Goal: Task Accomplishment & Management: Complete application form

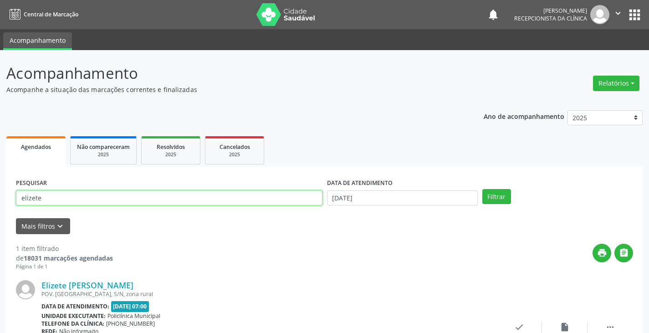
click at [206, 196] on input "elizete" at bounding box center [169, 198] width 307 height 15
type input "e"
click at [483, 189] on button "Filtrar" at bounding box center [497, 196] width 29 height 15
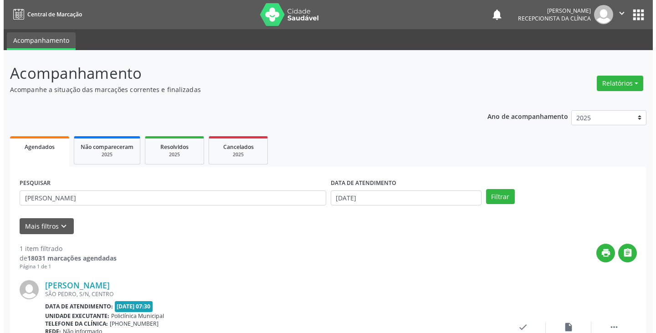
scroll to position [77, 0]
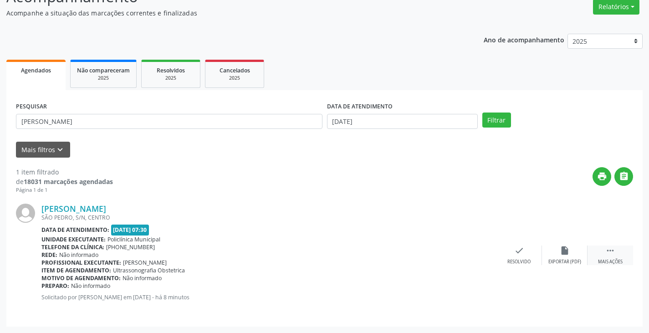
click at [605, 261] on div "Mais ações" at bounding box center [610, 262] width 25 height 6
click at [481, 253] on div "print Imprimir" at bounding box center [474, 256] width 46 height 20
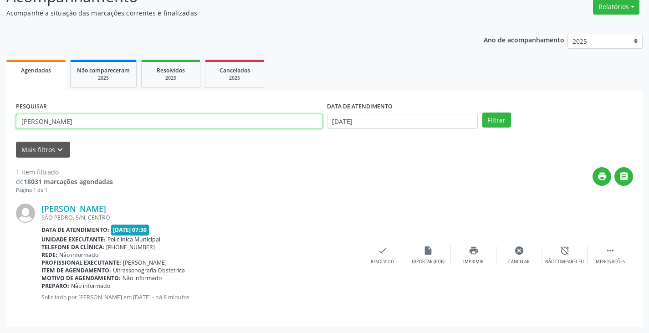
click at [226, 121] on input "MARIA R" at bounding box center [169, 121] width 307 height 15
type input "M"
click at [384, 248] on icon "check" at bounding box center [383, 251] width 10 height 10
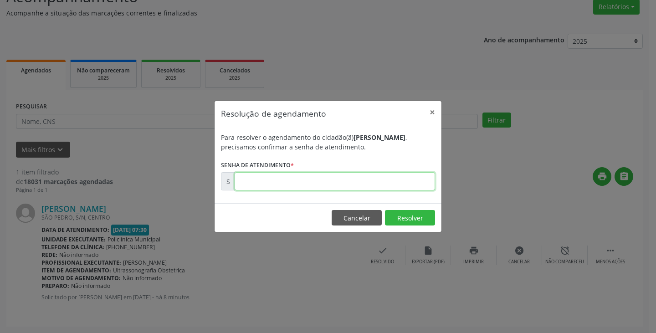
click at [335, 186] on input "text" at bounding box center [335, 181] width 201 height 18
type input "00178774"
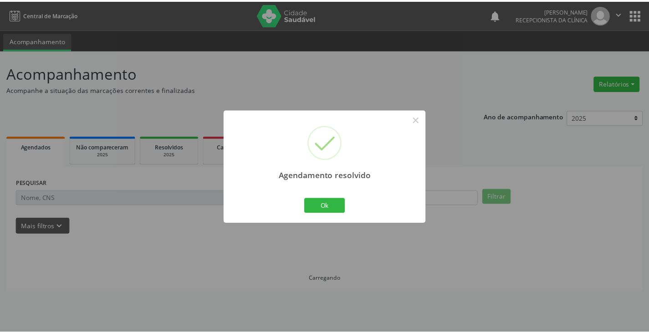
scroll to position [0, 0]
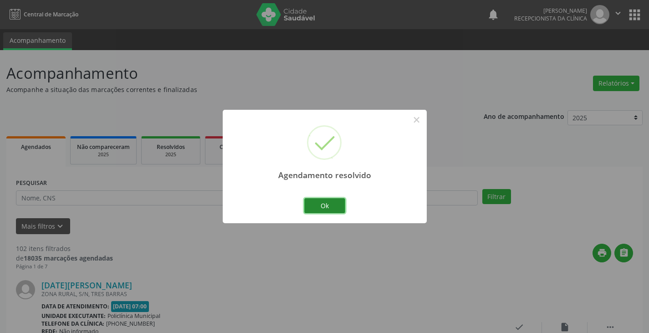
click at [315, 205] on button "Ok" at bounding box center [324, 205] width 41 height 15
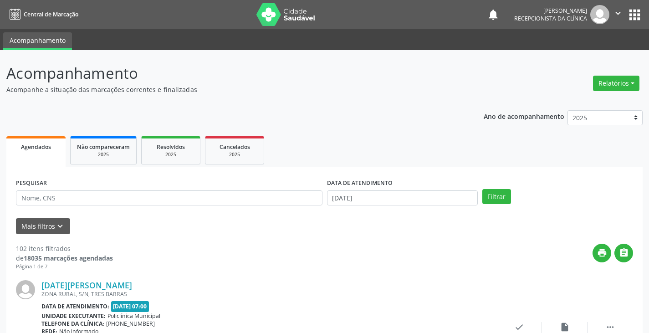
click at [297, 206] on div "PESQUISAR" at bounding box center [169, 194] width 311 height 36
click at [297, 199] on input "text" at bounding box center [169, 198] width 307 height 15
type input "DAIAN"
click at [483, 189] on button "Filtrar" at bounding box center [497, 196] width 29 height 15
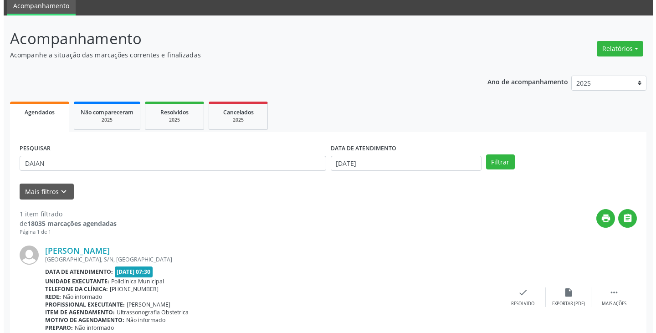
scroll to position [77, 0]
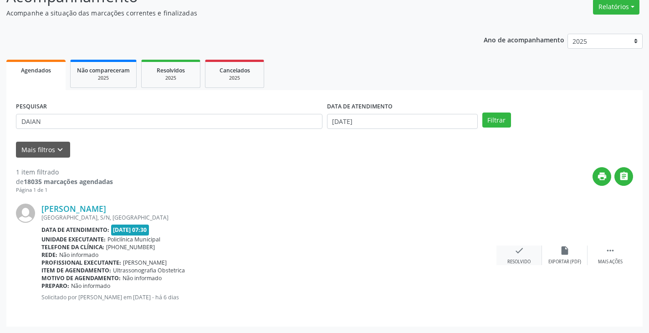
click at [518, 251] on icon "check" at bounding box center [520, 251] width 10 height 10
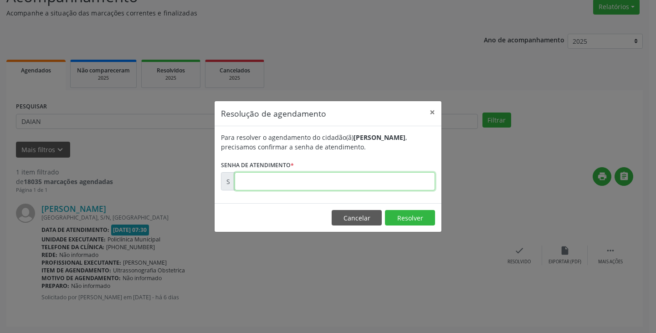
click at [382, 180] on input "text" at bounding box center [335, 181] width 201 height 18
type input "00177749"
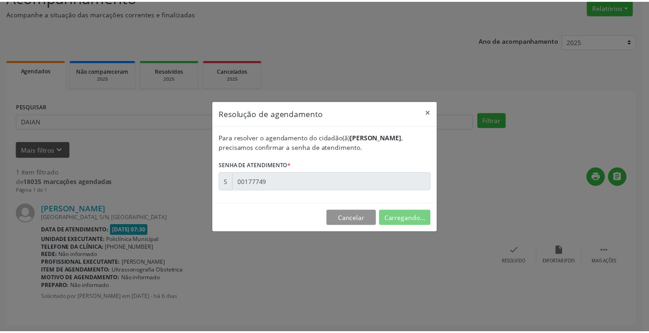
scroll to position [0, 0]
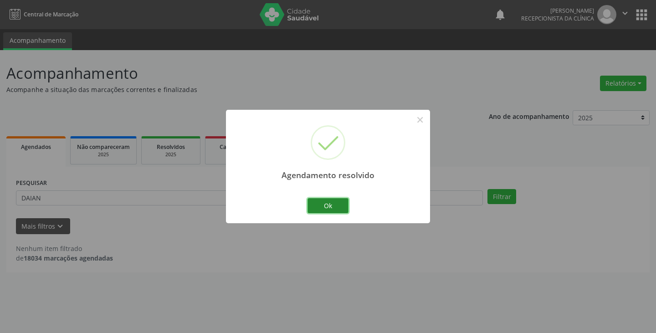
click at [321, 206] on button "Ok" at bounding box center [328, 205] width 41 height 15
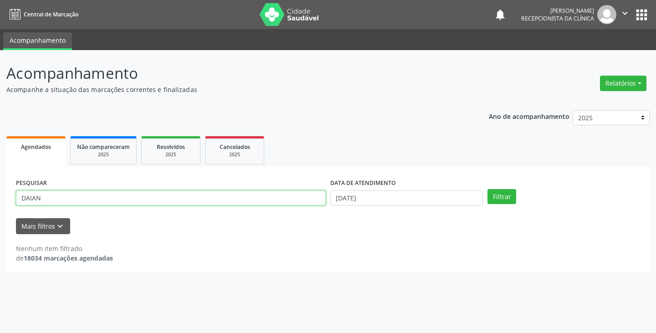
click at [296, 195] on input "DAIAN" at bounding box center [171, 198] width 310 height 15
type input "D"
type input "JH"
click at [488, 189] on button "Filtrar" at bounding box center [502, 196] width 29 height 15
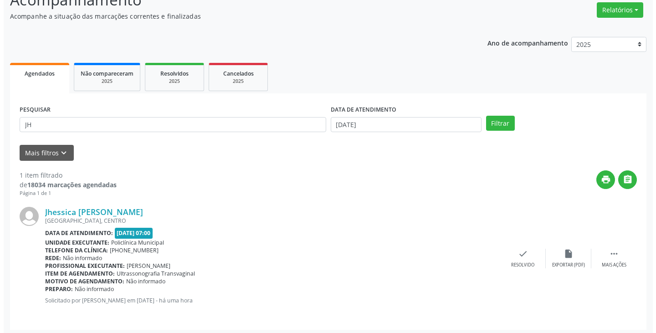
scroll to position [77, 0]
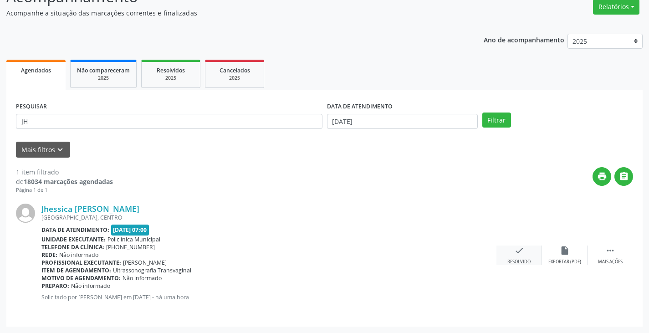
click at [517, 250] on icon "check" at bounding box center [520, 251] width 10 height 10
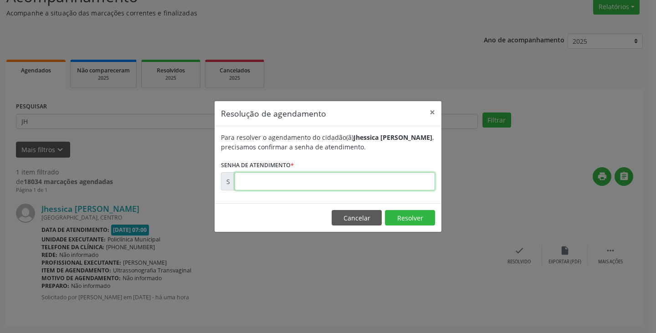
click at [390, 185] on input "text" at bounding box center [335, 181] width 201 height 18
type input "00178759"
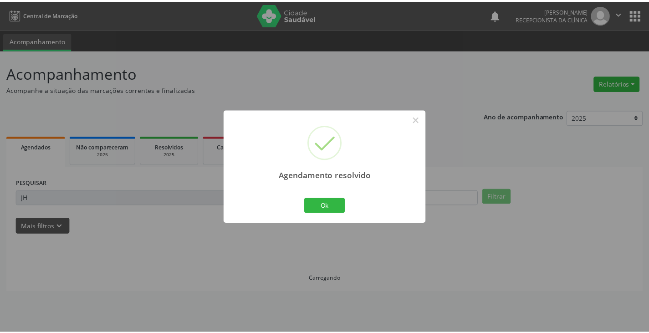
scroll to position [0, 0]
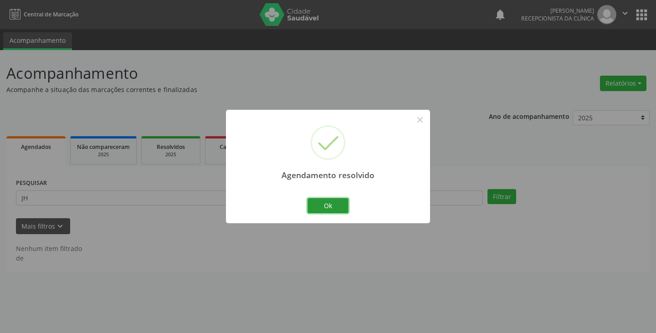
drag, startPoint x: 335, startPoint y: 206, endPoint x: 324, endPoint y: 201, distance: 13.2
click at [339, 208] on button "Ok" at bounding box center [328, 205] width 41 height 15
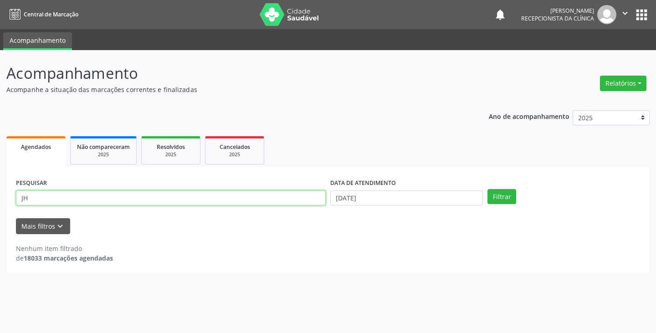
click at [313, 196] on input "JH" at bounding box center [171, 198] width 310 height 15
type input "J"
type input "MARIS"
click at [488, 189] on button "Filtrar" at bounding box center [502, 196] width 29 height 15
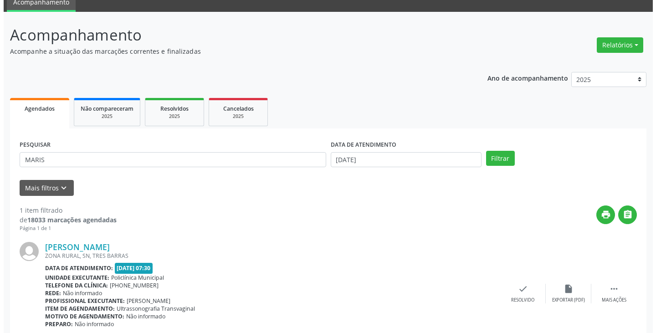
scroll to position [77, 0]
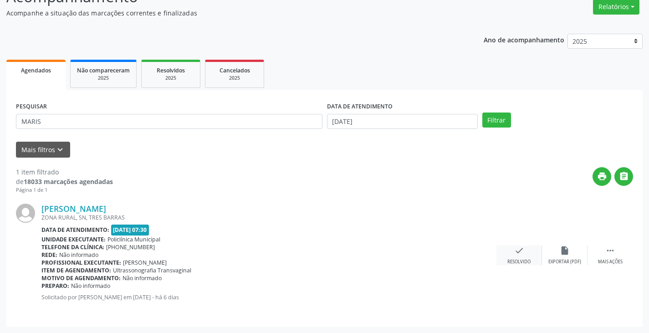
click at [516, 258] on div "check Resolvido" at bounding box center [520, 256] width 46 height 20
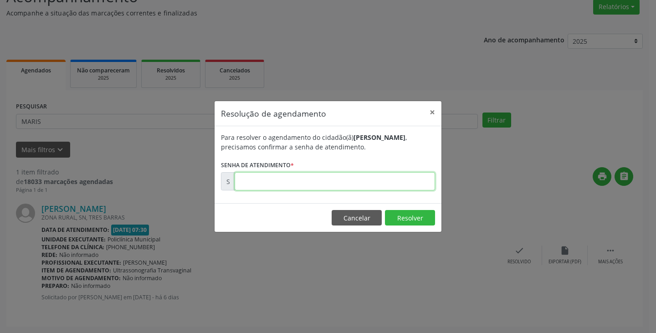
click at [359, 187] on input "text" at bounding box center [335, 181] width 201 height 18
type input "00177726"
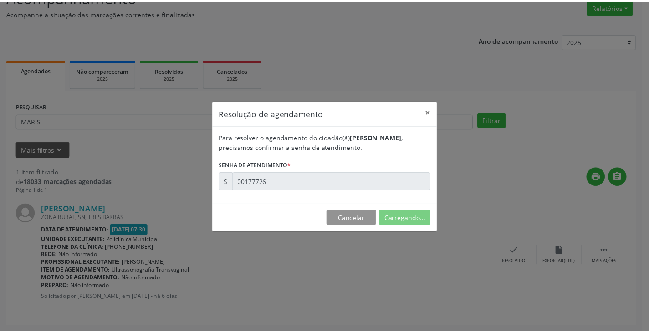
scroll to position [0, 0]
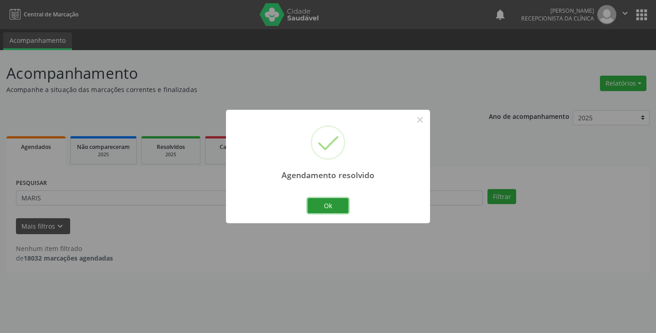
drag, startPoint x: 325, startPoint y: 202, endPoint x: 314, endPoint y: 201, distance: 11.9
click at [325, 202] on button "Ok" at bounding box center [328, 205] width 41 height 15
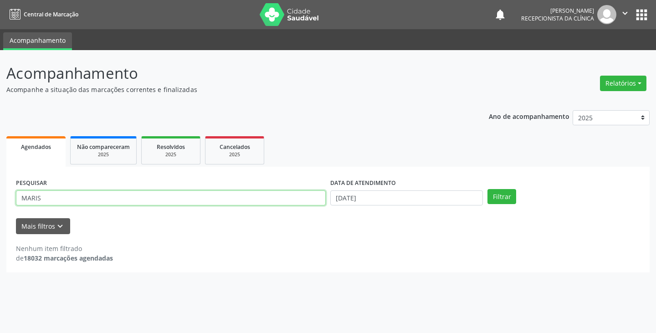
click at [301, 196] on input "MARIS" at bounding box center [171, 198] width 310 height 15
type input "M"
type input "JOSEF"
click at [488, 189] on button "Filtrar" at bounding box center [502, 196] width 29 height 15
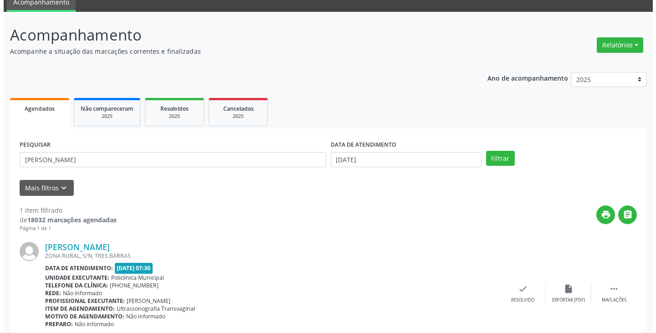
scroll to position [77, 0]
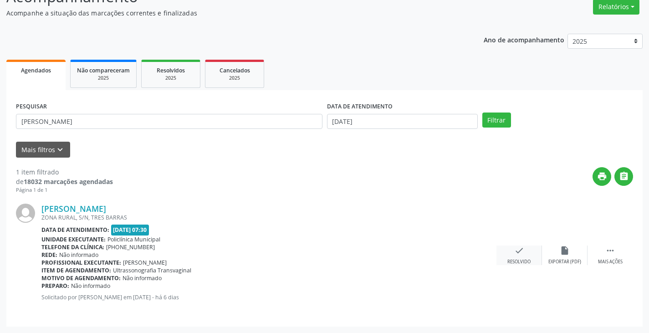
click at [519, 251] on icon "check" at bounding box center [520, 251] width 10 height 10
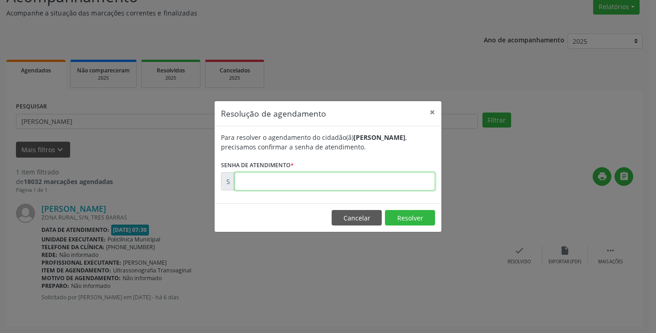
click at [423, 184] on input "text" at bounding box center [335, 181] width 201 height 18
type input "00177763"
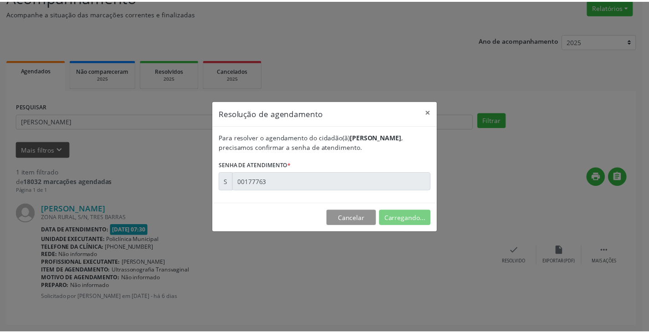
scroll to position [0, 0]
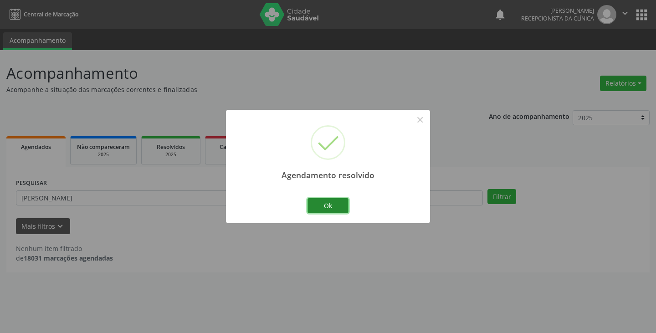
click at [330, 200] on button "Ok" at bounding box center [328, 205] width 41 height 15
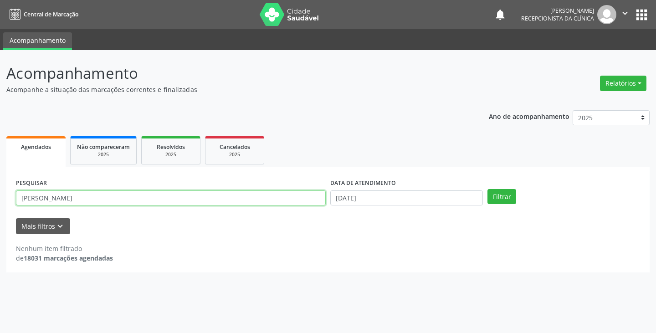
click at [323, 195] on input "JOSEF" at bounding box center [171, 198] width 310 height 15
type input "J"
type input "EDIL"
click at [488, 189] on button "Filtrar" at bounding box center [502, 196] width 29 height 15
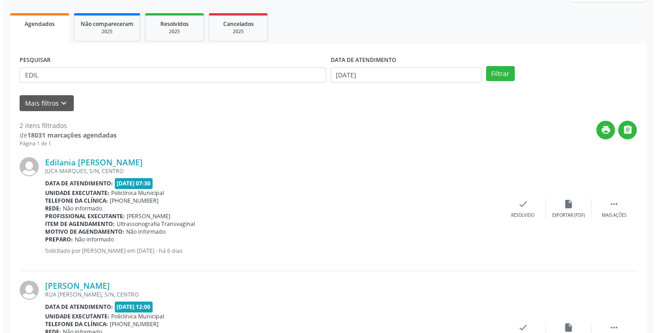
scroll to position [137, 0]
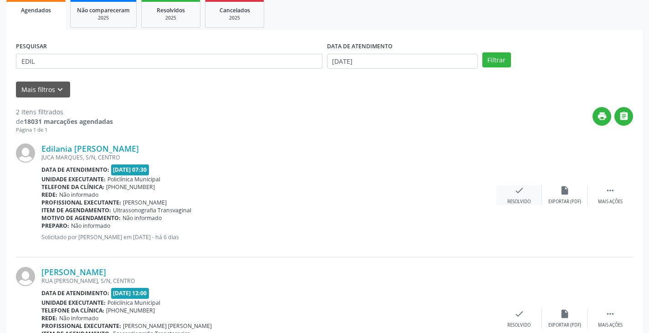
click at [524, 192] on icon "check" at bounding box center [520, 190] width 10 height 10
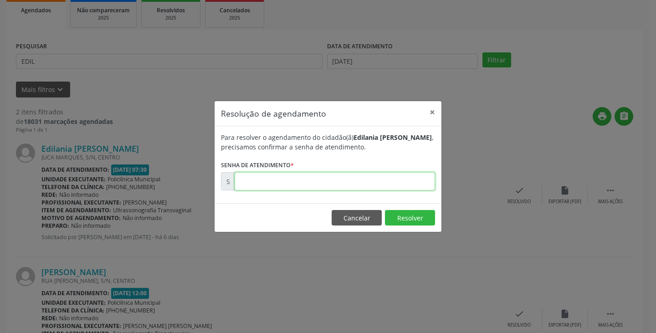
click at [358, 181] on input "text" at bounding box center [335, 181] width 201 height 18
type input "00177745"
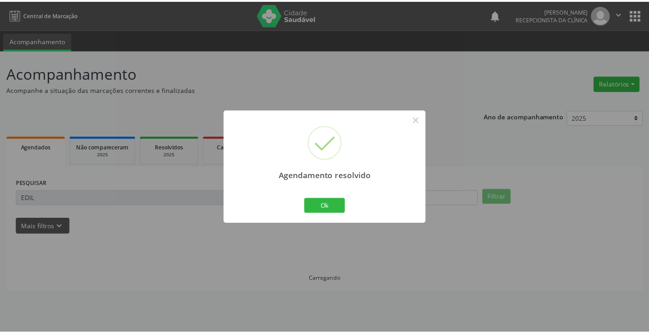
scroll to position [0, 0]
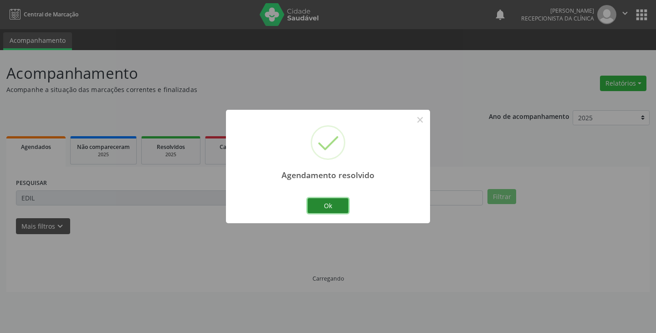
click at [329, 202] on button "Ok" at bounding box center [328, 205] width 41 height 15
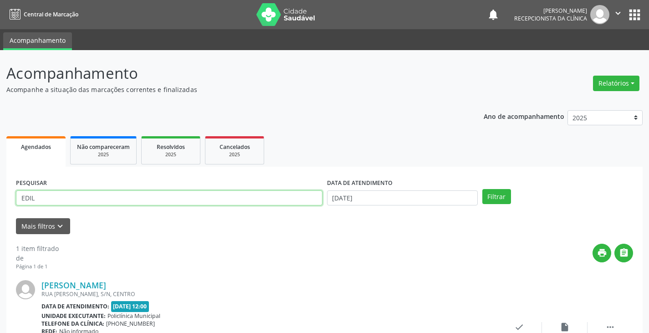
click at [308, 197] on input "EDIL" at bounding box center [169, 198] width 307 height 15
type input "E"
type input "LUCI"
click at [483, 189] on button "Filtrar" at bounding box center [497, 196] width 29 height 15
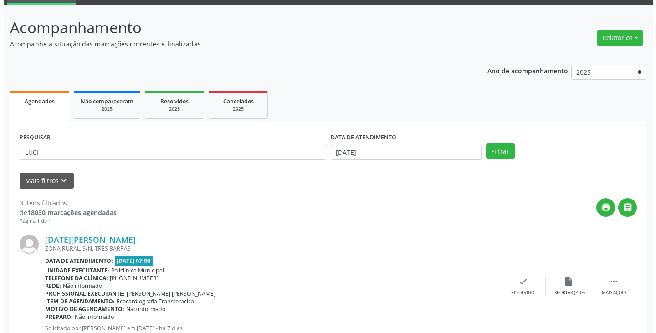
scroll to position [137, 0]
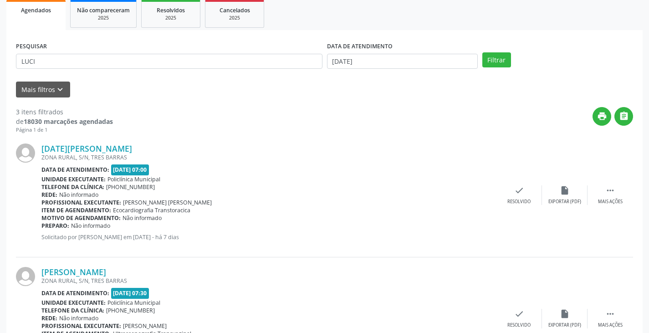
click at [519, 306] on div "Luciene Ferreira da Silva ZONA RURAL, S/N, TRES BARRAS Data de atendimento: 24/…" at bounding box center [325, 320] width 618 height 124
click at [515, 313] on icon "check" at bounding box center [520, 314] width 10 height 10
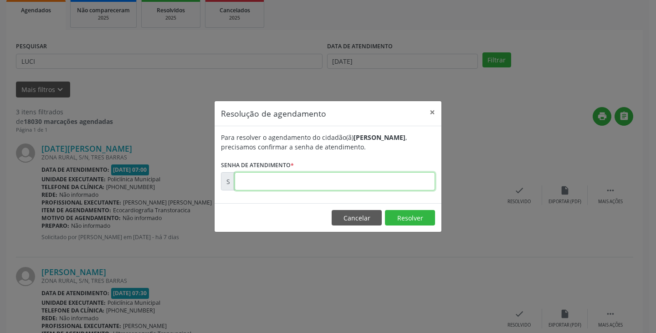
click at [402, 180] on input "text" at bounding box center [335, 181] width 201 height 18
type input "00177758"
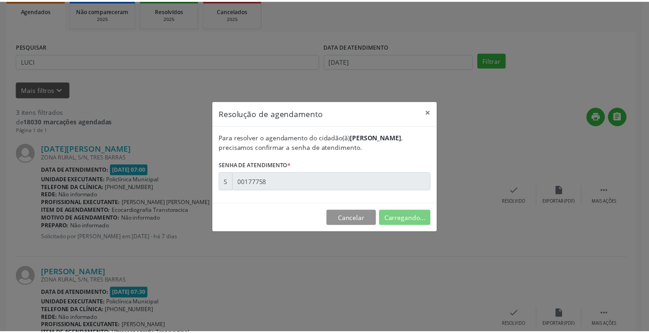
scroll to position [0, 0]
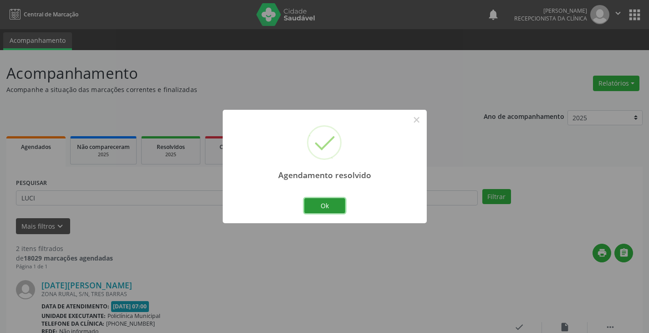
drag, startPoint x: 321, startPoint y: 204, endPoint x: 296, endPoint y: 199, distance: 25.1
click at [320, 204] on button "Ok" at bounding box center [324, 205] width 41 height 15
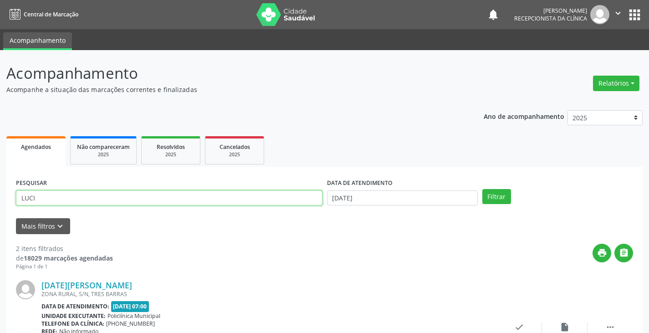
click at [296, 199] on input "LUCI" at bounding box center [169, 198] width 307 height 15
type input "L"
type input "SHI"
click at [483, 189] on button "Filtrar" at bounding box center [497, 196] width 29 height 15
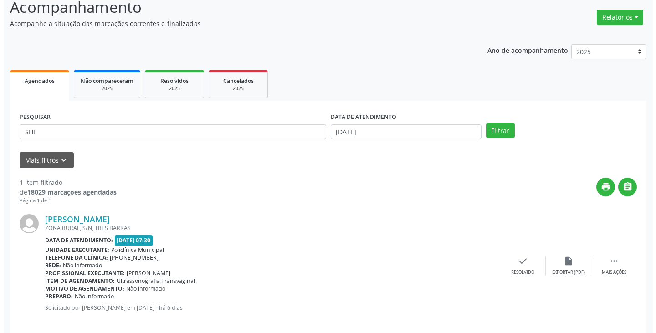
scroll to position [77, 0]
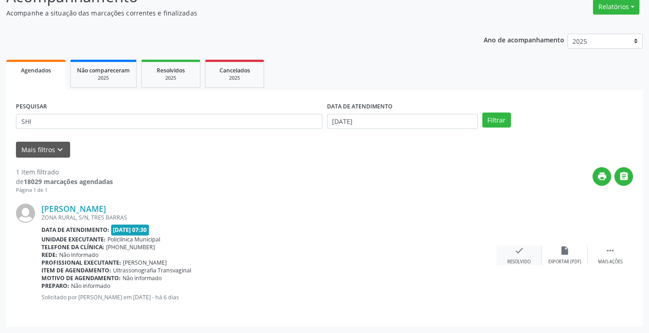
click at [523, 256] on div "check Resolvido" at bounding box center [520, 256] width 46 height 20
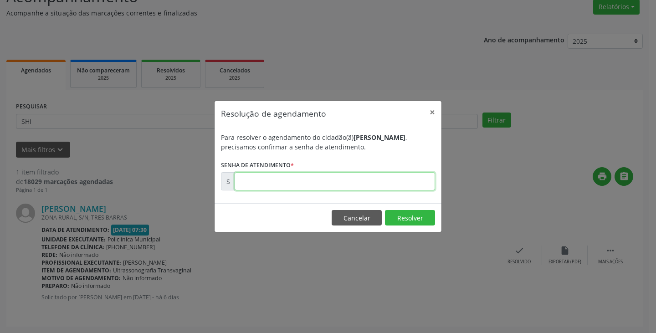
click at [417, 178] on input "text" at bounding box center [335, 181] width 201 height 18
type input "00177762"
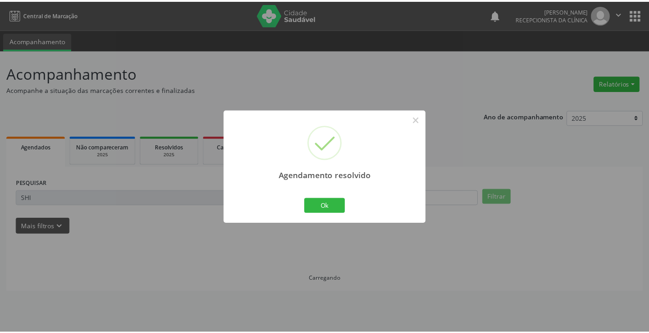
scroll to position [0, 0]
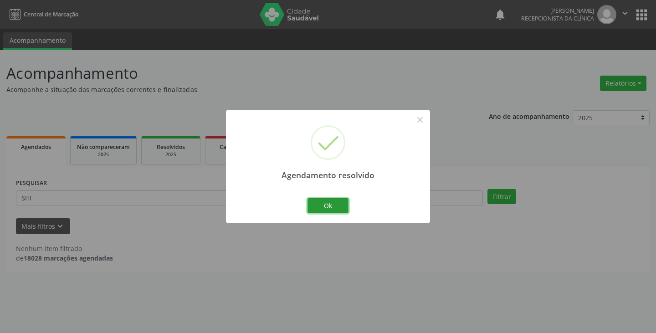
drag, startPoint x: 318, startPoint y: 202, endPoint x: 288, endPoint y: 197, distance: 30.0
click at [318, 201] on button "Ok" at bounding box center [328, 205] width 41 height 15
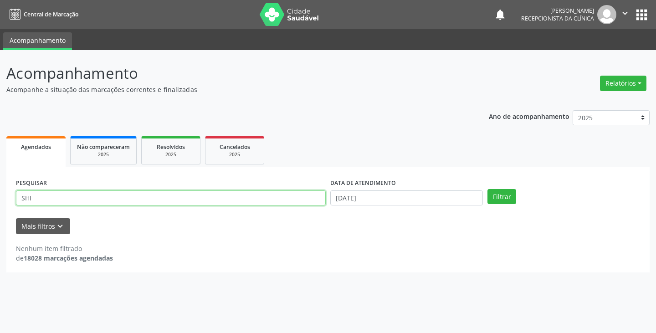
click at [286, 196] on input "SHI" at bounding box center [171, 198] width 310 height 15
type input "S"
type input "JANIN"
click at [488, 189] on button "Filtrar" at bounding box center [502, 196] width 29 height 15
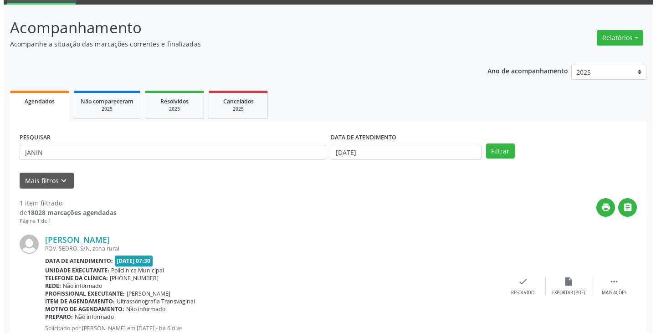
scroll to position [77, 0]
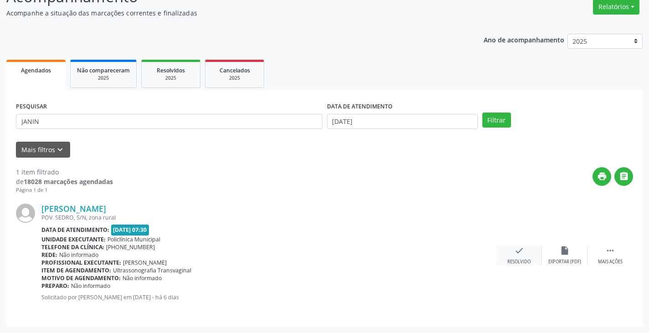
click at [516, 247] on icon "check" at bounding box center [520, 251] width 10 height 10
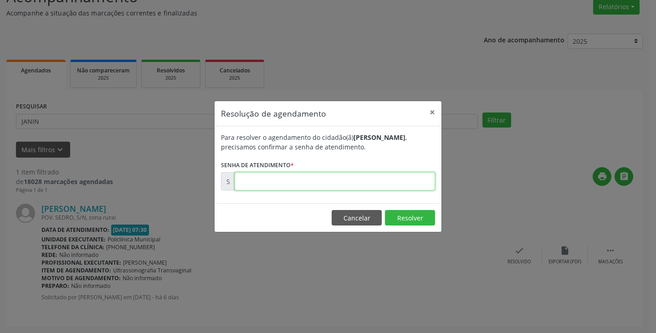
click at [409, 179] on input "text" at bounding box center [335, 181] width 201 height 18
type input "00177720"
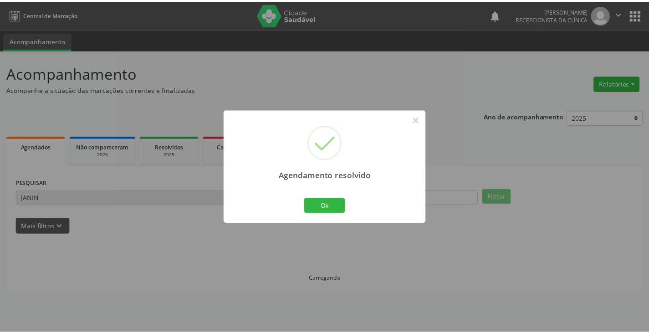
scroll to position [0, 0]
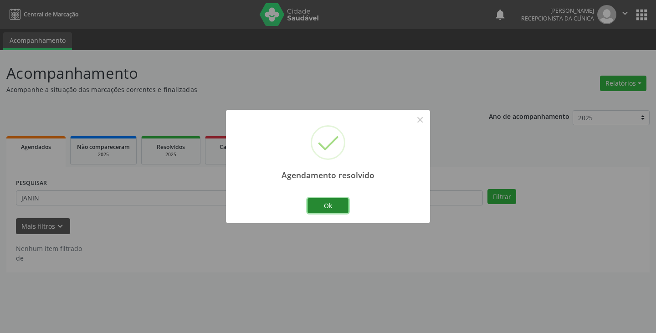
click at [312, 202] on button "Ok" at bounding box center [328, 205] width 41 height 15
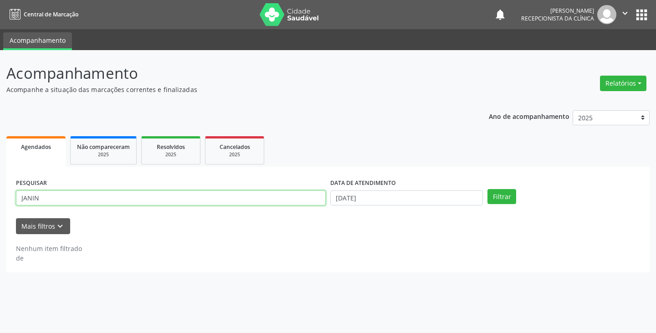
click at [298, 199] on input "JANIN" at bounding box center [171, 198] width 310 height 15
type input "J"
type input "LIV"
click at [488, 189] on button "Filtrar" at bounding box center [502, 196] width 29 height 15
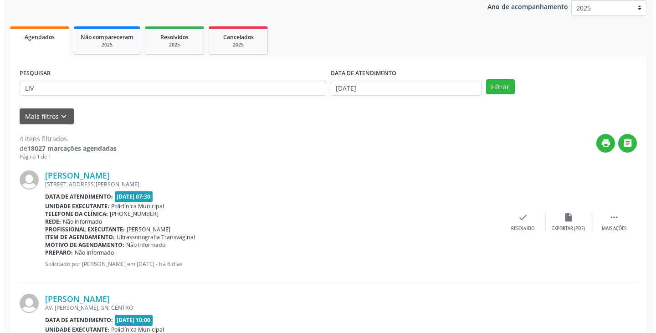
scroll to position [137, 0]
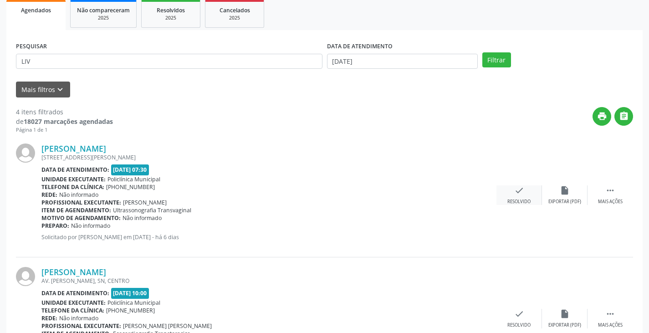
click at [515, 198] on div "check Resolvido" at bounding box center [520, 195] width 46 height 20
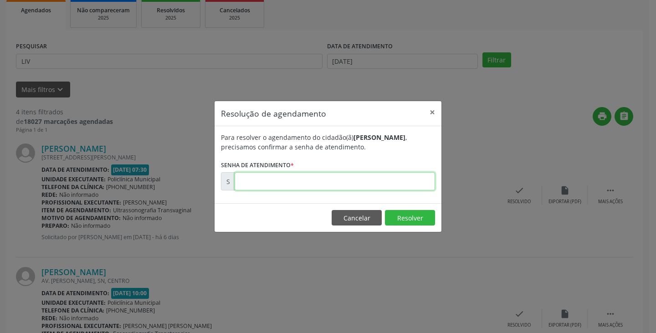
click at [391, 183] on input "text" at bounding box center [335, 181] width 201 height 18
type input "00177723"
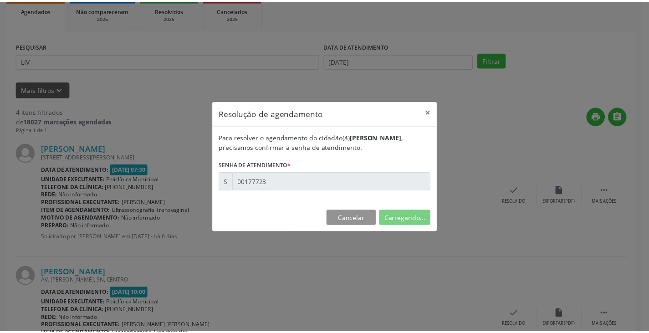
scroll to position [0, 0]
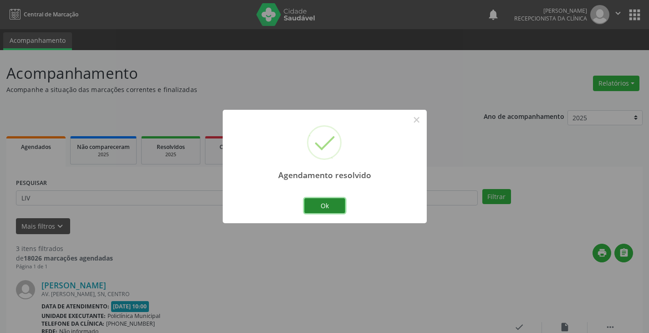
click at [325, 202] on button "Ok" at bounding box center [324, 205] width 41 height 15
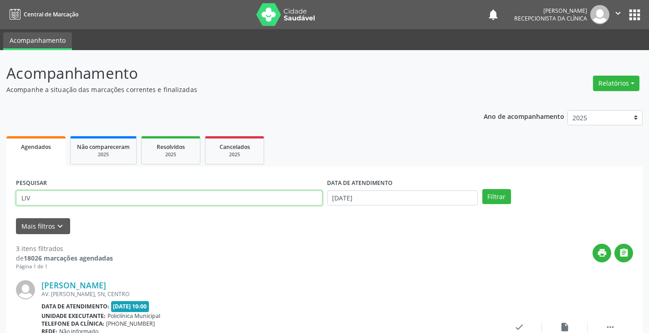
click at [275, 198] on input "LIV" at bounding box center [169, 198] width 307 height 15
type input "L"
type input "GIO"
click at [483, 189] on button "Filtrar" at bounding box center [497, 196] width 29 height 15
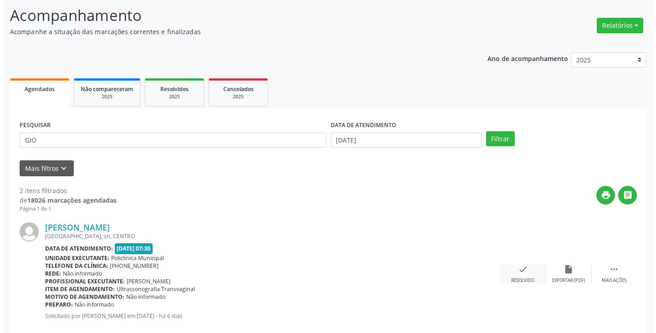
scroll to position [91, 0]
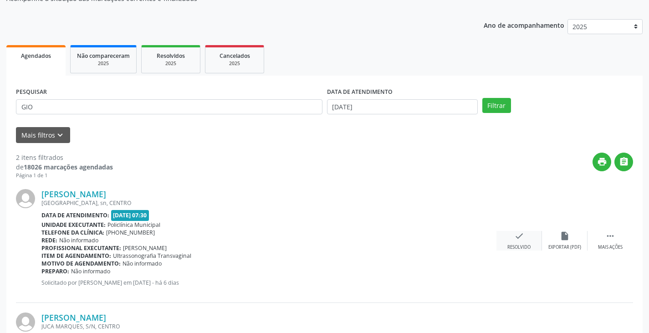
click at [523, 240] on icon "check" at bounding box center [520, 236] width 10 height 10
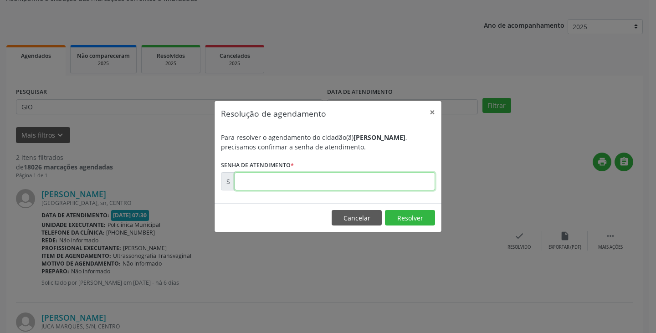
drag, startPoint x: 364, startPoint y: 178, endPoint x: 371, endPoint y: 175, distance: 7.4
click at [371, 175] on input "text" at bounding box center [335, 181] width 201 height 18
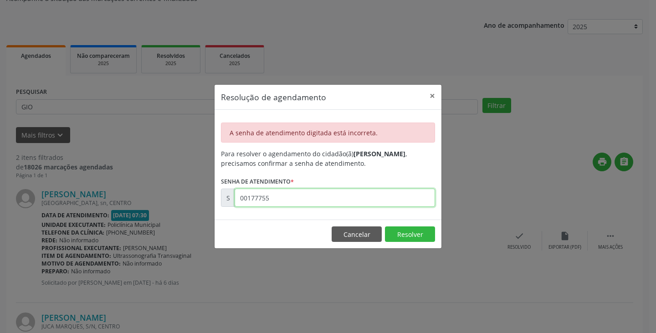
click at [331, 196] on input "00177755" at bounding box center [335, 198] width 201 height 18
type input "00177759"
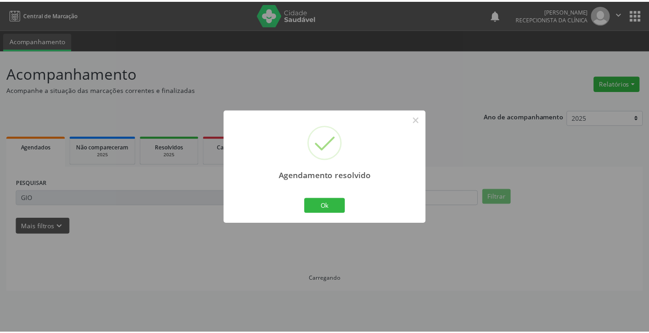
scroll to position [0, 0]
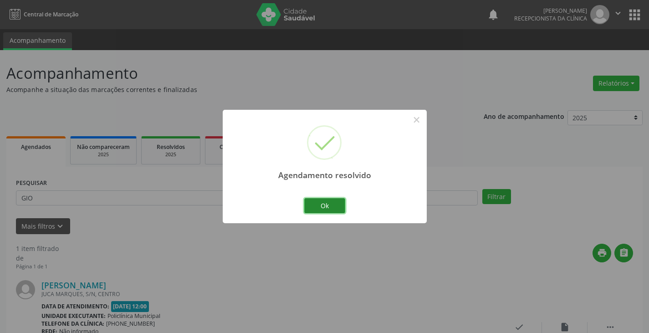
drag, startPoint x: 325, startPoint y: 211, endPoint x: 309, endPoint y: 201, distance: 18.4
click at [322, 208] on button "Ok" at bounding box center [324, 205] width 41 height 15
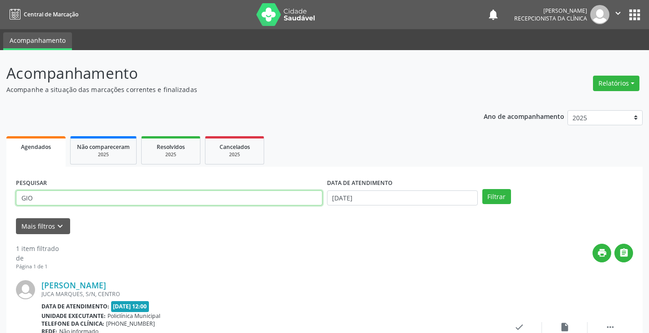
click at [301, 200] on input "GIO" at bounding box center [169, 198] width 307 height 15
type input "G"
type input "MICH"
click at [483, 189] on button "Filtrar" at bounding box center [497, 196] width 29 height 15
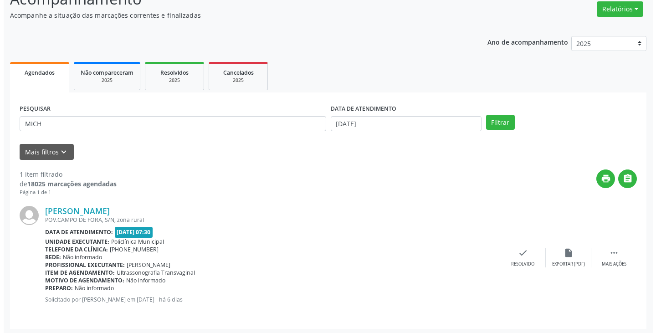
scroll to position [77, 0]
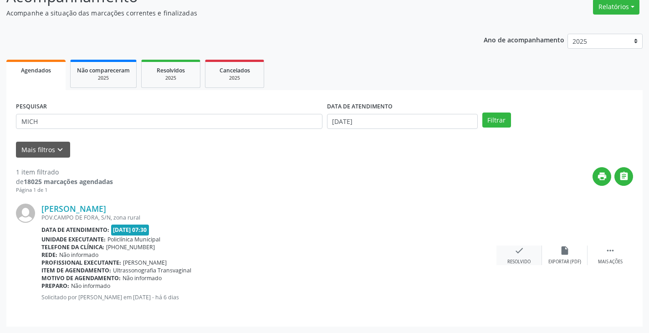
click at [513, 250] on div "check Resolvido" at bounding box center [520, 256] width 46 height 20
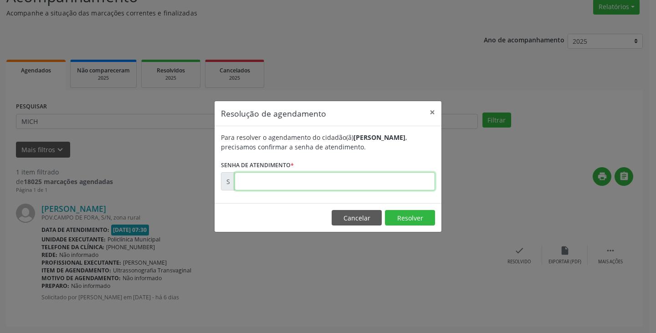
click at [407, 186] on input "text" at bounding box center [335, 181] width 201 height 18
type input "00177761"
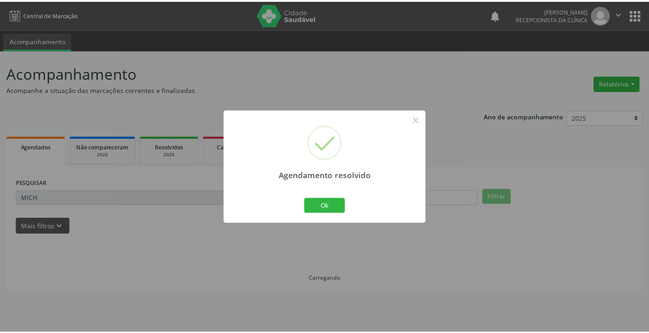
scroll to position [0, 0]
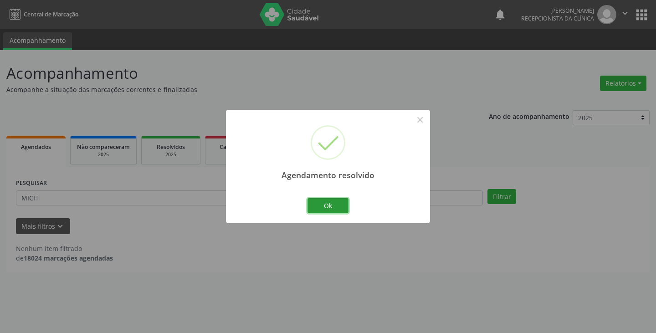
drag, startPoint x: 330, startPoint y: 201, endPoint x: 281, endPoint y: 190, distance: 50.4
click at [319, 199] on button "Ok" at bounding box center [328, 205] width 41 height 15
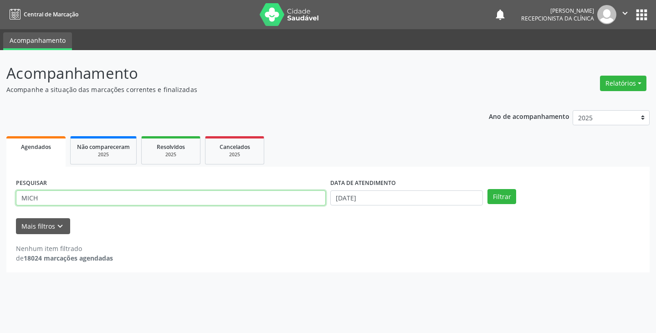
click at [275, 197] on input "MICH" at bounding box center [171, 198] width 310 height 15
type input "M"
type input "MARIA VA"
click at [488, 189] on button "Filtrar" at bounding box center [502, 196] width 29 height 15
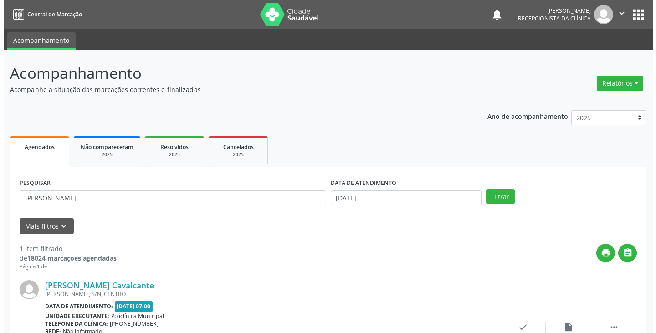
scroll to position [77, 0]
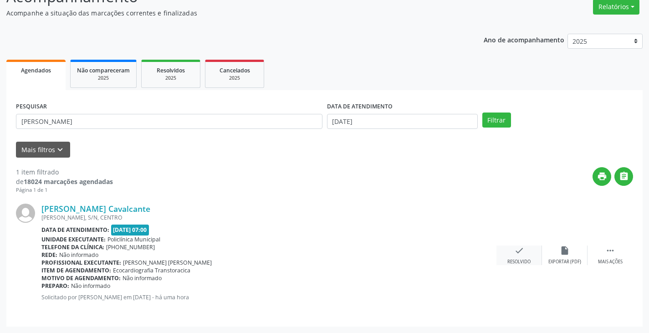
click at [523, 256] on div "check Resolvido" at bounding box center [520, 256] width 46 height 20
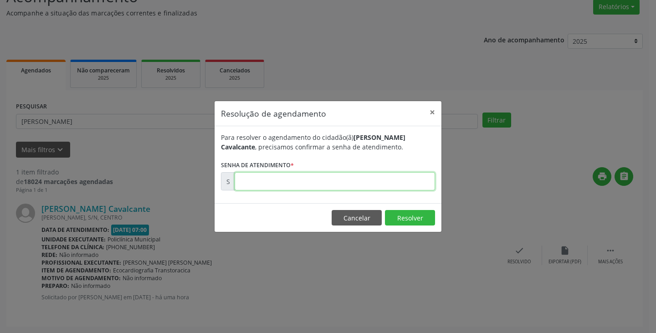
click at [353, 185] on input "text" at bounding box center [335, 181] width 201 height 18
type input "00178755"
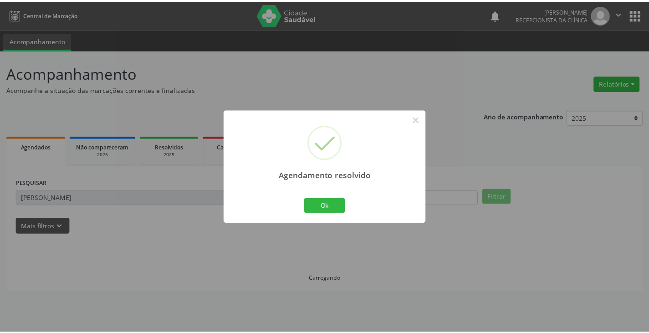
scroll to position [0, 0]
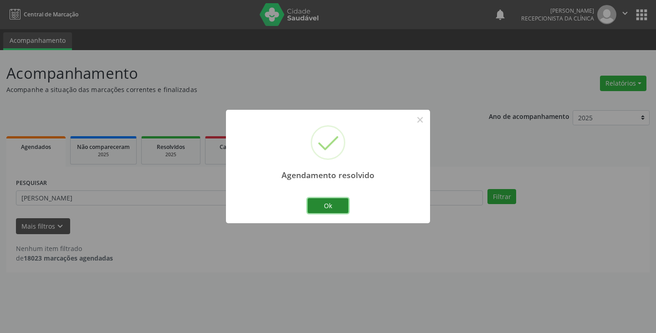
click at [331, 204] on button "Ok" at bounding box center [328, 205] width 41 height 15
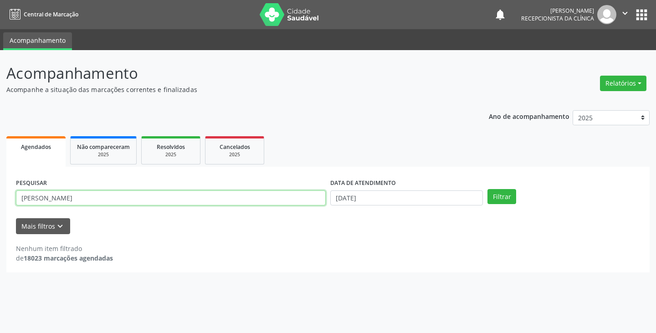
click at [290, 202] on input "MARIA VA" at bounding box center [171, 198] width 310 height 15
type input "M"
type input "LUIZ"
click at [488, 189] on button "Filtrar" at bounding box center [502, 196] width 29 height 15
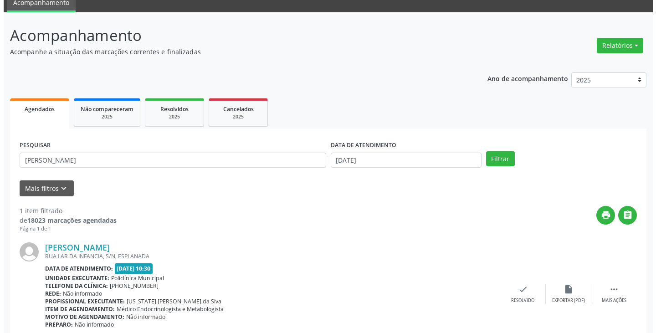
scroll to position [77, 0]
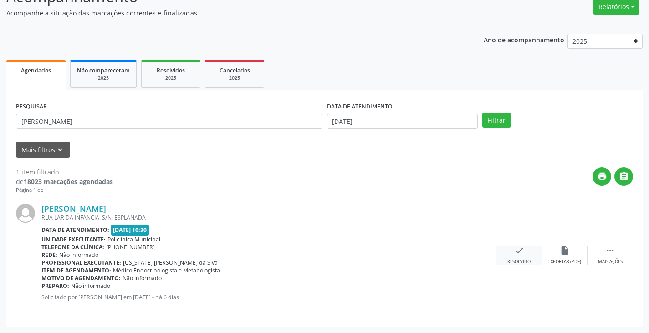
drag, startPoint x: 523, startPoint y: 252, endPoint x: 511, endPoint y: 248, distance: 12.5
click at [511, 248] on div "check Resolvido" at bounding box center [520, 256] width 46 height 20
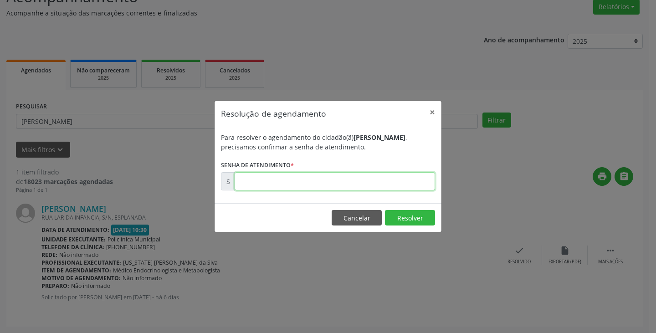
click at [400, 182] on input "text" at bounding box center [335, 181] width 201 height 18
type input "00177546"
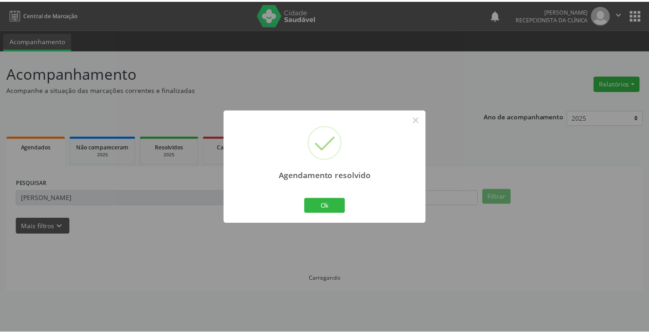
scroll to position [0, 0]
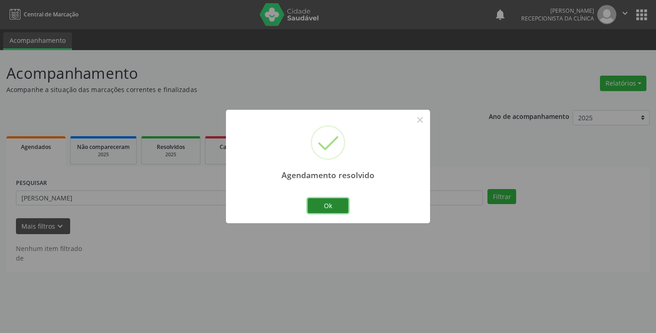
click at [326, 200] on button "Ok" at bounding box center [328, 205] width 41 height 15
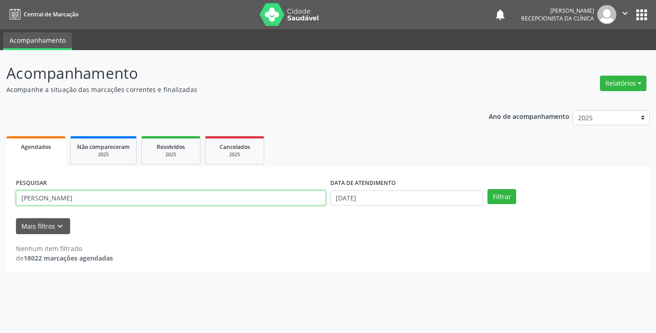
click at [307, 200] on input "LUIZ" at bounding box center [171, 198] width 310 height 15
type input "L"
type input "MARIA L"
click at [488, 189] on button "Filtrar" at bounding box center [502, 196] width 29 height 15
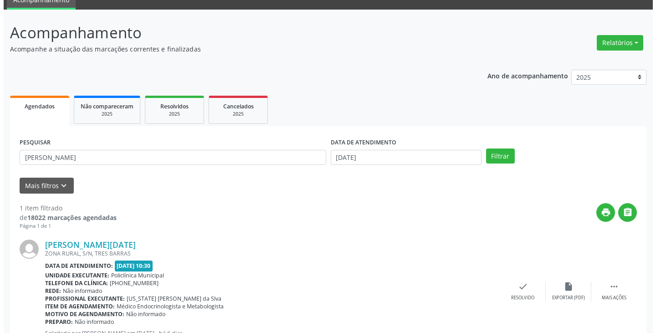
scroll to position [77, 0]
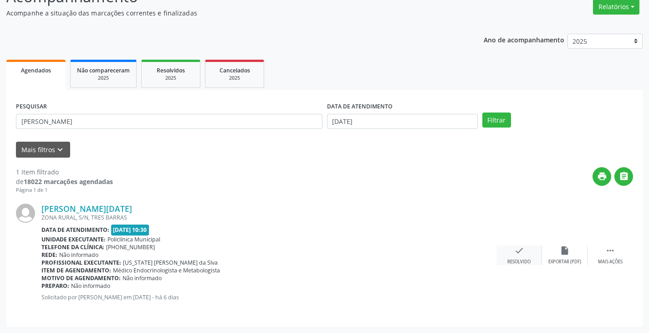
drag, startPoint x: 521, startPoint y: 251, endPoint x: 515, endPoint y: 247, distance: 7.3
click at [515, 247] on icon "check" at bounding box center [520, 251] width 10 height 10
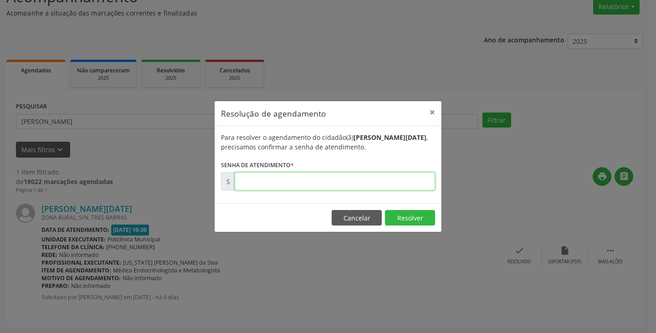
click at [401, 182] on input "text" at bounding box center [335, 181] width 201 height 18
type input "00017491"
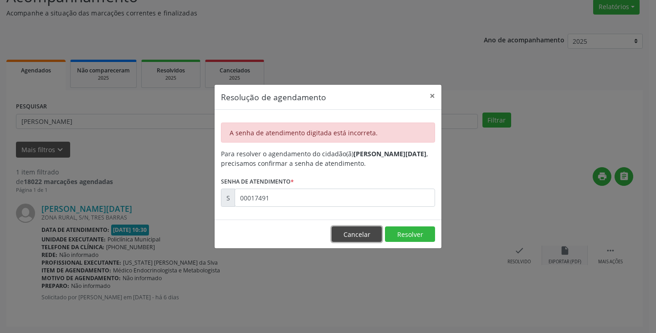
drag, startPoint x: 362, startPoint y: 231, endPoint x: 548, endPoint y: 250, distance: 186.5
click at [374, 231] on button "Cancelar" at bounding box center [357, 234] width 50 height 15
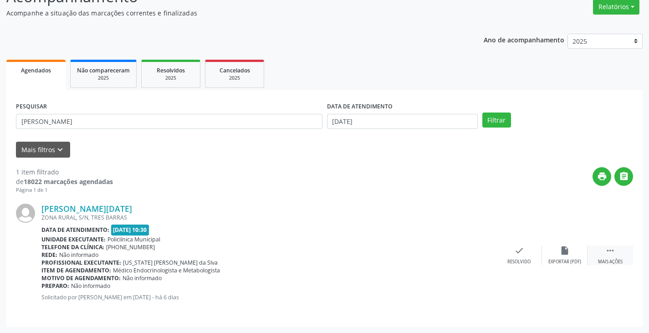
click at [607, 256] on icon "" at bounding box center [611, 251] width 10 height 10
click at [473, 251] on icon "print" at bounding box center [474, 251] width 10 height 10
click at [382, 255] on icon "check" at bounding box center [383, 251] width 10 height 10
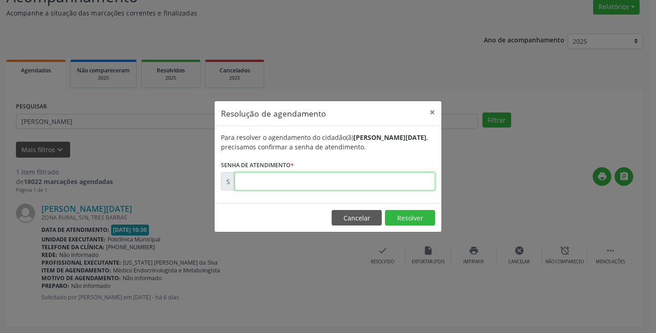
click at [310, 180] on input "text" at bounding box center [335, 181] width 201 height 18
paste input "00177491"
type input "00177491"
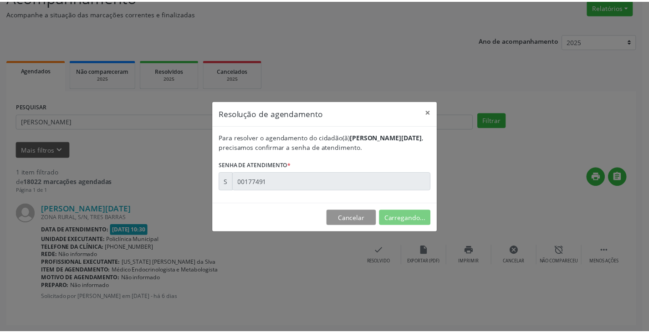
scroll to position [0, 0]
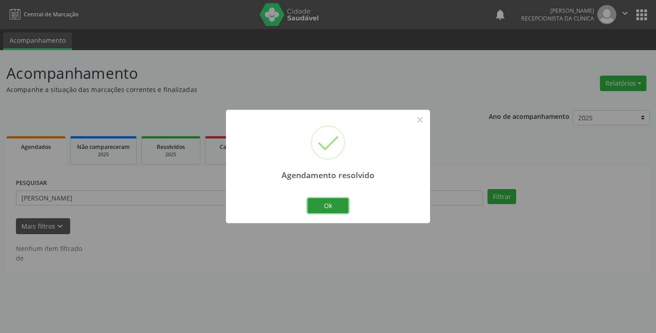
click at [330, 207] on button "Ok" at bounding box center [328, 205] width 41 height 15
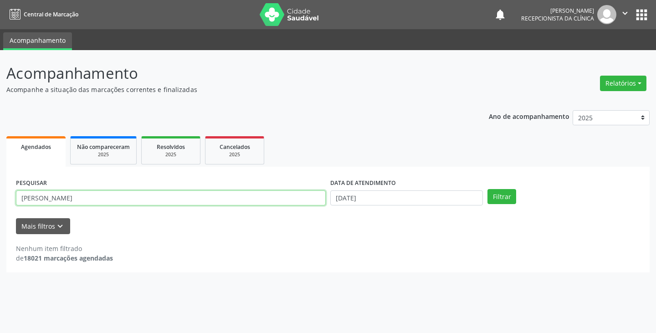
click at [319, 197] on input "MARIA L" at bounding box center [171, 198] width 310 height 15
type input "M"
type input "MAIARA"
click at [488, 189] on button "Filtrar" at bounding box center [502, 196] width 29 height 15
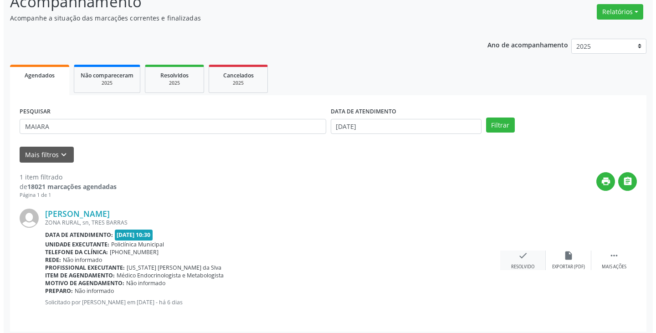
scroll to position [77, 0]
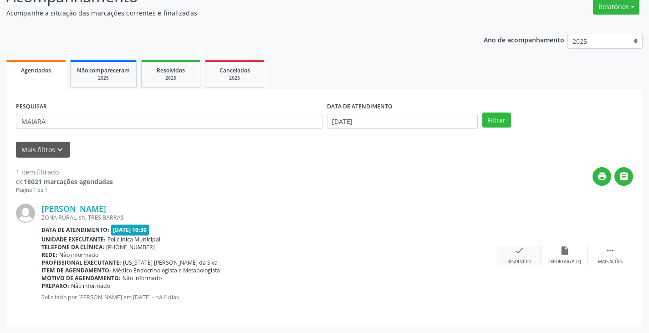
click at [519, 251] on icon "check" at bounding box center [520, 251] width 10 height 10
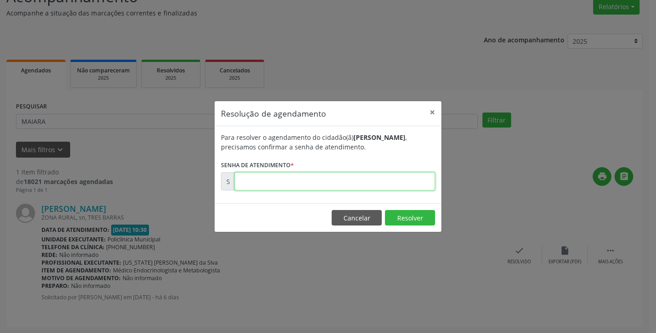
click at [381, 179] on input "text" at bounding box center [335, 181] width 201 height 18
type input "00177500"
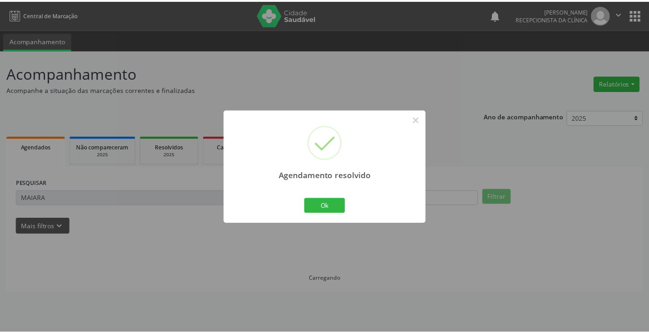
scroll to position [0, 0]
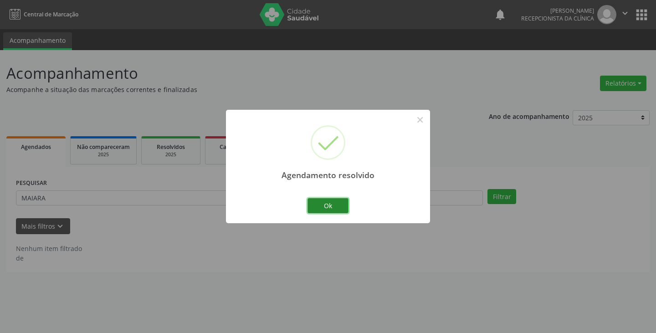
drag, startPoint x: 325, startPoint y: 206, endPoint x: 300, endPoint y: 203, distance: 24.7
click at [324, 205] on button "Ok" at bounding box center [328, 205] width 41 height 15
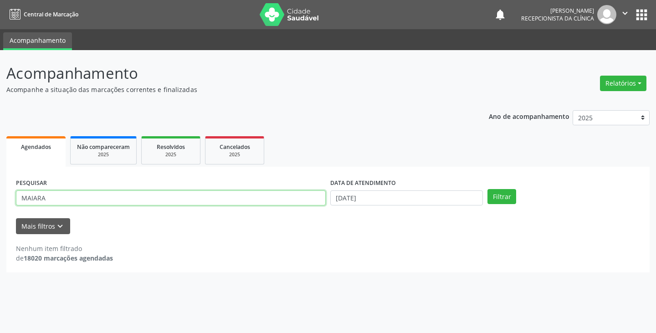
click at [298, 202] on input "MAIARA" at bounding box center [171, 198] width 310 height 15
type input "M"
click at [488, 189] on button "Filtrar" at bounding box center [502, 196] width 29 height 15
click at [263, 196] on input "MARL" at bounding box center [171, 198] width 310 height 15
type input "MARIAN"
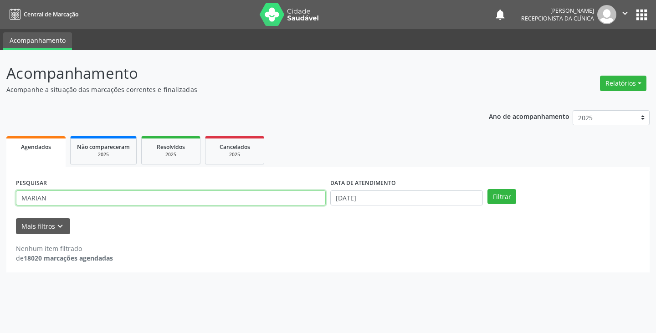
click at [488, 189] on button "Filtrar" at bounding box center [502, 196] width 29 height 15
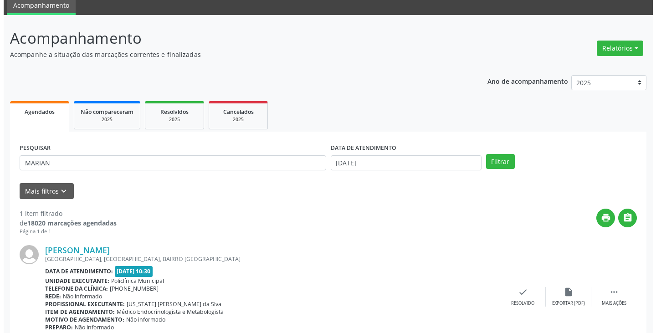
scroll to position [77, 0]
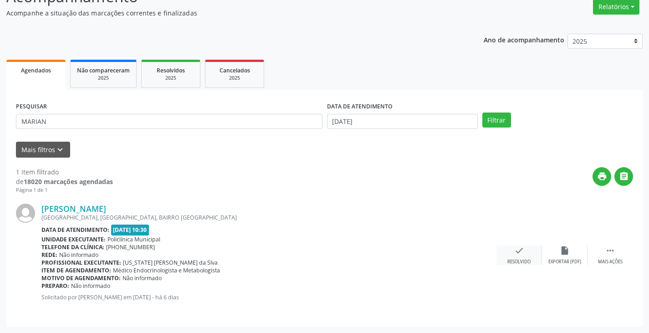
click at [515, 248] on icon "check" at bounding box center [520, 251] width 10 height 10
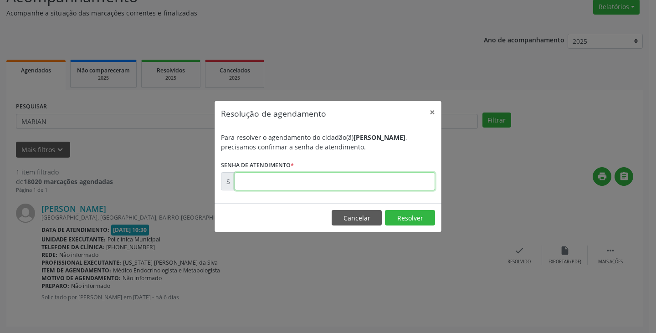
click at [403, 182] on input "text" at bounding box center [335, 181] width 201 height 18
type input "00177466"
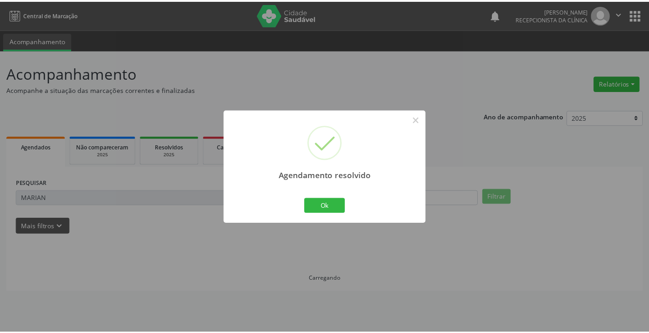
scroll to position [0, 0]
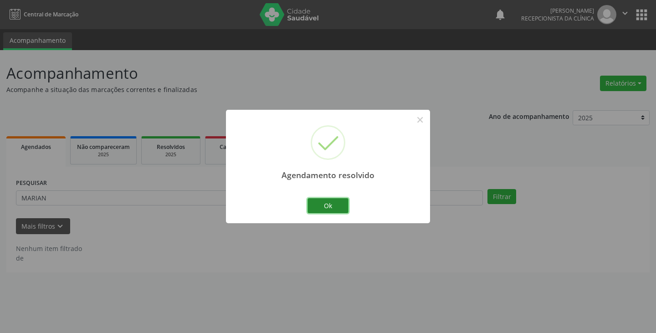
click at [329, 207] on button "Ok" at bounding box center [328, 205] width 41 height 15
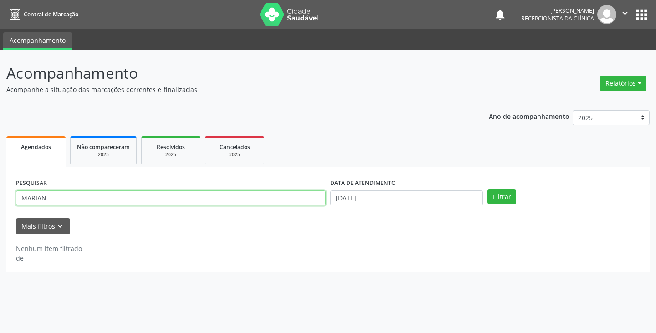
click at [298, 201] on input "MARIAN" at bounding box center [171, 198] width 310 height 15
type input "M"
type input "ROSA"
click at [488, 189] on button "Filtrar" at bounding box center [502, 196] width 29 height 15
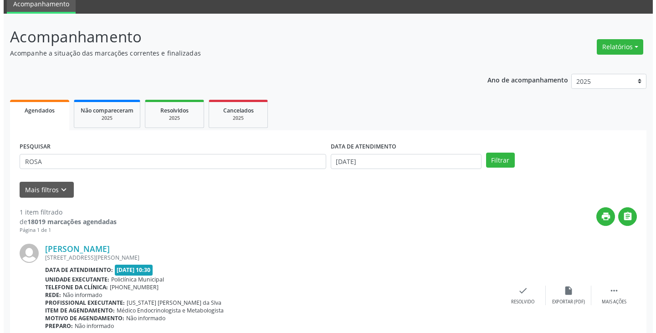
scroll to position [77, 0]
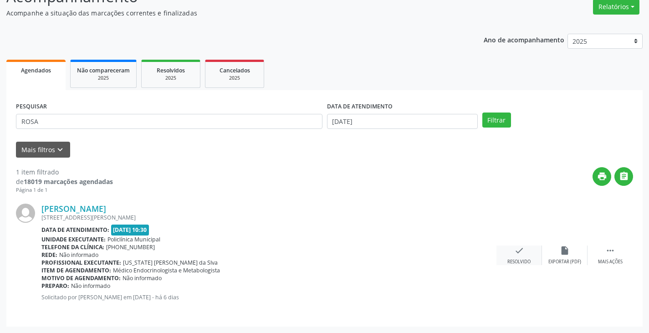
click at [520, 258] on div "check Resolvido" at bounding box center [520, 256] width 46 height 20
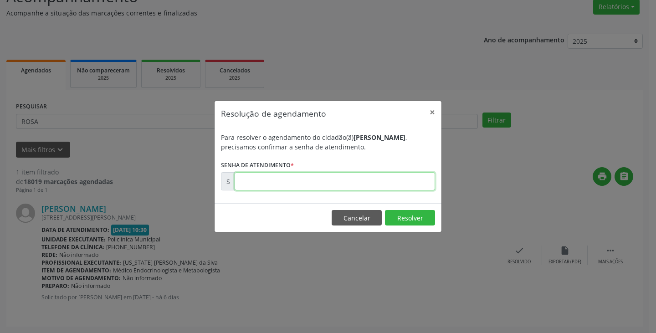
click at [412, 181] on input "text" at bounding box center [335, 181] width 201 height 18
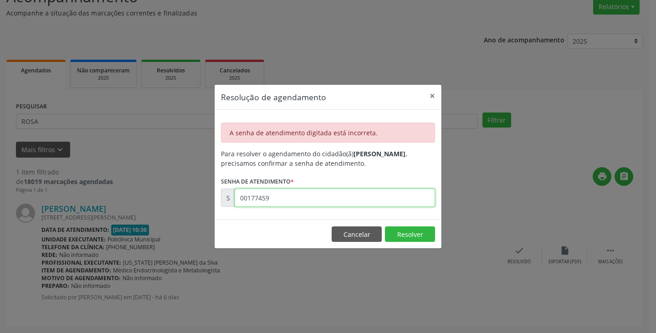
click at [344, 201] on input "00177459" at bounding box center [335, 198] width 201 height 18
type input "0"
type input "00177489"
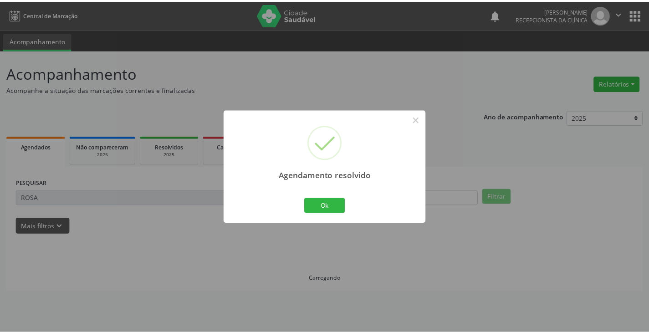
scroll to position [0, 0]
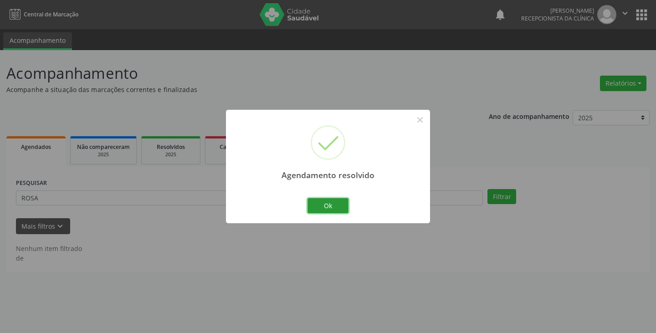
drag, startPoint x: 328, startPoint y: 205, endPoint x: 307, endPoint y: 206, distance: 21.0
click at [325, 206] on button "Ok" at bounding box center [328, 205] width 41 height 15
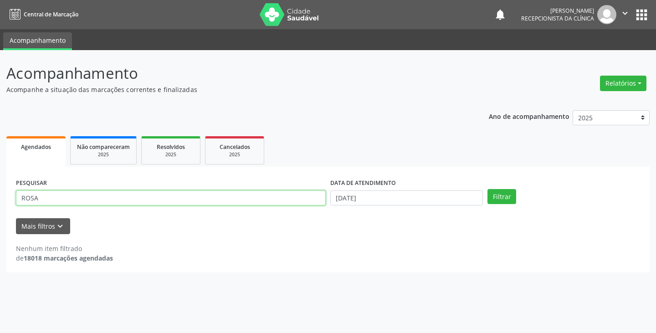
click at [299, 197] on input "ROSA" at bounding box center [171, 198] width 310 height 15
type input "R"
type input "EVA"
click at [488, 189] on button "Filtrar" at bounding box center [502, 196] width 29 height 15
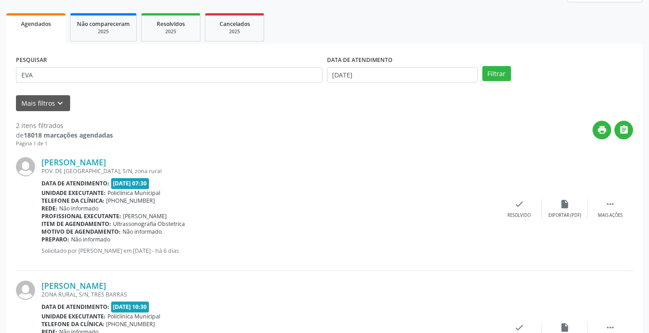
scroll to position [137, 0]
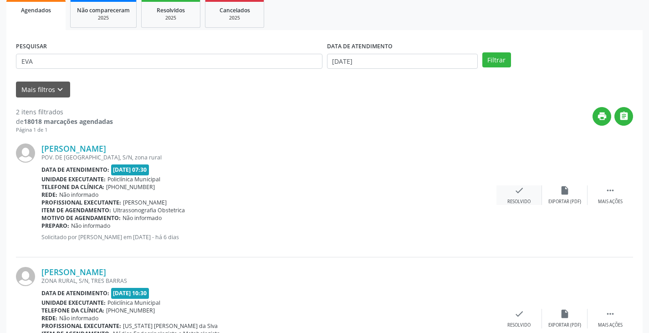
click at [514, 194] on div "check Resolvido" at bounding box center [520, 195] width 46 height 20
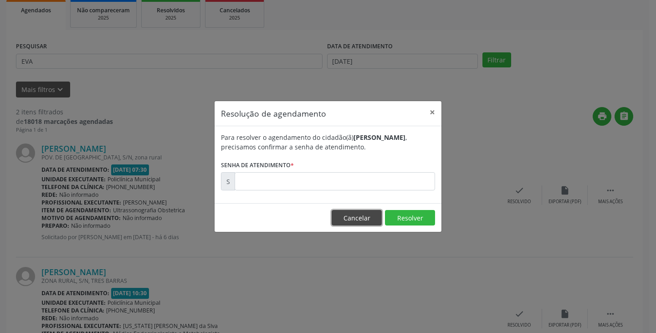
click at [349, 214] on button "Cancelar" at bounding box center [357, 217] width 50 height 15
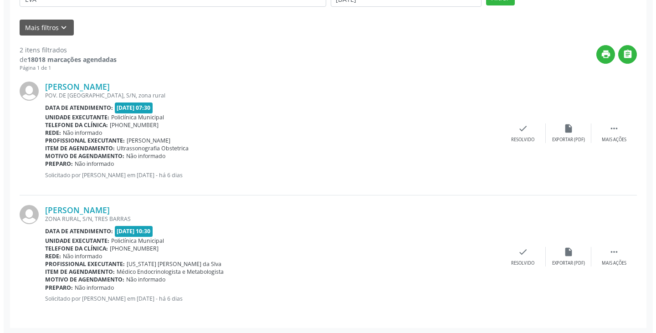
scroll to position [200, 0]
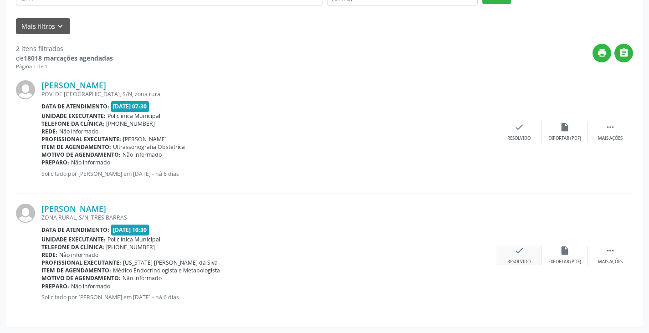
click at [510, 255] on div "check Resolvido" at bounding box center [520, 256] width 46 height 20
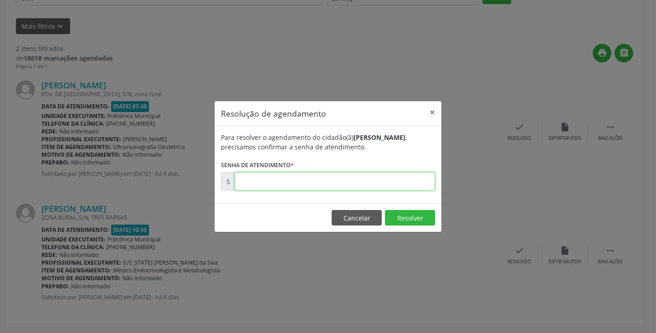
click at [399, 178] on input "text" at bounding box center [335, 181] width 201 height 18
type input "00177532"
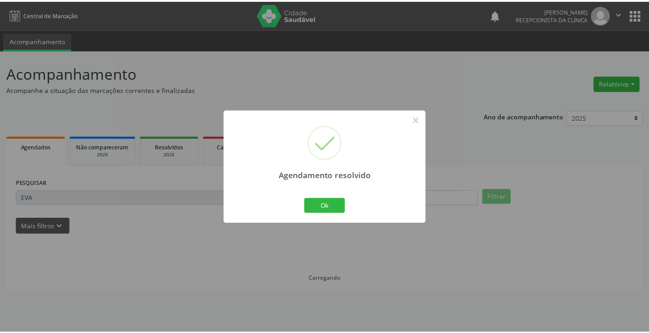
scroll to position [0, 0]
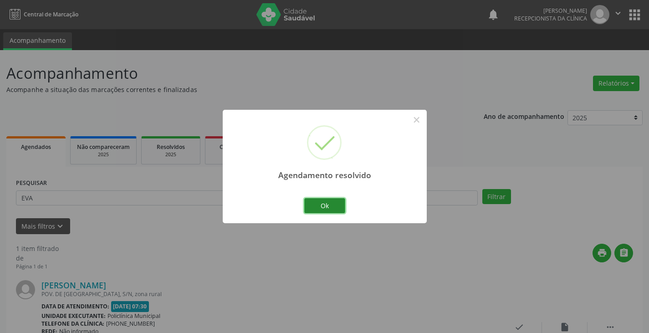
click at [307, 203] on button "Ok" at bounding box center [324, 205] width 41 height 15
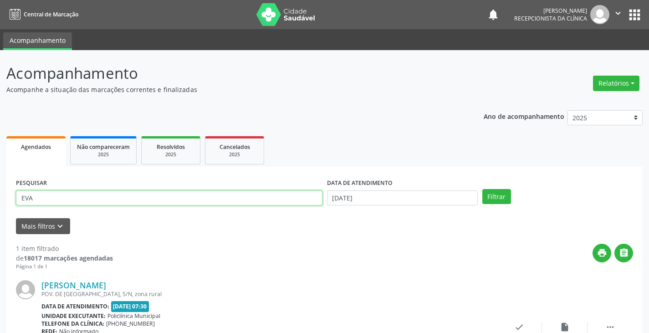
click at [303, 198] on input "EVA" at bounding box center [169, 198] width 307 height 15
type input "E"
type input "ADRIANA"
click at [483, 189] on button "Filtrar" at bounding box center [497, 196] width 29 height 15
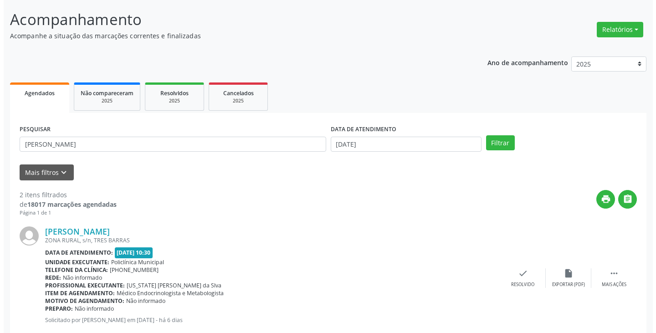
scroll to position [137, 0]
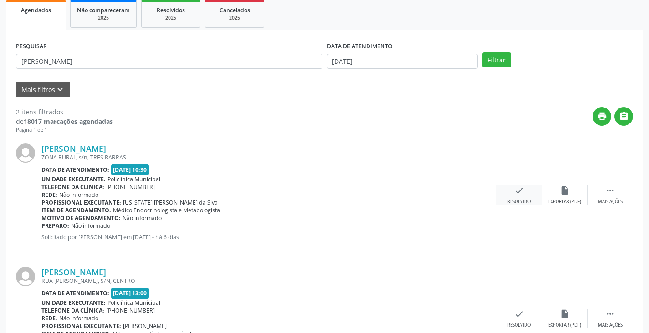
click at [522, 191] on icon "check" at bounding box center [520, 190] width 10 height 10
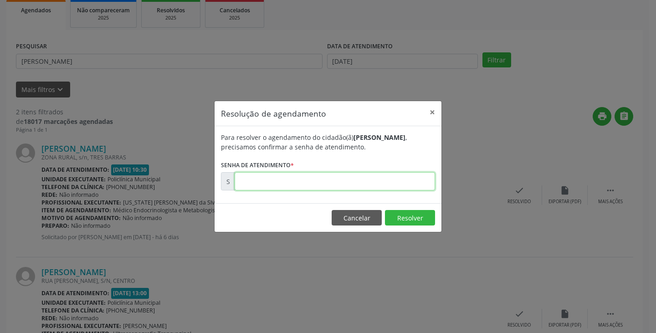
click at [403, 178] on input "text" at bounding box center [335, 181] width 201 height 18
type input "00177787"
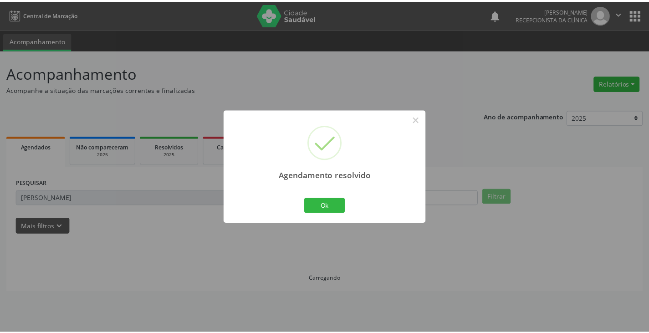
scroll to position [0, 0]
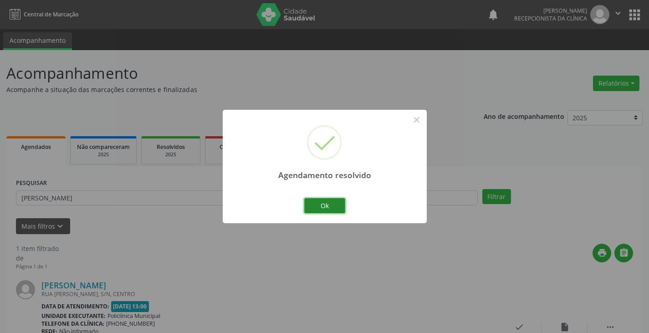
drag, startPoint x: 325, startPoint y: 201, endPoint x: 319, endPoint y: 200, distance: 5.0
click at [323, 201] on button "Ok" at bounding box center [324, 205] width 41 height 15
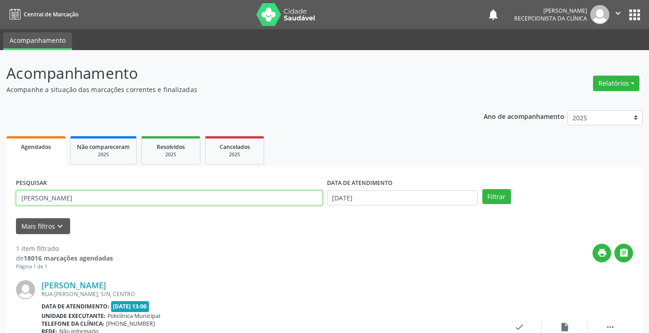
click at [304, 197] on input "ADRIANA" at bounding box center [169, 198] width 307 height 15
type input "A"
type input "MARIA S"
click at [483, 189] on button "Filtrar" at bounding box center [497, 196] width 29 height 15
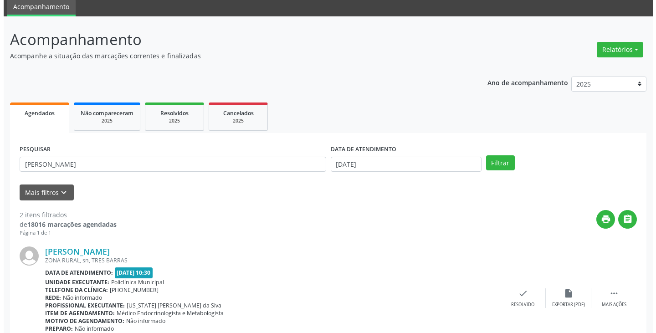
scroll to position [91, 0]
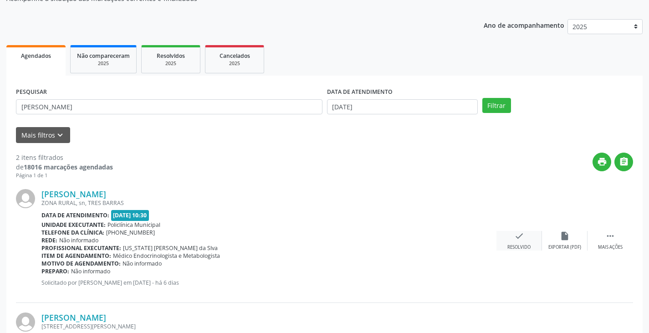
click at [517, 242] on div "check Resolvido" at bounding box center [520, 241] width 46 height 20
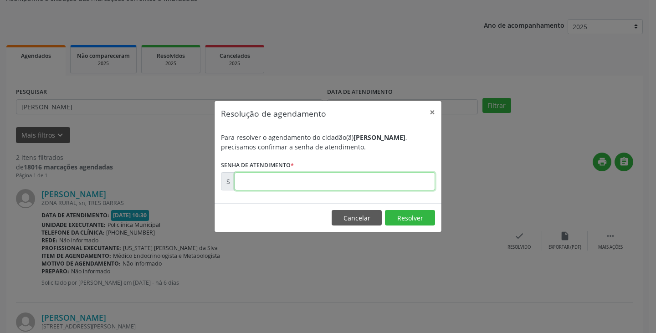
click at [379, 183] on input "text" at bounding box center [335, 181] width 201 height 18
type input "00177524"
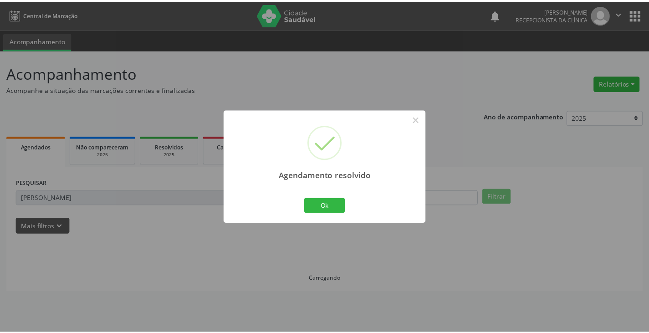
scroll to position [0, 0]
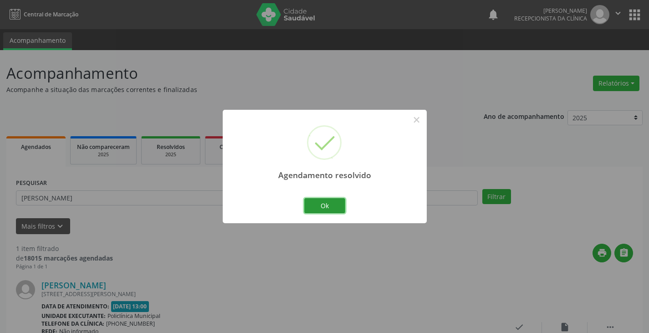
drag, startPoint x: 332, startPoint y: 201, endPoint x: 307, endPoint y: 196, distance: 25.6
click at [328, 201] on button "Ok" at bounding box center [324, 205] width 41 height 15
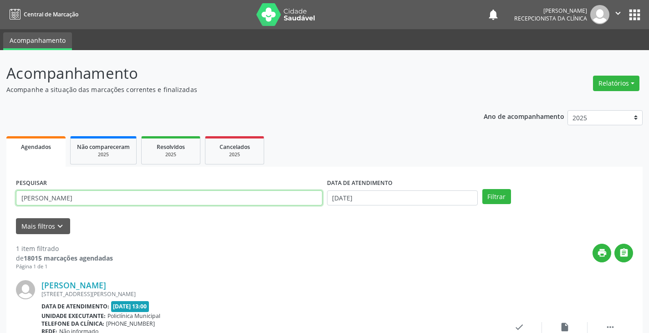
click at [305, 196] on input "MARIA S" at bounding box center [169, 198] width 307 height 15
type input "M"
type input "EDNA"
click at [483, 189] on button "Filtrar" at bounding box center [497, 196] width 29 height 15
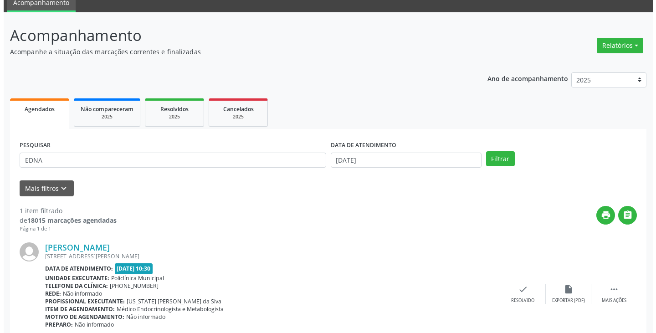
scroll to position [77, 0]
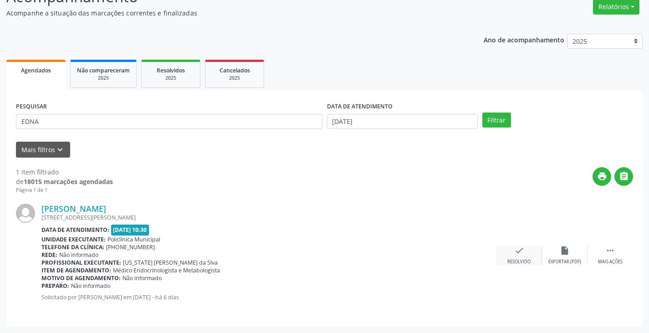
click at [515, 250] on icon "check" at bounding box center [520, 251] width 10 height 10
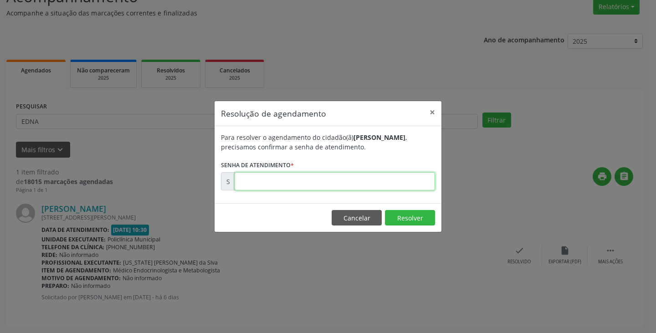
click at [412, 182] on input "text" at bounding box center [335, 181] width 201 height 18
type input "00177535"
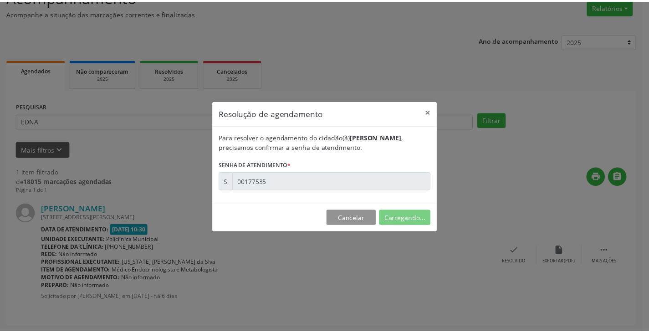
scroll to position [0, 0]
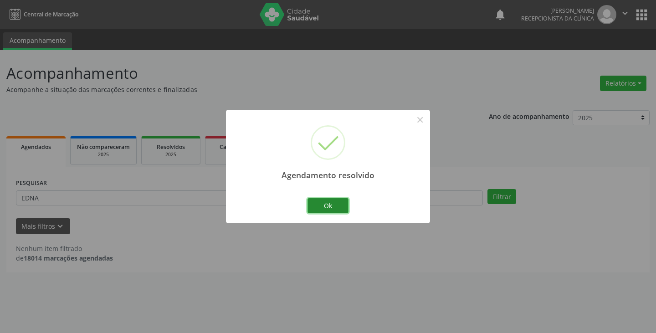
click at [327, 199] on button "Ok" at bounding box center [328, 205] width 41 height 15
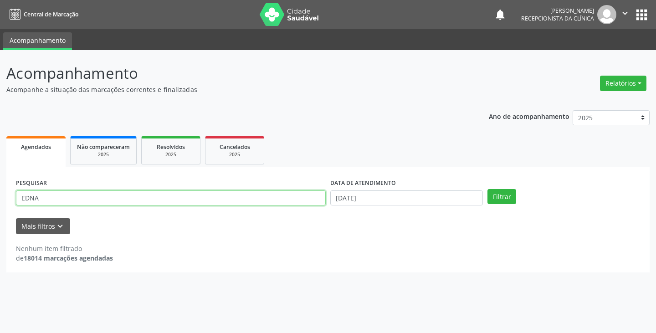
click at [309, 197] on input "EDNA" at bounding box center [171, 198] width 310 height 15
type input "E"
click at [308, 204] on input "text" at bounding box center [171, 198] width 310 height 15
type input "IRON"
click at [488, 189] on button "Filtrar" at bounding box center [502, 196] width 29 height 15
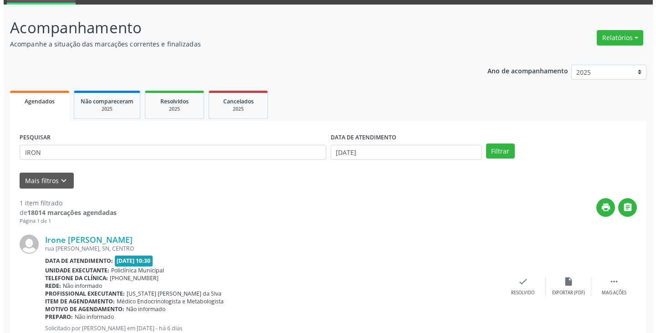
scroll to position [77, 0]
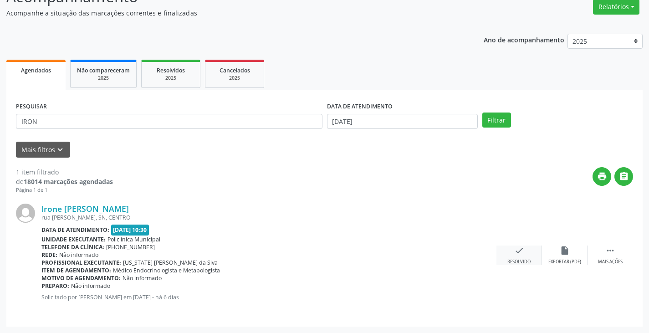
click at [515, 254] on icon "check" at bounding box center [520, 251] width 10 height 10
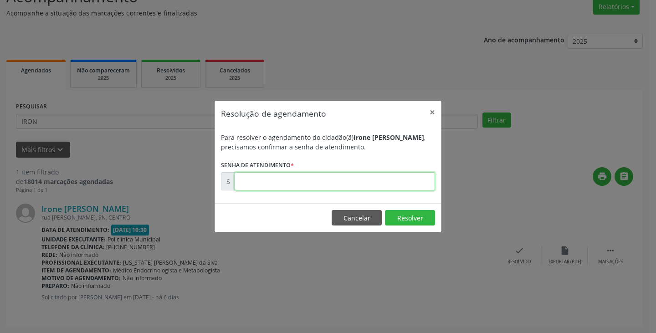
click at [357, 177] on input "text" at bounding box center [335, 181] width 201 height 18
type input "00177476"
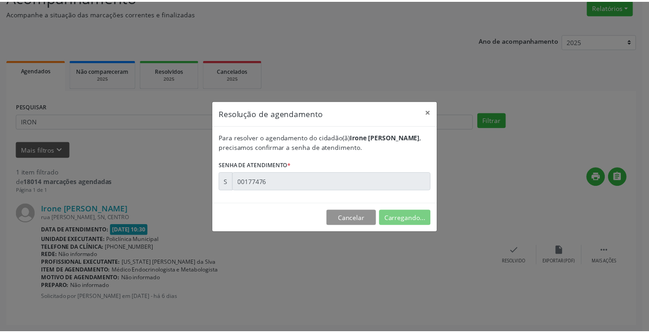
scroll to position [0, 0]
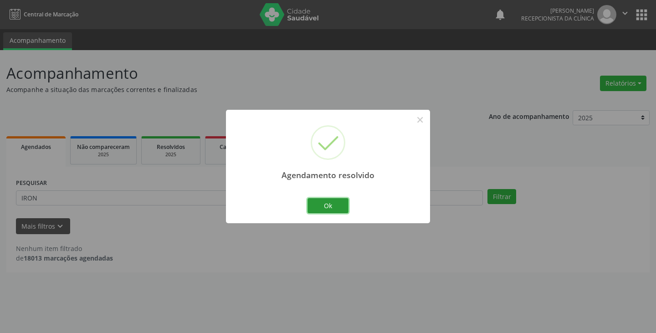
drag, startPoint x: 331, startPoint y: 205, endPoint x: 316, endPoint y: 201, distance: 15.9
click at [330, 205] on button "Ok" at bounding box center [328, 205] width 41 height 15
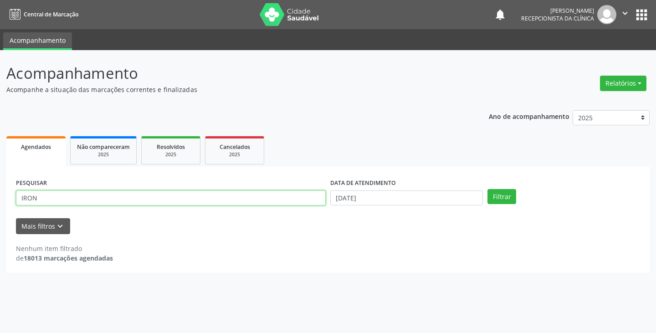
click at [303, 197] on input "IRON" at bounding box center [171, 198] width 310 height 15
type input "I"
type input "ANG"
click at [488, 189] on button "Filtrar" at bounding box center [502, 196] width 29 height 15
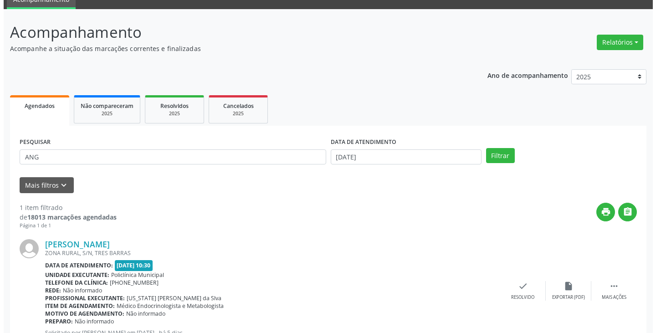
scroll to position [77, 0]
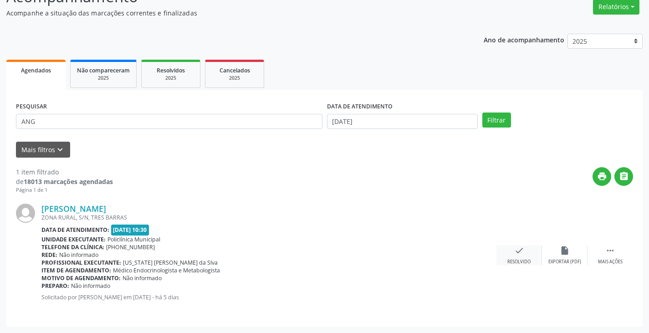
click at [510, 251] on div "check Resolvido" at bounding box center [520, 256] width 46 height 20
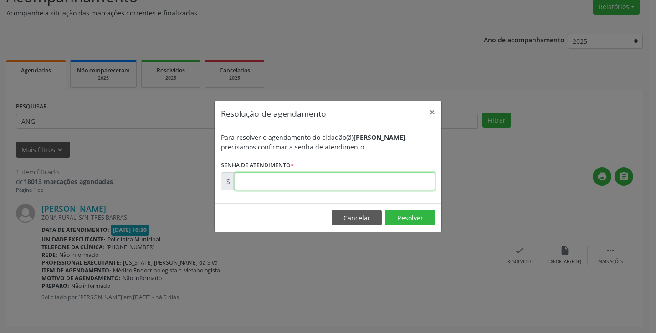
click at [413, 184] on input "text" at bounding box center [335, 181] width 201 height 18
type input "00177998"
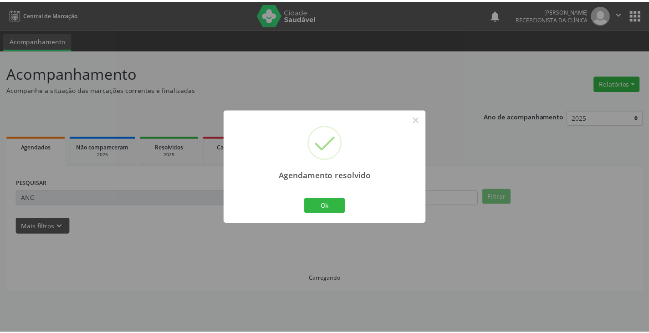
scroll to position [0, 0]
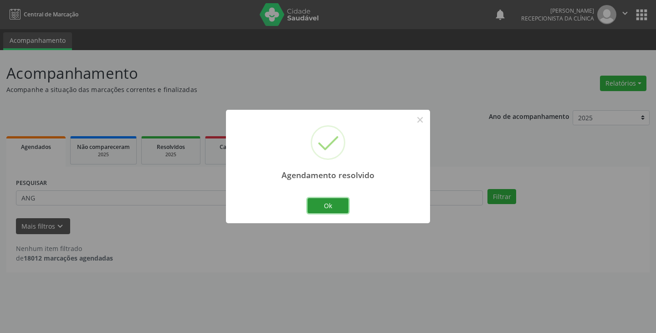
drag, startPoint x: 341, startPoint y: 211, endPoint x: 335, endPoint y: 211, distance: 5.9
click at [340, 211] on button "Ok" at bounding box center [328, 205] width 41 height 15
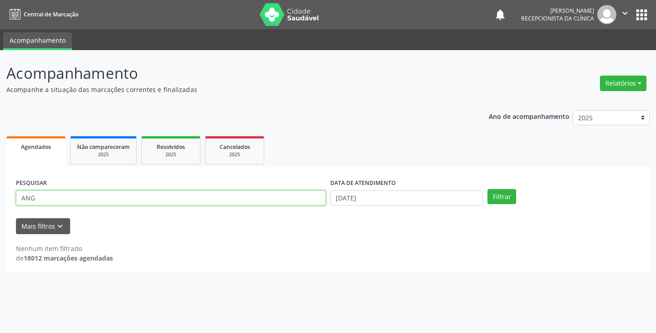
click at [301, 196] on input "ANG" at bounding box center [171, 198] width 310 height 15
type input "A"
type input "GERL"
click at [488, 189] on button "Filtrar" at bounding box center [502, 196] width 29 height 15
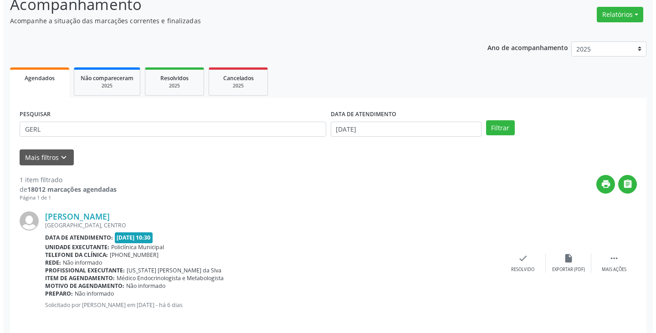
scroll to position [77, 0]
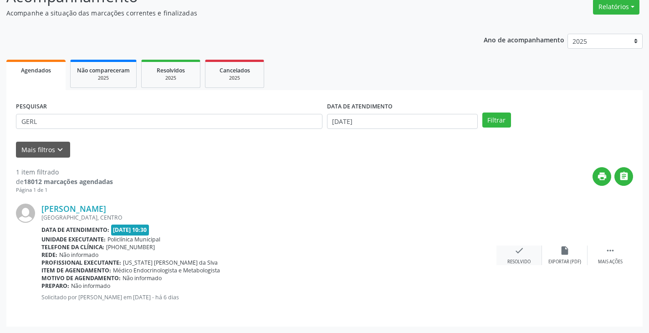
click at [522, 251] on icon "check" at bounding box center [520, 251] width 10 height 10
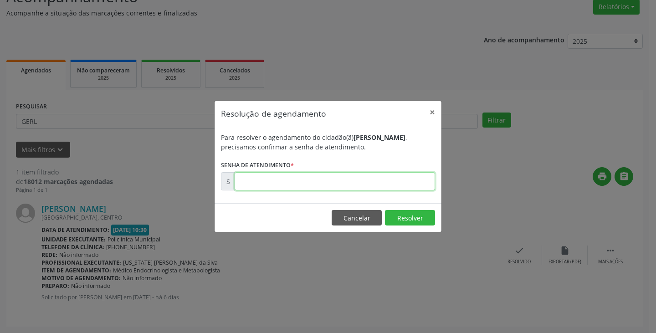
click at [398, 178] on input "text" at bounding box center [335, 181] width 201 height 18
type input "00177562"
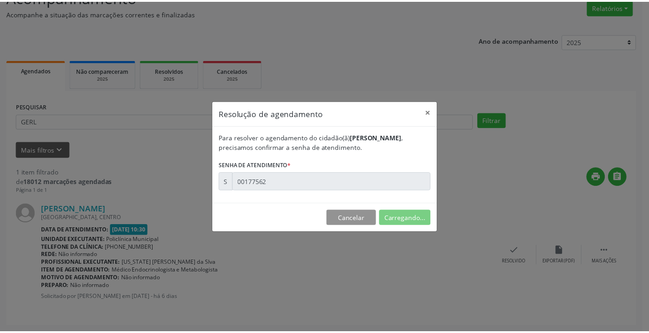
scroll to position [0, 0]
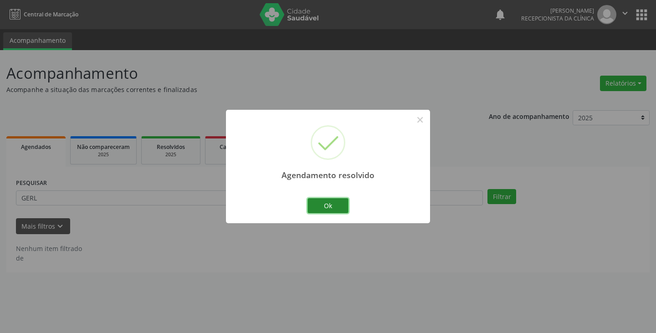
click at [331, 204] on button "Ok" at bounding box center [328, 205] width 41 height 15
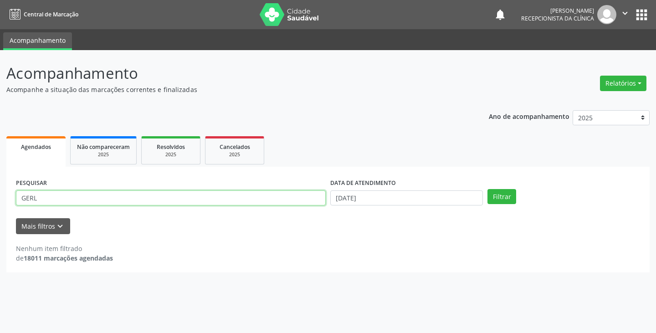
click at [311, 198] on input "GERL" at bounding box center [171, 198] width 310 height 15
type input "G"
type input "JULIA"
click at [488, 189] on button "Filtrar" at bounding box center [502, 196] width 29 height 15
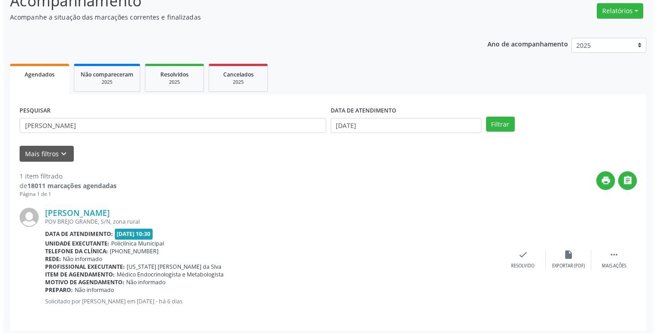
scroll to position [77, 0]
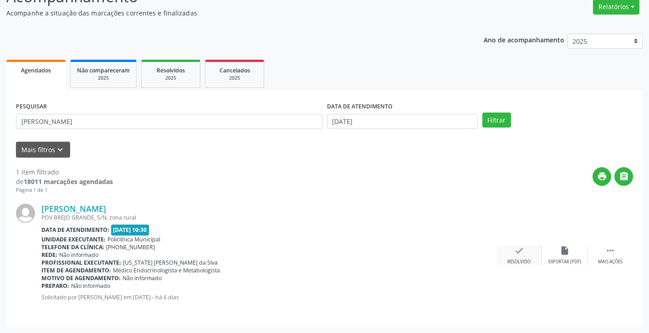
click at [519, 252] on icon "check" at bounding box center [520, 251] width 10 height 10
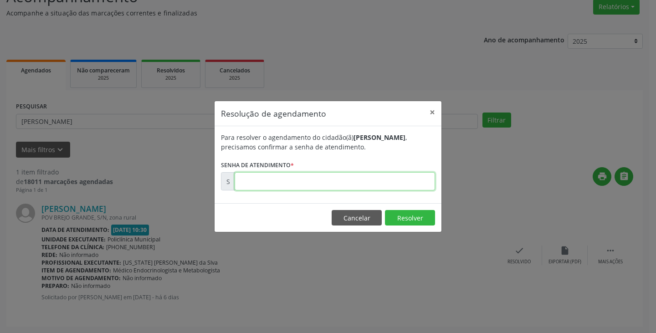
click at [407, 178] on input "text" at bounding box center [335, 181] width 201 height 18
type input "00177477"
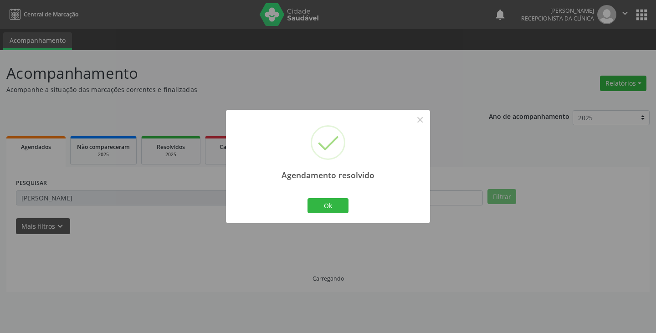
scroll to position [0, 0]
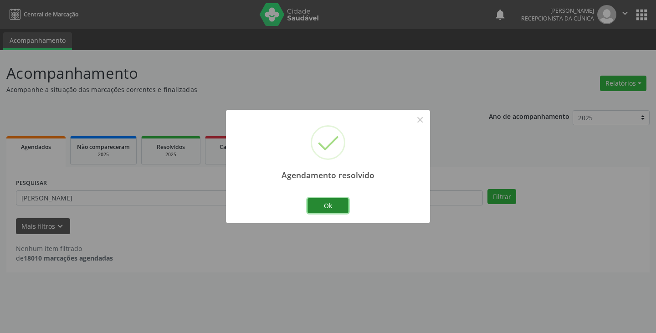
click at [322, 201] on button "Ok" at bounding box center [328, 205] width 41 height 15
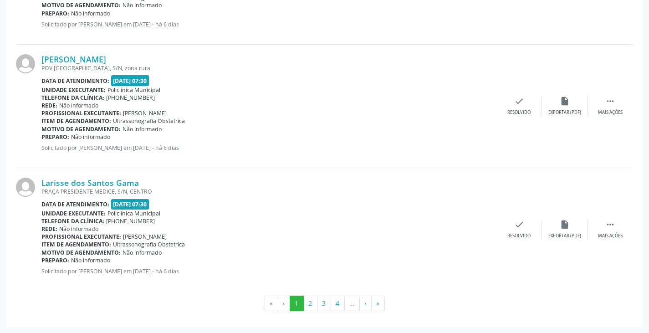
scroll to position [1833, 0]
click at [309, 304] on button "2" at bounding box center [311, 302] width 14 height 15
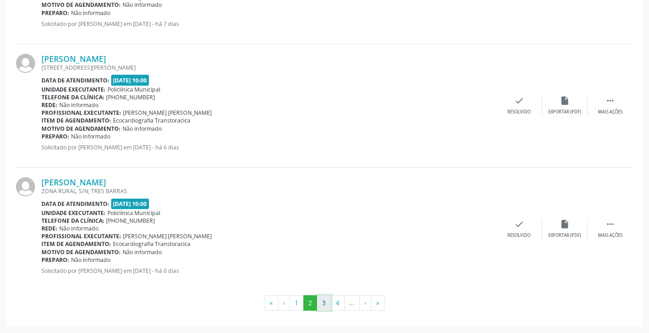
click at [324, 303] on button "3" at bounding box center [324, 302] width 14 height 15
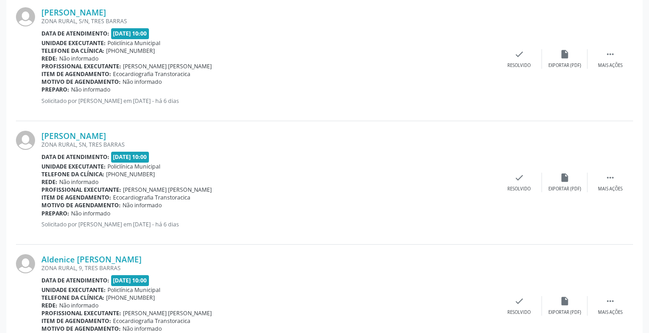
scroll to position [0, 0]
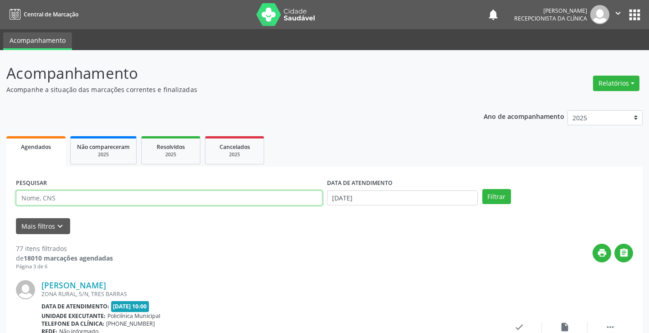
click at [243, 205] on input "text" at bounding box center [169, 198] width 307 height 15
click at [483, 189] on button "Filtrar" at bounding box center [497, 196] width 29 height 15
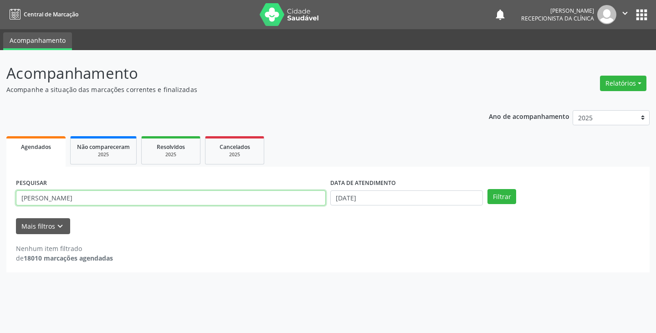
click at [289, 198] on input "MARIA R" at bounding box center [171, 198] width 310 height 15
type input "M"
type input "ELIANA"
click at [488, 189] on button "Filtrar" at bounding box center [502, 196] width 29 height 15
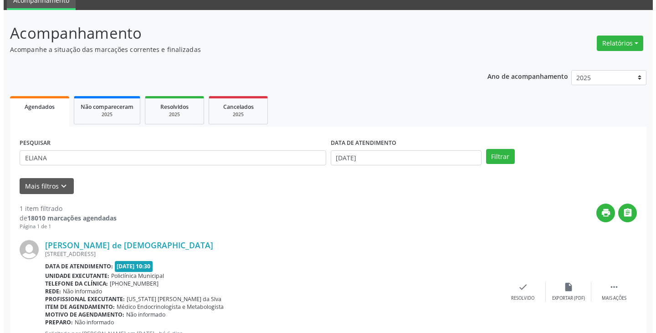
scroll to position [77, 0]
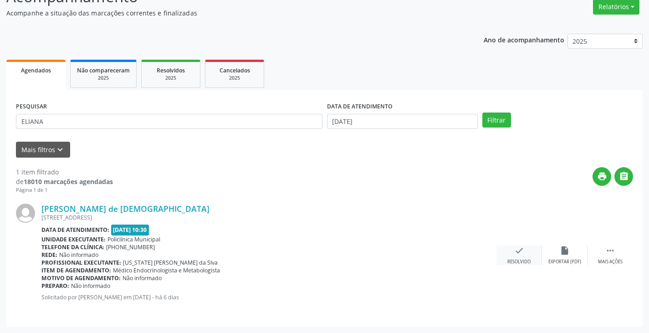
click at [510, 258] on div "check Resolvido" at bounding box center [520, 256] width 46 height 20
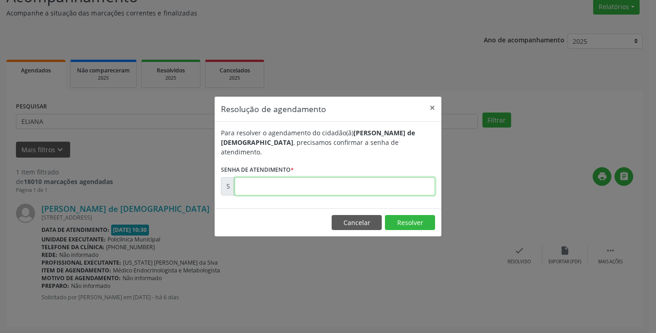
click at [416, 181] on input "text" at bounding box center [335, 186] width 201 height 18
type input "00177462"
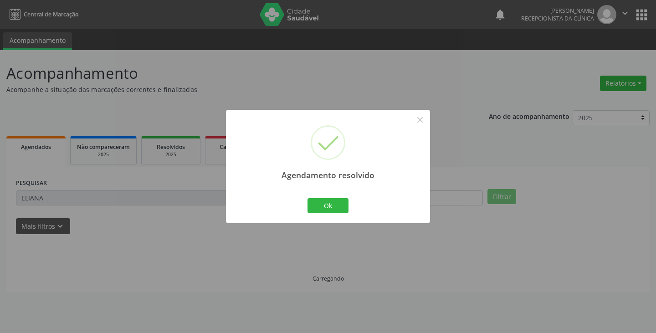
scroll to position [0, 0]
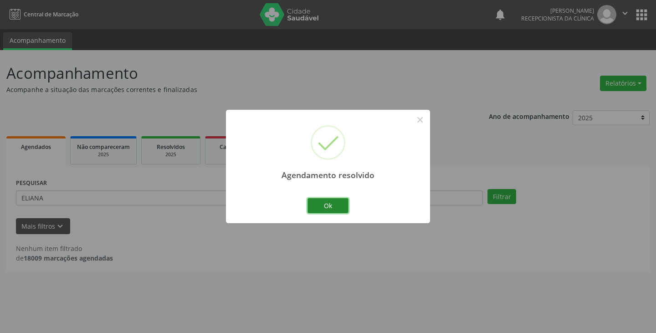
click at [332, 206] on button "Ok" at bounding box center [328, 205] width 41 height 15
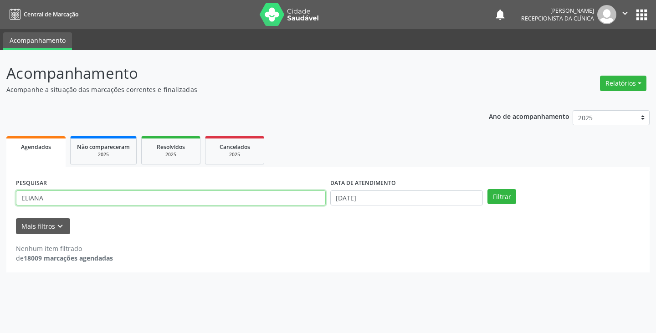
drag, startPoint x: 280, startPoint y: 195, endPoint x: 288, endPoint y: 194, distance: 7.8
click at [284, 195] on input "ELIANA" at bounding box center [171, 198] width 310 height 15
type input "E"
click at [488, 189] on button "Filtrar" at bounding box center [502, 196] width 29 height 15
click at [240, 196] on input "CICERO" at bounding box center [171, 198] width 310 height 15
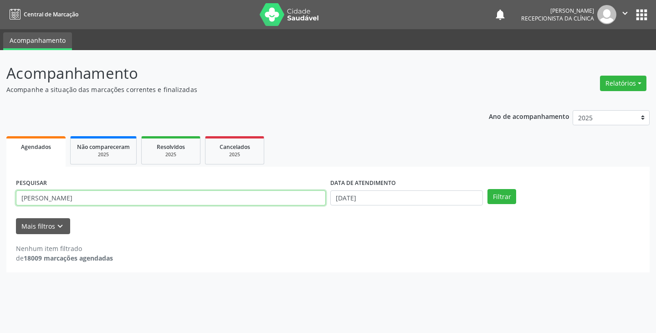
click at [488, 189] on button "Filtrar" at bounding box center [502, 196] width 29 height 15
click at [294, 197] on input "CICERO" at bounding box center [171, 198] width 310 height 15
type input "C"
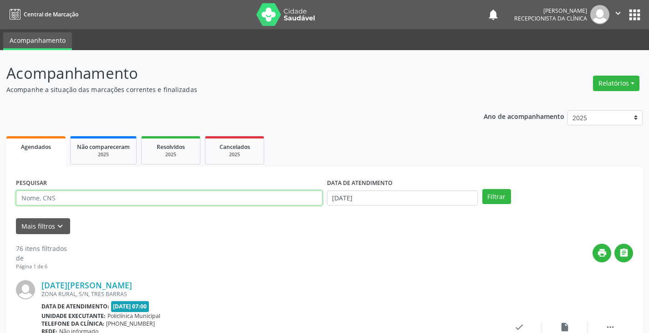
click at [228, 196] on input "text" at bounding box center [169, 198] width 307 height 15
click at [483, 189] on button "Filtrar" at bounding box center [497, 196] width 29 height 15
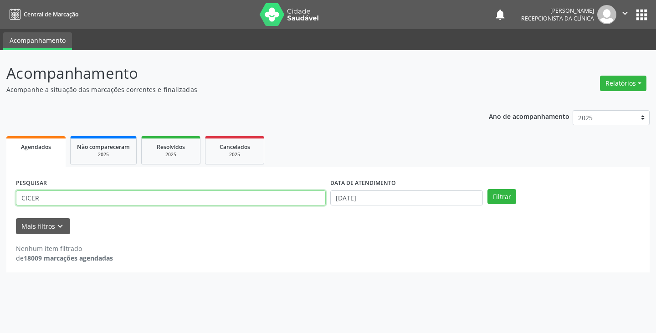
click at [276, 198] on input "CICER" at bounding box center [171, 198] width 310 height 15
click at [288, 244] on div "Nenhum item filtrado de 18009 marcações agendadas" at bounding box center [328, 253] width 624 height 19
click at [197, 197] on input "CICER" at bounding box center [171, 198] width 310 height 15
click at [488, 189] on button "Filtrar" at bounding box center [502, 196] width 29 height 15
click at [287, 203] on input "CICERO" at bounding box center [171, 198] width 310 height 15
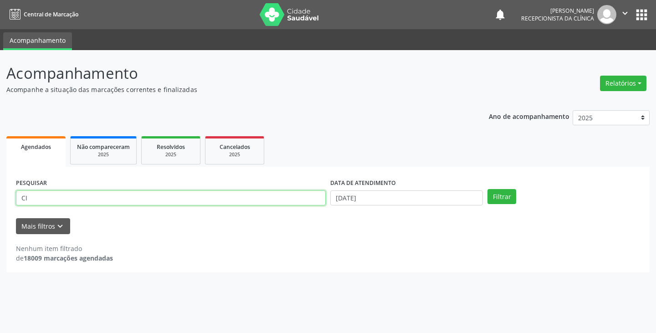
type input "C"
type input "CICERO"
click at [488, 189] on button "Filtrar" at bounding box center [502, 196] width 29 height 15
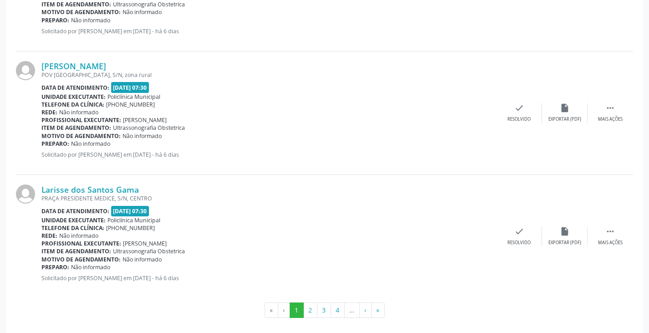
scroll to position [1833, 0]
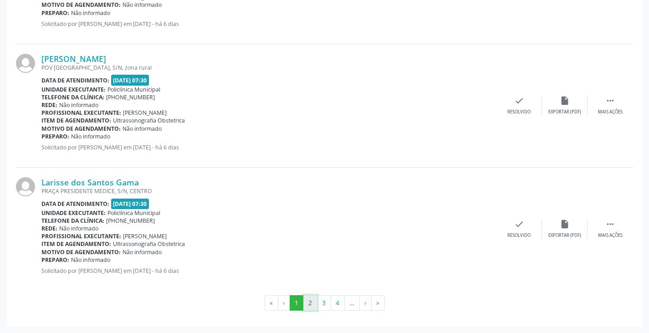
drag, startPoint x: 311, startPoint y: 306, endPoint x: 312, endPoint y: 301, distance: 5.1
click at [311, 305] on button "2" at bounding box center [311, 302] width 14 height 15
click at [329, 304] on button "3" at bounding box center [324, 302] width 14 height 15
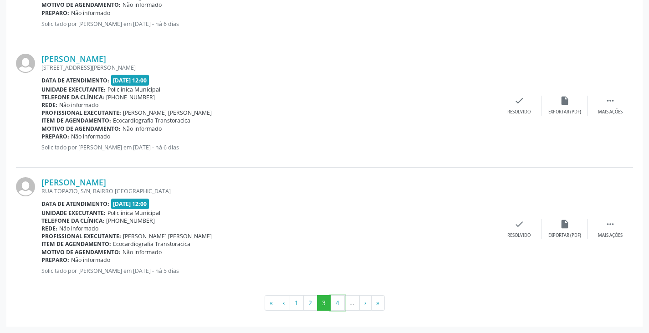
click at [338, 306] on button "4" at bounding box center [338, 302] width 14 height 15
click at [342, 305] on button "5" at bounding box center [339, 302] width 14 height 15
click at [355, 306] on button "6" at bounding box center [353, 302] width 14 height 15
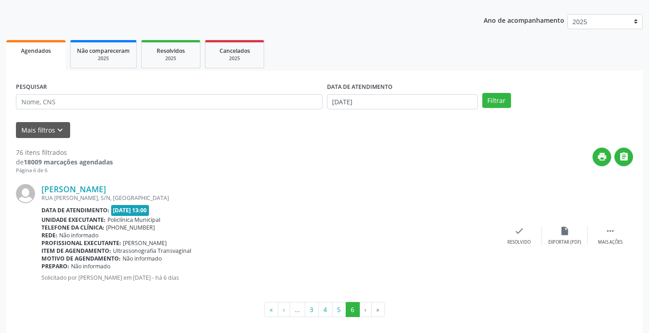
scroll to position [103, 0]
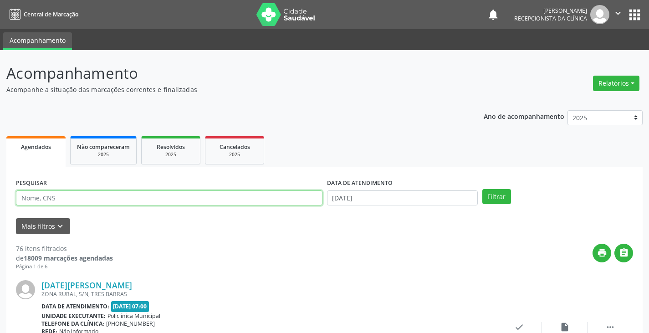
click at [229, 205] on input "text" at bounding box center [169, 198] width 307 height 15
click at [483, 189] on button "Filtrar" at bounding box center [497, 196] width 29 height 15
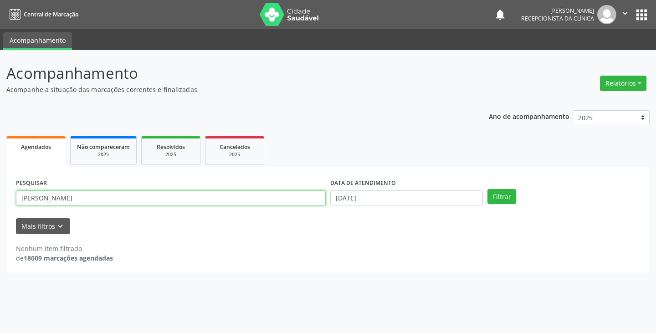
click at [275, 200] on input "[PERSON_NAME]" at bounding box center [171, 198] width 310 height 15
type input "C"
click at [488, 189] on button "Filtrar" at bounding box center [502, 196] width 29 height 15
click at [108, 199] on input "[GEOGRAPHIC_DATA]" at bounding box center [171, 198] width 310 height 15
type input "GIZE"
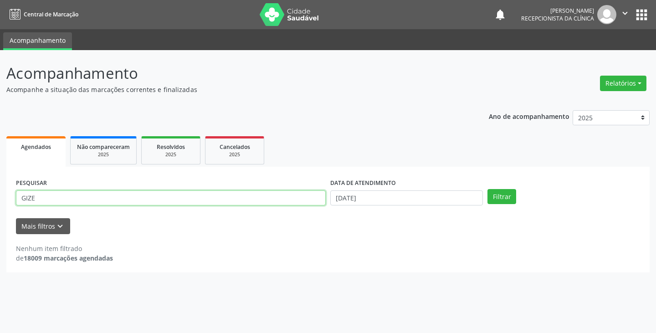
click at [488, 189] on button "Filtrar" at bounding box center [502, 196] width 29 height 15
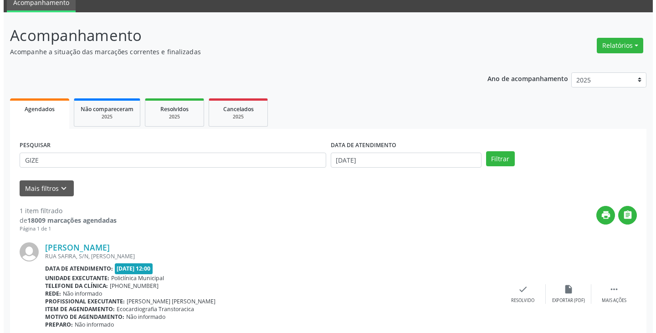
scroll to position [77, 0]
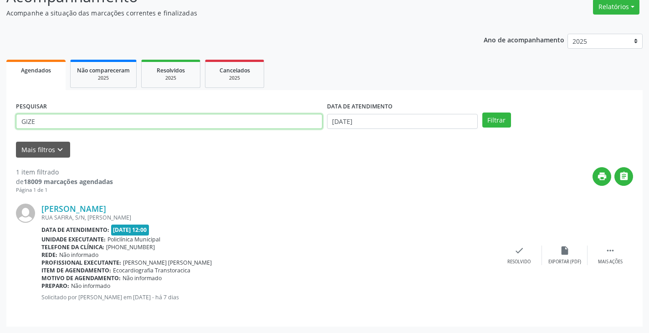
click at [292, 122] on input "GIZE" at bounding box center [169, 121] width 307 height 15
click at [610, 247] on icon "" at bounding box center [611, 251] width 10 height 10
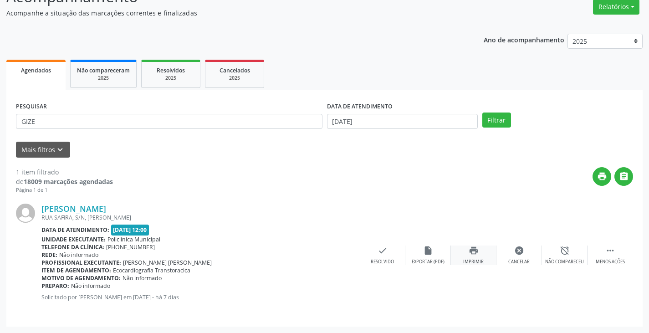
click at [470, 255] on icon "print" at bounding box center [474, 251] width 10 height 10
click at [381, 256] on icon "check" at bounding box center [383, 251] width 10 height 10
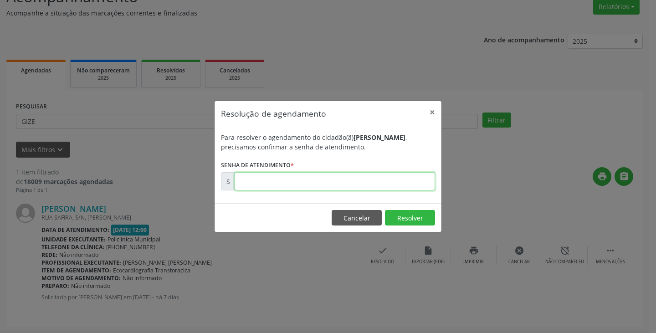
click at [315, 178] on input "text" at bounding box center [335, 181] width 201 height 18
paste input "00177405"
type input "00177405"
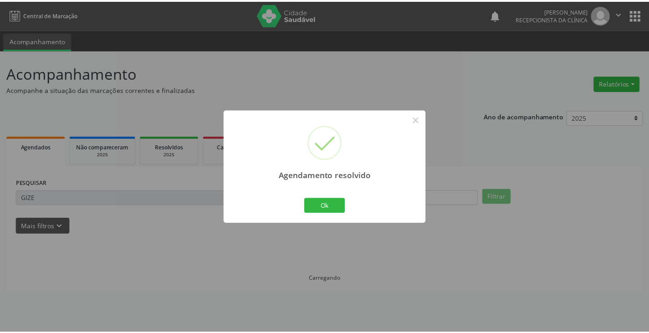
scroll to position [0, 0]
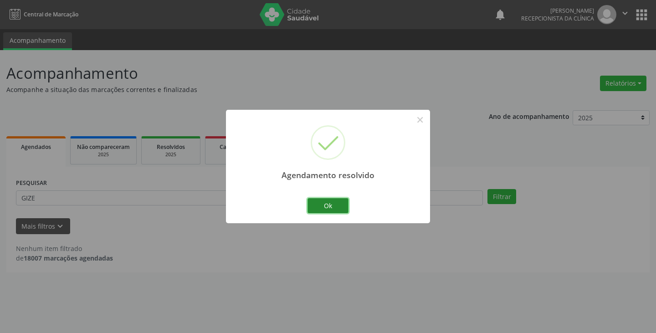
click at [325, 208] on button "Ok" at bounding box center [328, 205] width 41 height 15
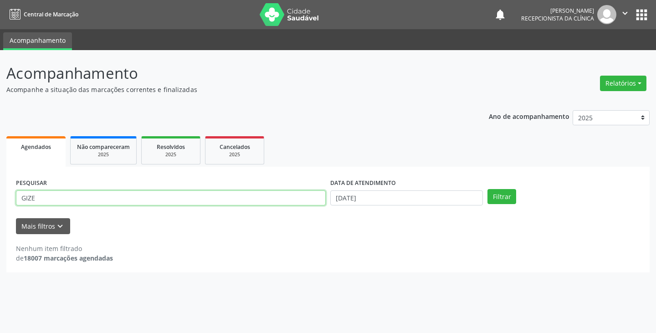
click at [240, 199] on input "GIZE" at bounding box center [171, 198] width 310 height 15
type input "G"
click at [488, 189] on button "Filtrar" at bounding box center [502, 196] width 29 height 15
click at [240, 199] on input "JEORGE" at bounding box center [171, 198] width 310 height 15
type input "J"
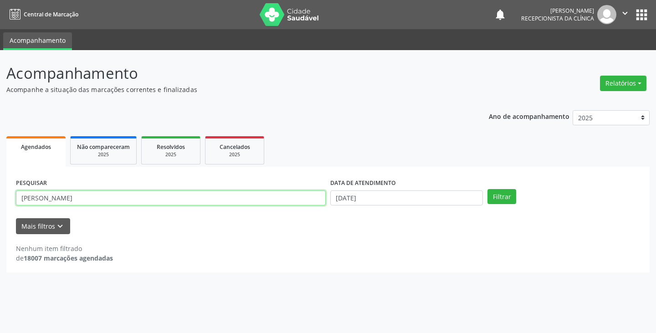
type input "[PERSON_NAME]"
click at [488, 189] on button "Filtrar" at bounding box center [502, 196] width 29 height 15
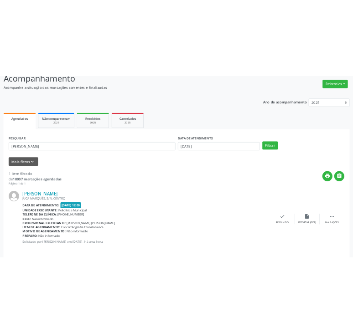
scroll to position [77, 0]
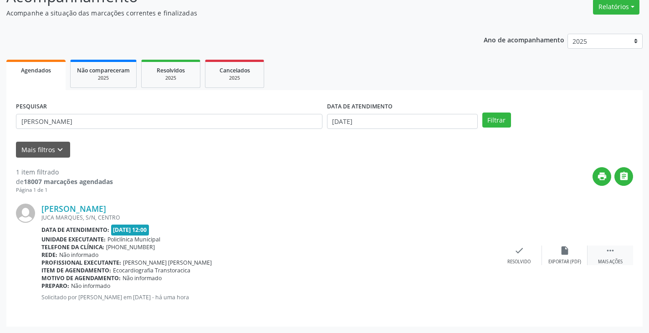
drag, startPoint x: 608, startPoint y: 253, endPoint x: 589, endPoint y: 258, distance: 19.2
click at [608, 254] on icon "" at bounding box center [611, 251] width 10 height 10
click at [469, 255] on icon "print" at bounding box center [474, 251] width 10 height 10
click at [379, 258] on div "check Resolvido" at bounding box center [383, 256] width 46 height 20
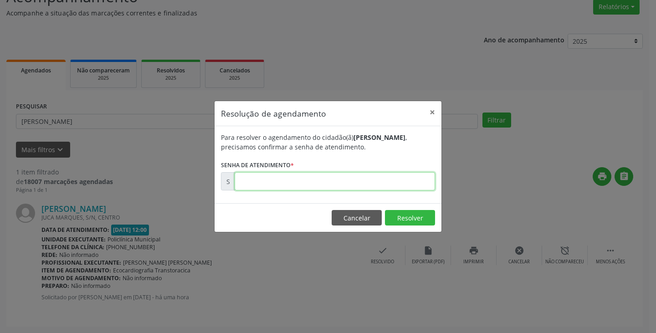
click at [309, 180] on input "text" at bounding box center [335, 181] width 201 height 18
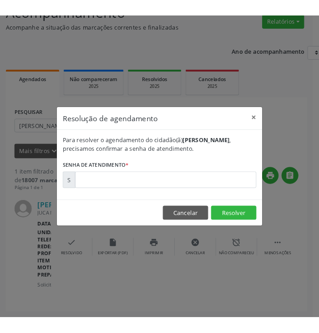
scroll to position [96, 0]
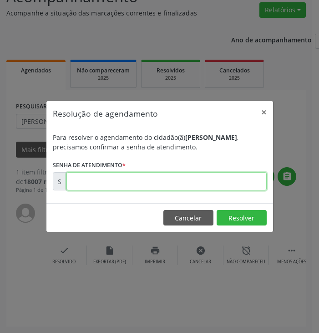
click at [170, 185] on input "text" at bounding box center [167, 181] width 201 height 18
paste input "00178775"
type input "00178775"
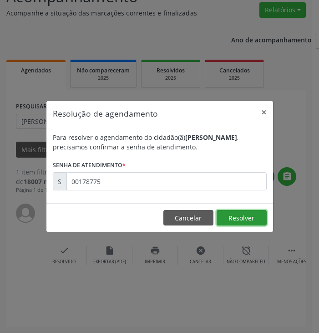
click at [237, 214] on button "Resolver" at bounding box center [242, 217] width 50 height 15
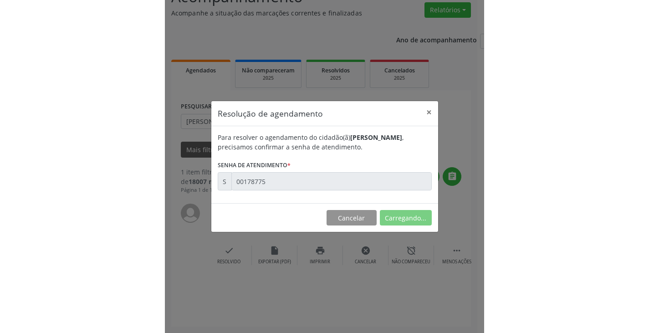
scroll to position [0, 0]
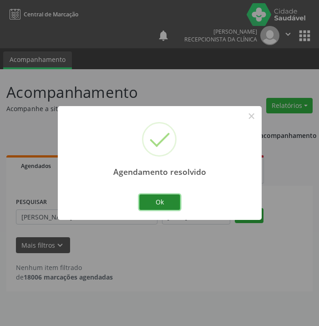
click at [164, 199] on button "Ok" at bounding box center [159, 202] width 41 height 15
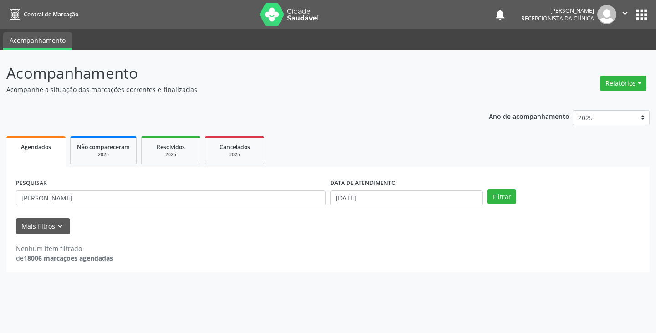
drag, startPoint x: 280, startPoint y: 184, endPoint x: 282, endPoint y: 198, distance: 14.3
click at [281, 195] on div "PESQUISAR [PERSON_NAME]" at bounding box center [171, 194] width 314 height 36
click at [273, 198] on input "[PERSON_NAME]" at bounding box center [171, 198] width 310 height 15
type input "G"
type input "[PERSON_NAME]"
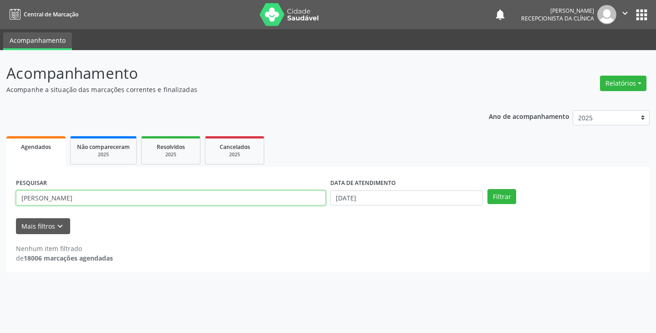
click at [488, 189] on button "Filtrar" at bounding box center [502, 196] width 29 height 15
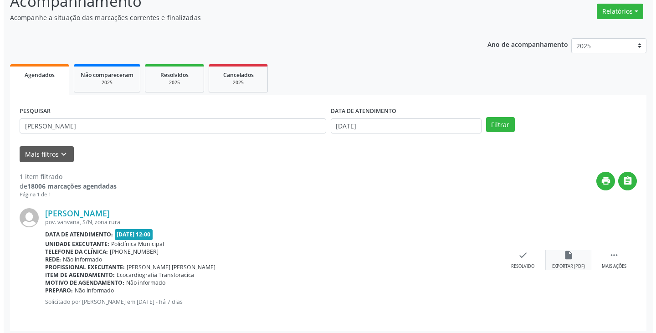
scroll to position [77, 0]
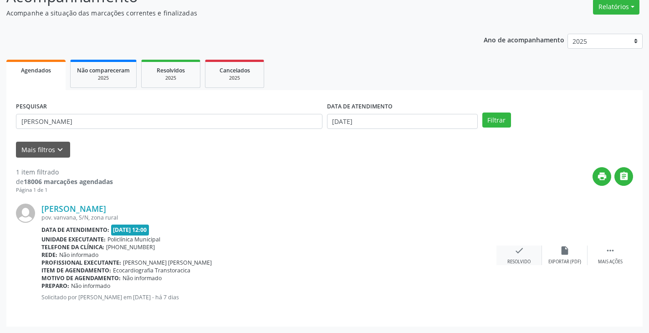
click at [518, 251] on icon "check" at bounding box center [520, 251] width 10 height 10
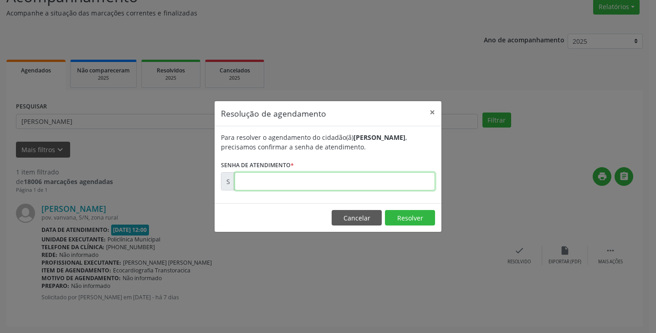
click at [407, 177] on input "text" at bounding box center [335, 181] width 201 height 18
type input "00177411"
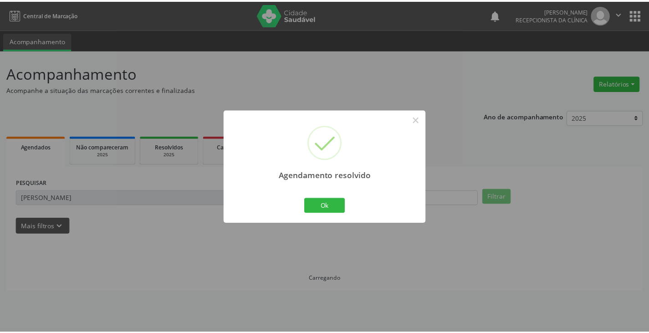
scroll to position [0, 0]
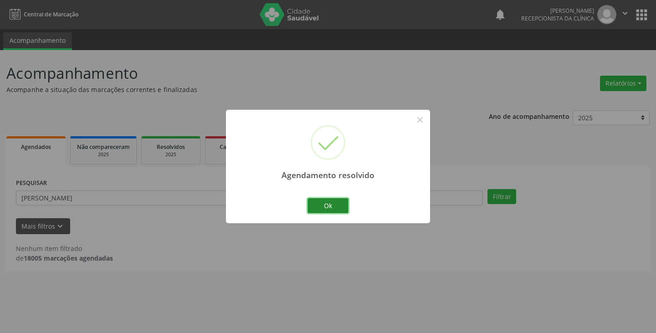
click at [327, 203] on button "Ok" at bounding box center [328, 205] width 41 height 15
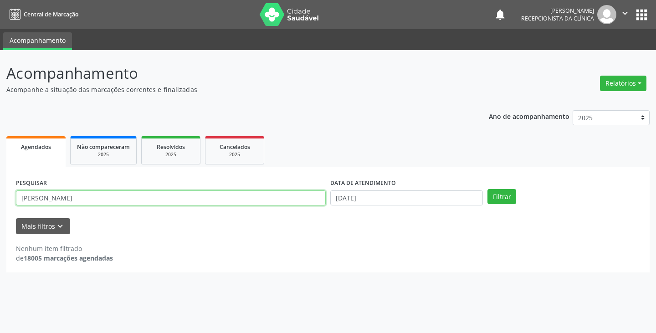
click at [281, 200] on input "[PERSON_NAME]" at bounding box center [171, 198] width 310 height 15
type input "M"
click at [488, 189] on button "Filtrar" at bounding box center [502, 196] width 29 height 15
click at [306, 201] on input "[PERSON_NAME]" at bounding box center [171, 198] width 310 height 15
click at [488, 189] on button "Filtrar" at bounding box center [502, 196] width 29 height 15
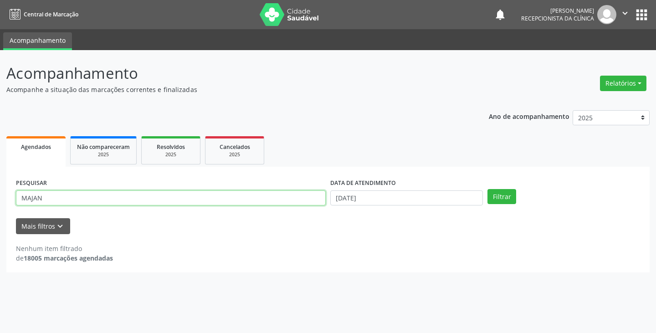
click at [287, 201] on input "MAJAN" at bounding box center [171, 198] width 310 height 15
type input "M"
click at [488, 189] on button "Filtrar" at bounding box center [502, 196] width 29 height 15
click at [209, 200] on input "JAN" at bounding box center [171, 198] width 310 height 15
click at [488, 189] on button "Filtrar" at bounding box center [502, 196] width 29 height 15
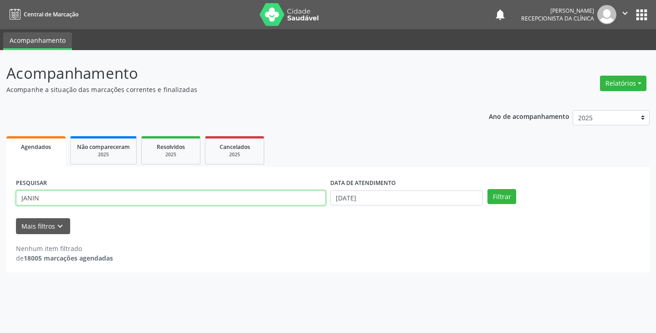
click at [209, 200] on input "JANIN" at bounding box center [171, 198] width 310 height 15
type input "J"
click at [488, 189] on button "Filtrar" at bounding box center [502, 196] width 29 height 15
click at [212, 199] on input "DAIA" at bounding box center [171, 198] width 310 height 15
type input "D"
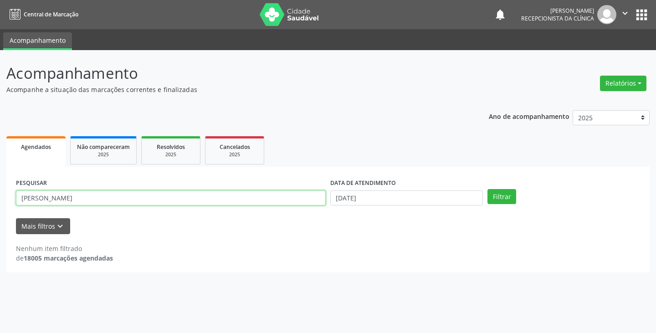
type input "[PERSON_NAME]"
click at [488, 189] on button "Filtrar" at bounding box center [502, 196] width 29 height 15
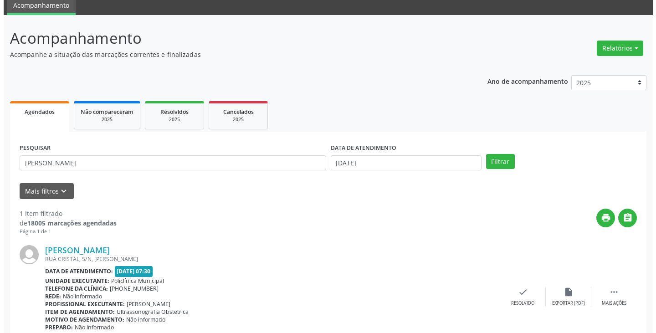
scroll to position [77, 0]
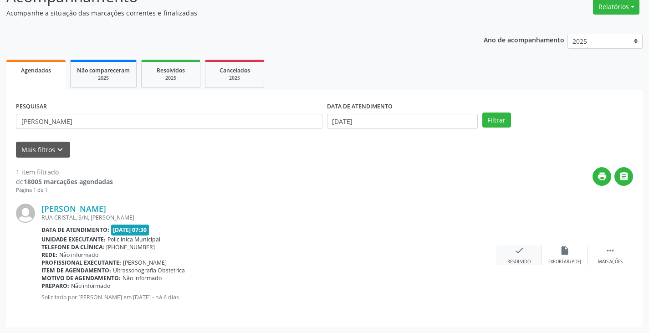
click at [514, 250] on div "check Resolvido" at bounding box center [520, 256] width 46 height 20
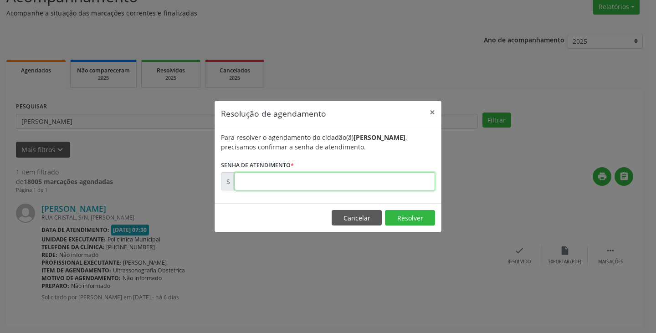
click at [375, 184] on input "text" at bounding box center [335, 181] width 201 height 18
type input "00177669"
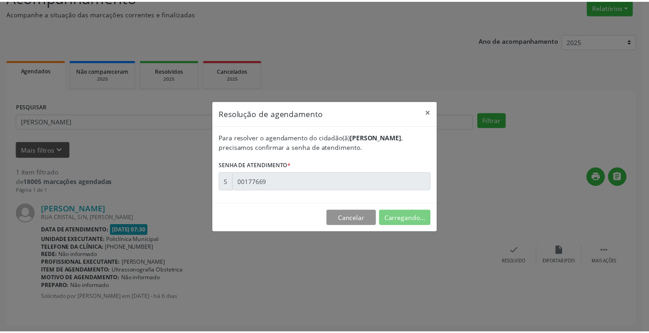
scroll to position [0, 0]
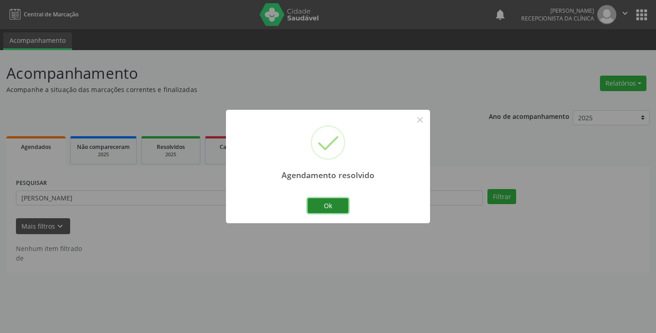
click at [324, 209] on button "Ok" at bounding box center [328, 205] width 41 height 15
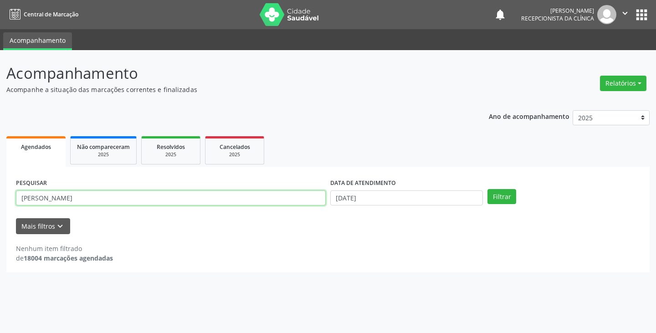
click at [303, 202] on input "[PERSON_NAME]" at bounding box center [171, 198] width 310 height 15
type input "M"
type input "LUZI"
click at [488, 189] on button "Filtrar" at bounding box center [502, 196] width 29 height 15
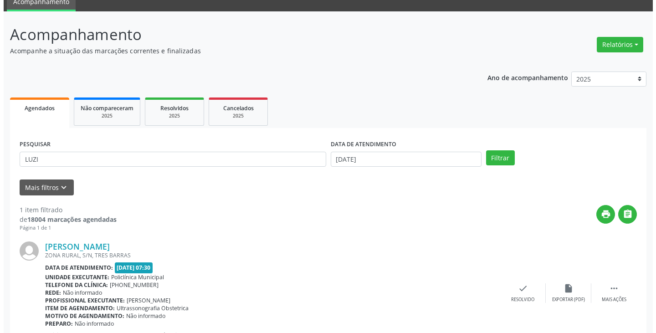
scroll to position [77, 0]
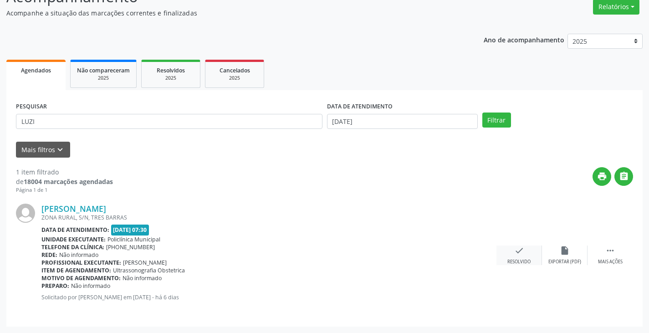
click at [522, 254] on div "check Resolvido" at bounding box center [520, 256] width 46 height 20
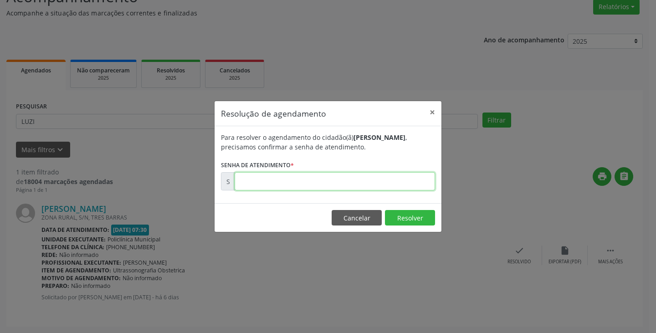
click at [386, 184] on input "text" at bounding box center [335, 181] width 201 height 18
type input "00177750"
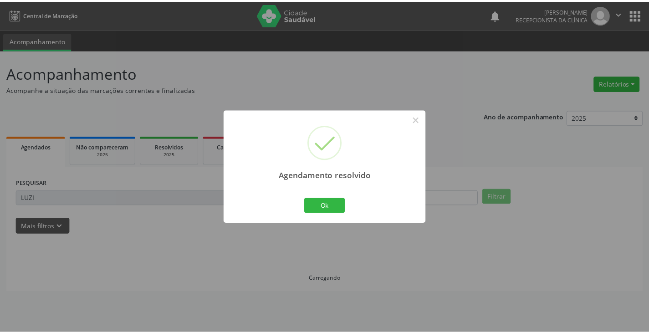
scroll to position [0, 0]
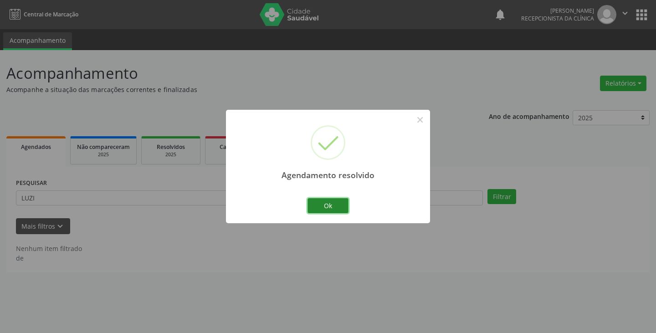
click at [332, 205] on button "Ok" at bounding box center [328, 205] width 41 height 15
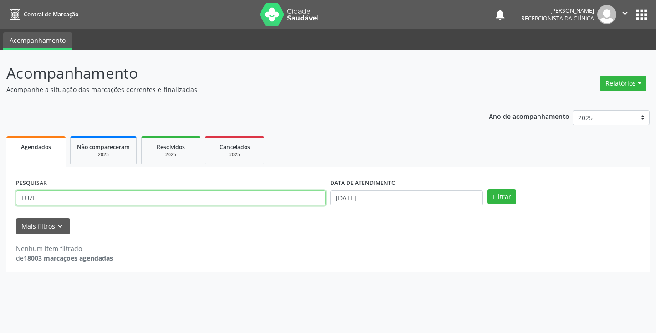
click at [289, 197] on input "LUZI" at bounding box center [171, 198] width 310 height 15
type input "L"
type input "EVA"
click at [488, 189] on button "Filtrar" at bounding box center [502, 196] width 29 height 15
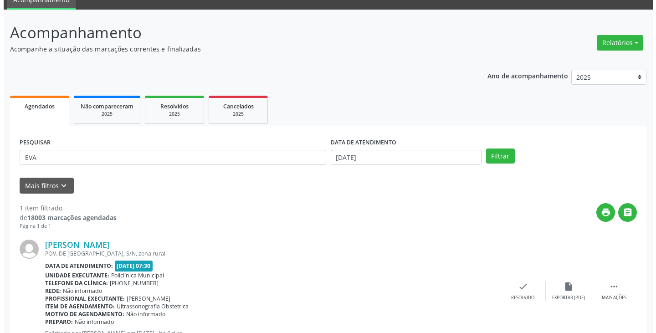
scroll to position [77, 0]
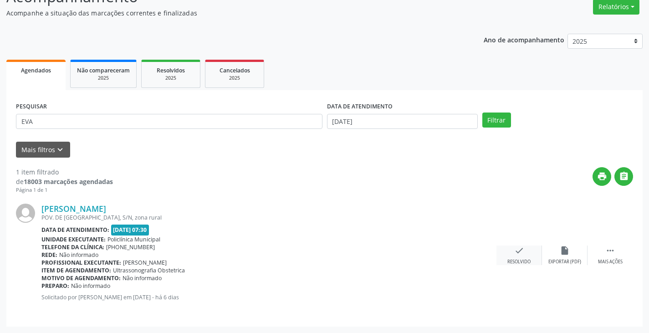
click at [512, 250] on div "check Resolvido" at bounding box center [520, 256] width 46 height 20
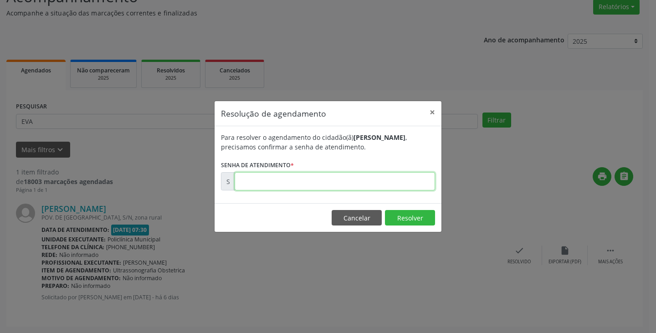
click at [412, 175] on input "text" at bounding box center [335, 181] width 201 height 18
type input "00177751"
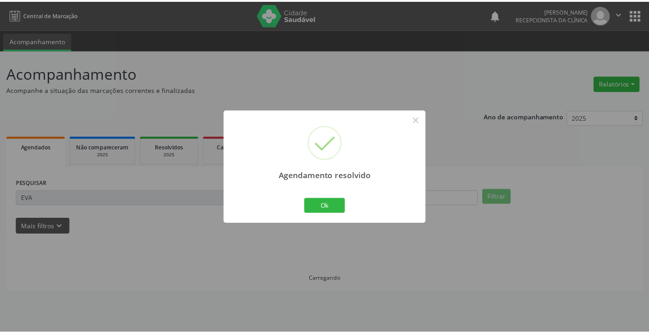
scroll to position [0, 0]
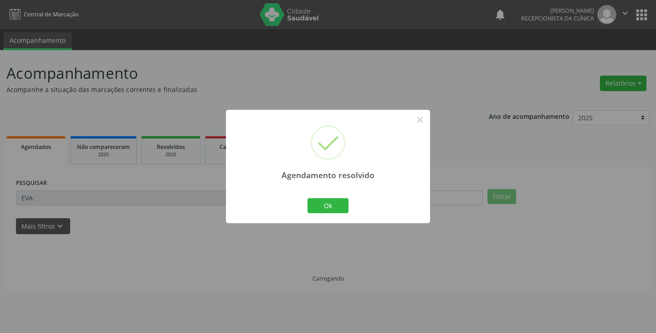
click at [325, 196] on div "Ok Cancel" at bounding box center [328, 205] width 45 height 19
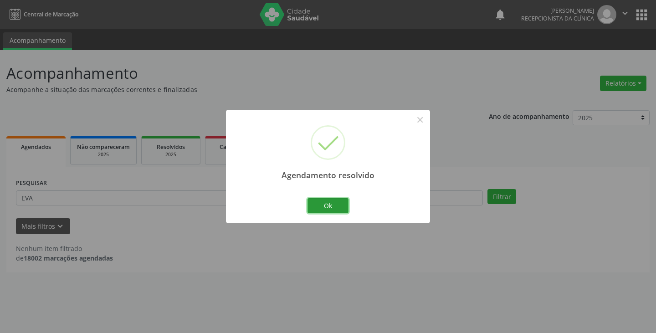
drag, startPoint x: 312, startPoint y: 209, endPoint x: 310, endPoint y: 204, distance: 5.5
click at [313, 209] on button "Ok" at bounding box center [328, 205] width 41 height 15
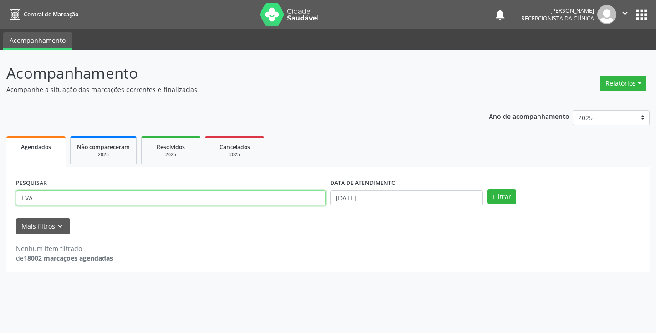
click at [310, 203] on input "EVA" at bounding box center [171, 198] width 310 height 15
type input "E"
type input "JESSI"
click at [488, 189] on button "Filtrar" at bounding box center [502, 196] width 29 height 15
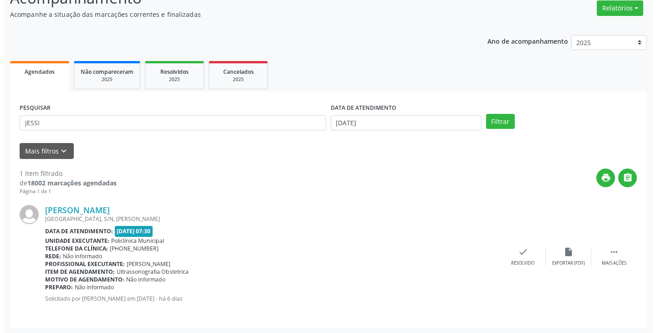
scroll to position [77, 0]
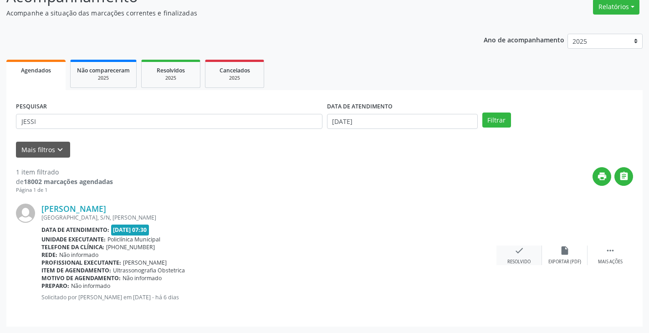
click at [511, 248] on div "check Resolvido" at bounding box center [520, 256] width 46 height 20
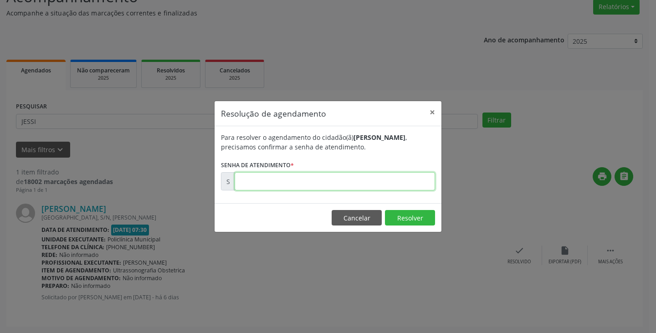
click at [399, 184] on input "text" at bounding box center [335, 181] width 201 height 18
type input "00177753"
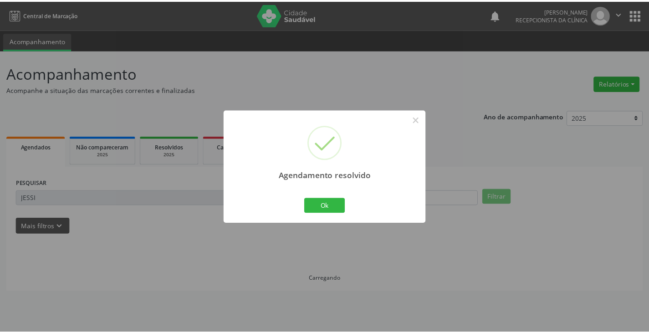
scroll to position [0, 0]
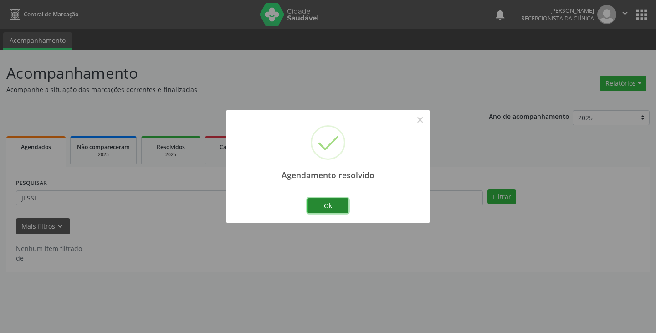
drag, startPoint x: 331, startPoint y: 204, endPoint x: 321, endPoint y: 204, distance: 9.6
click at [330, 205] on button "Ok" at bounding box center [328, 205] width 41 height 15
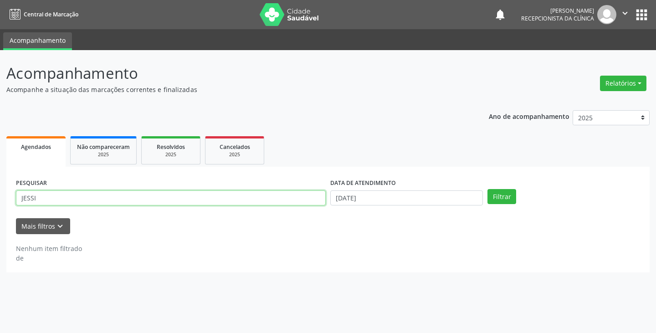
click at [306, 200] on input "JESSI" at bounding box center [171, 198] width 310 height 15
type input "J"
type input "TALI"
click at [488, 189] on button "Filtrar" at bounding box center [502, 196] width 29 height 15
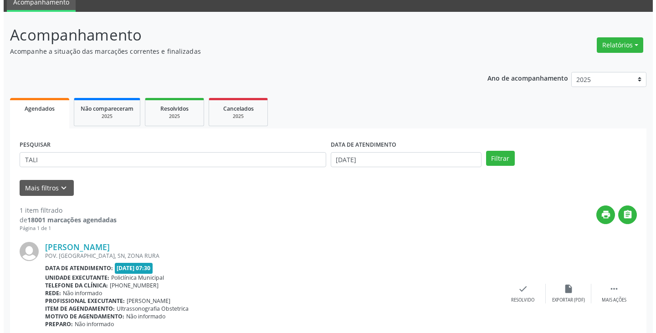
scroll to position [77, 0]
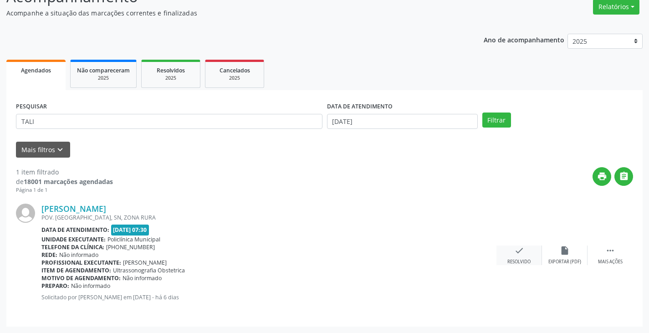
click at [522, 255] on div "check Resolvido" at bounding box center [520, 256] width 46 height 20
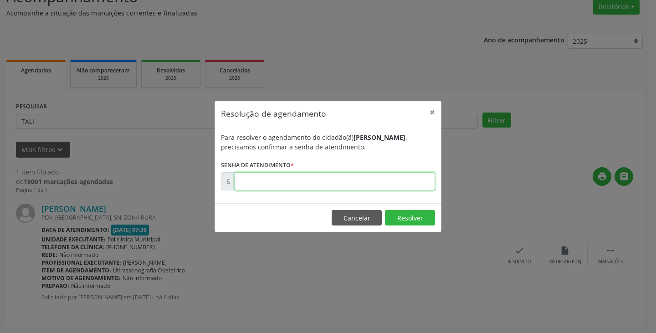
click at [419, 184] on input "text" at bounding box center [335, 181] width 201 height 18
type input "00177738"
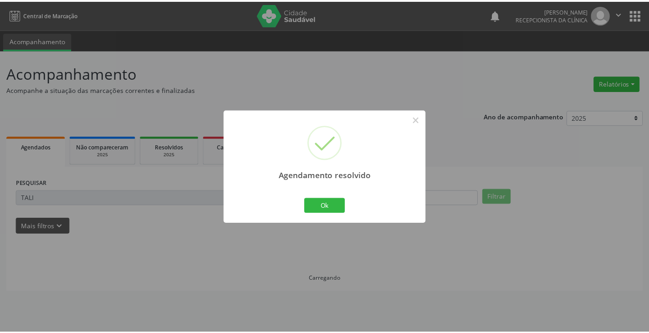
scroll to position [0, 0]
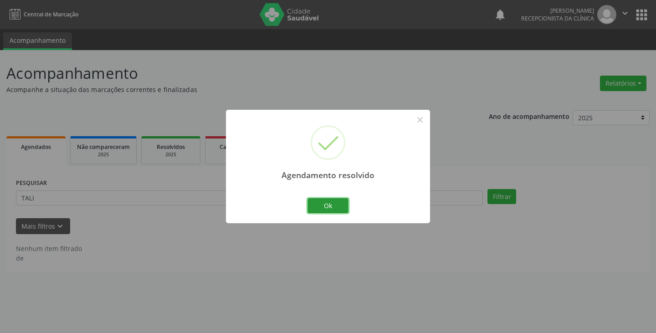
drag, startPoint x: 331, startPoint y: 211, endPoint x: 323, endPoint y: 210, distance: 8.4
click at [331, 211] on button "Ok" at bounding box center [328, 205] width 41 height 15
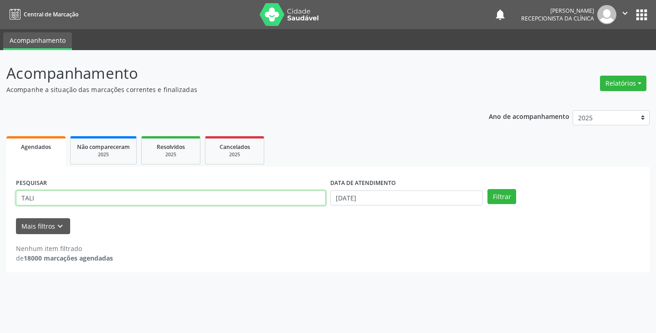
click at [297, 200] on input "TALI" at bounding box center [171, 198] width 310 height 15
type input "T"
type input "[PERSON_NAME]"
click at [488, 189] on button "Filtrar" at bounding box center [502, 196] width 29 height 15
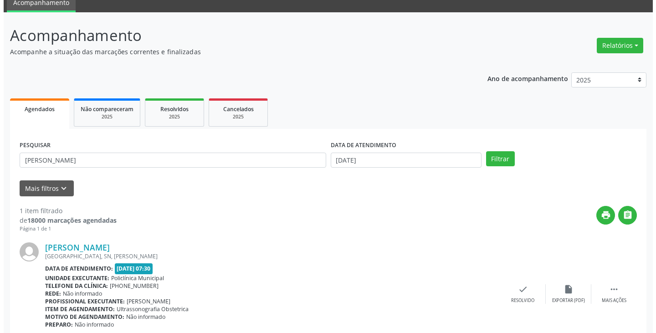
scroll to position [77, 0]
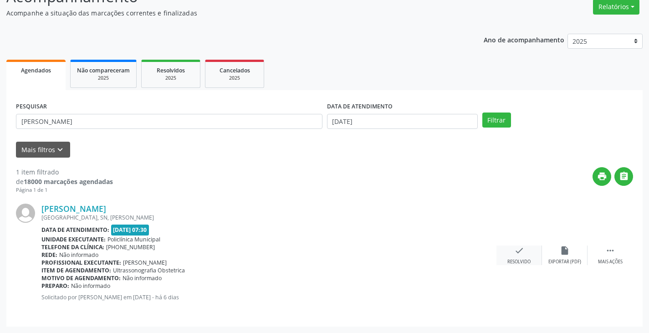
click at [516, 253] on icon "check" at bounding box center [520, 251] width 10 height 10
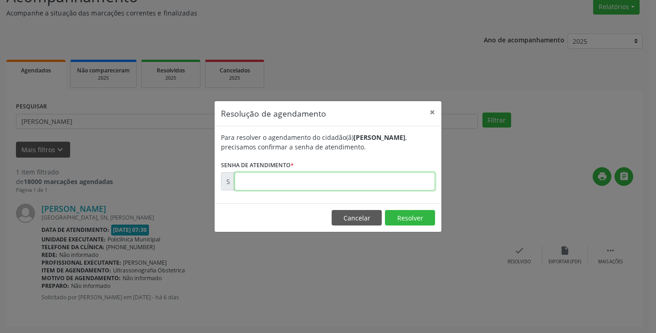
click at [403, 182] on input "text" at bounding box center [335, 181] width 201 height 18
type input "00177623"
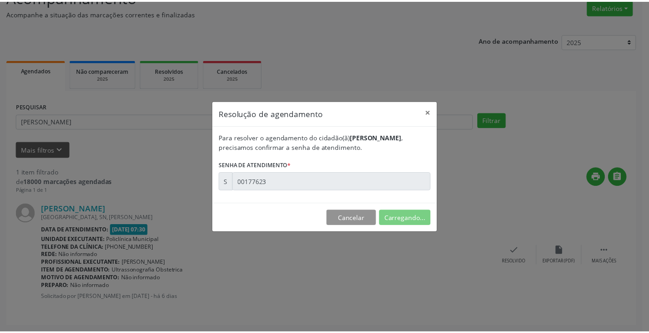
scroll to position [0, 0]
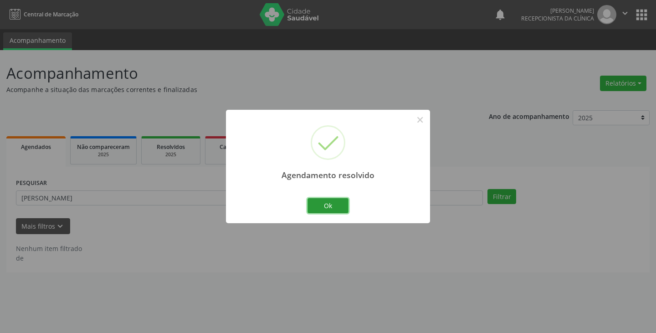
drag, startPoint x: 335, startPoint y: 205, endPoint x: 315, endPoint y: 200, distance: 20.8
click at [334, 205] on button "Ok" at bounding box center [328, 205] width 41 height 15
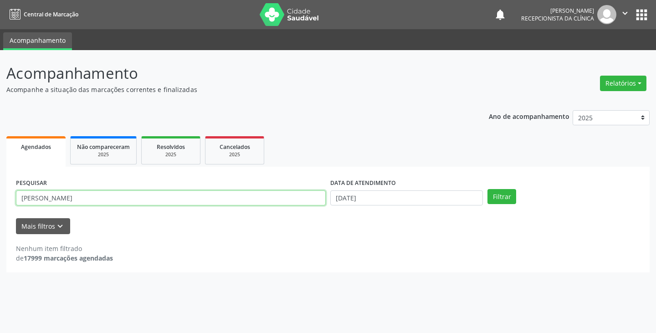
click at [309, 197] on input "[PERSON_NAME]" at bounding box center [171, 198] width 310 height 15
type input "A"
type input "ALESS"
click at [488, 189] on button "Filtrar" at bounding box center [502, 196] width 29 height 15
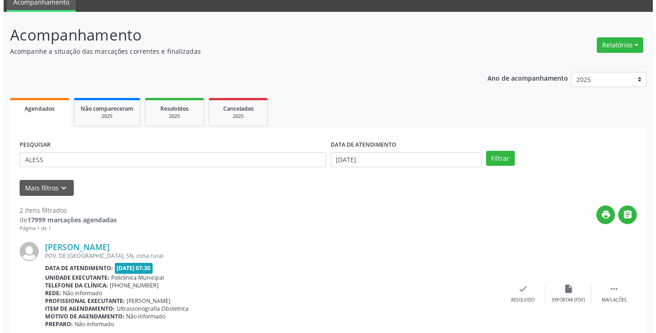
scroll to position [91, 0]
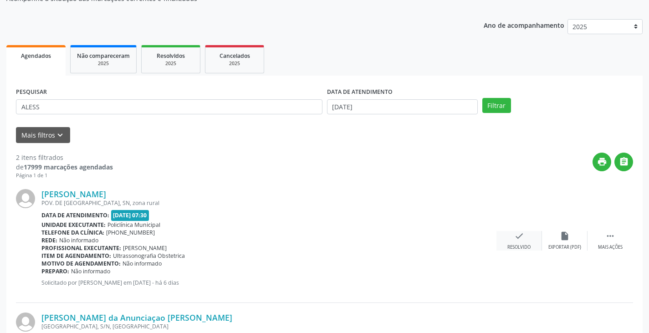
click at [516, 243] on div "check Resolvido" at bounding box center [520, 241] width 46 height 20
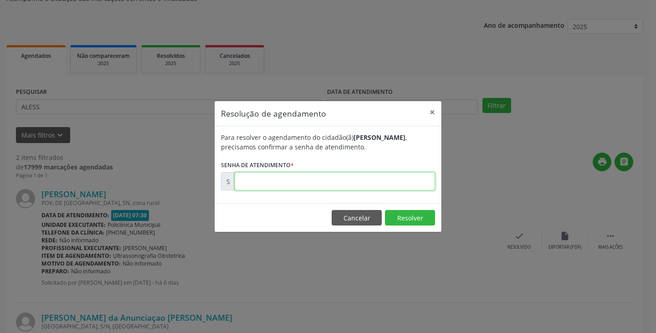
click at [394, 183] on input "text" at bounding box center [335, 181] width 201 height 18
type input "00177727"
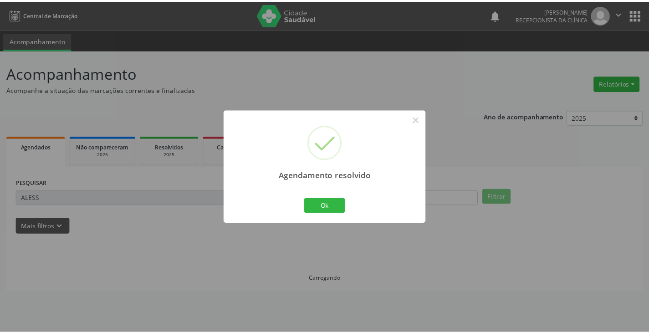
scroll to position [0, 0]
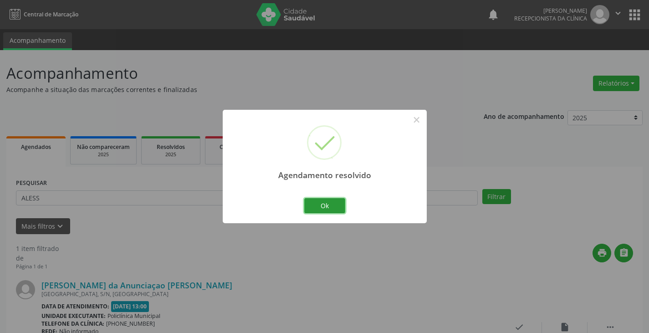
drag, startPoint x: 340, startPoint y: 205, endPoint x: 299, endPoint y: 197, distance: 41.3
click at [332, 205] on button "Ok" at bounding box center [324, 205] width 41 height 15
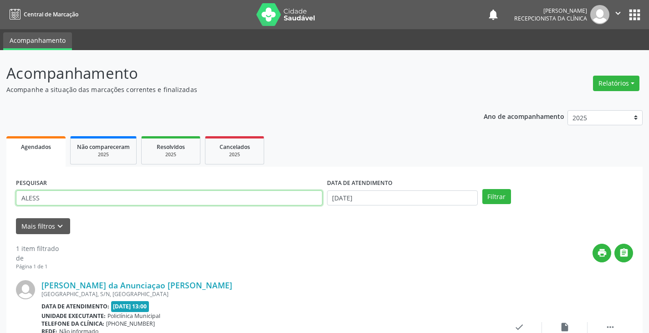
click at [297, 197] on input "ALESS" at bounding box center [169, 198] width 307 height 15
type input "A"
type input "[PERSON_NAME]"
click at [483, 189] on button "Filtrar" at bounding box center [497, 196] width 29 height 15
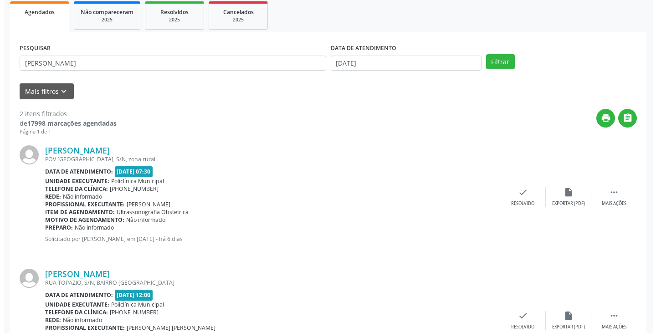
scroll to position [137, 0]
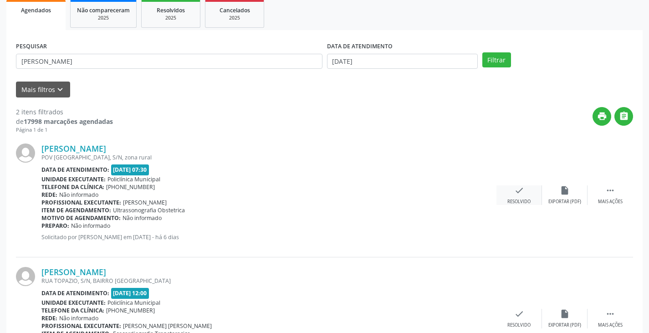
click at [522, 194] on icon "check" at bounding box center [520, 190] width 10 height 10
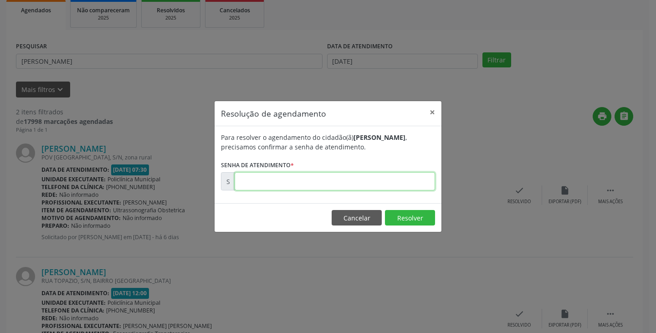
click at [409, 182] on input "text" at bounding box center [335, 181] width 201 height 18
type input "00177728"
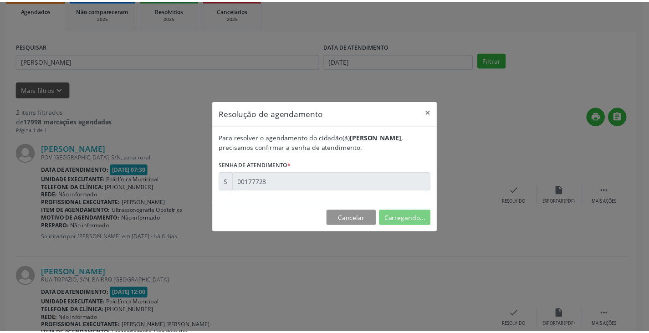
scroll to position [0, 0]
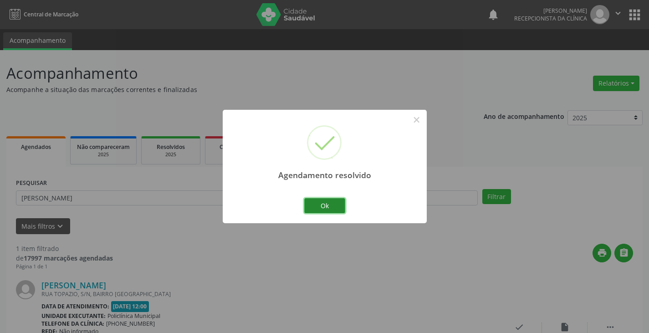
click at [319, 206] on button "Ok" at bounding box center [324, 205] width 41 height 15
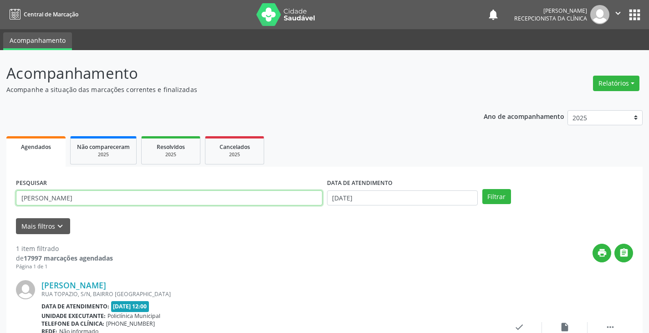
click at [298, 199] on input "[PERSON_NAME]" at bounding box center [169, 198] width 307 height 15
type input "M"
click at [483, 189] on button "Filtrar" at bounding box center [497, 196] width 29 height 15
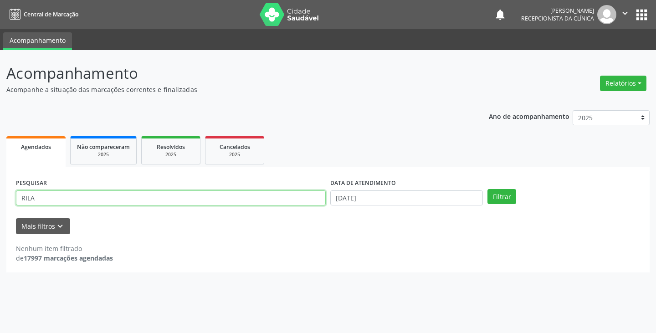
click at [295, 201] on input "RILA" at bounding box center [171, 198] width 310 height 15
type input "RAIL"
click at [488, 189] on button "Filtrar" at bounding box center [502, 196] width 29 height 15
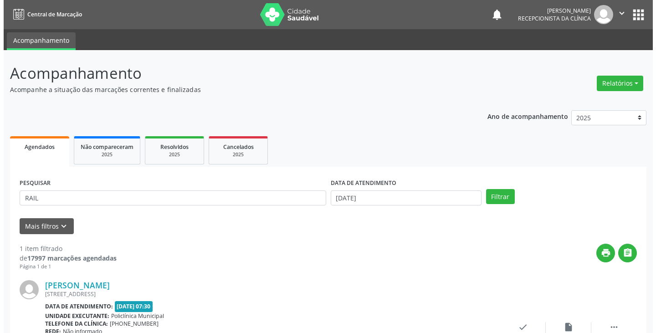
scroll to position [77, 0]
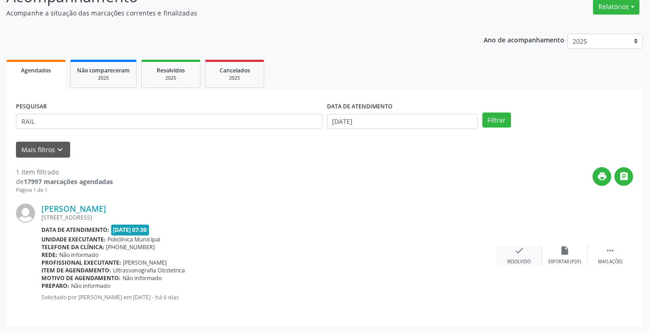
click at [516, 250] on icon "check" at bounding box center [520, 251] width 10 height 10
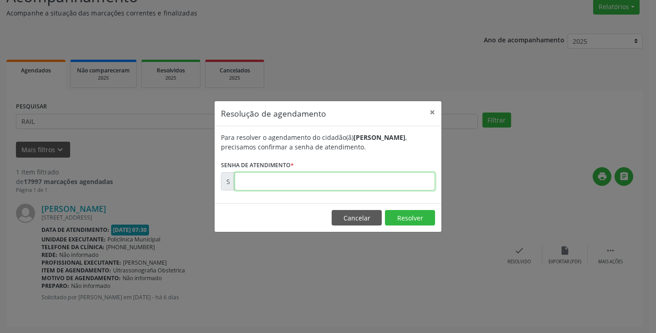
click at [395, 181] on input "text" at bounding box center [335, 181] width 201 height 18
type input "00177741"
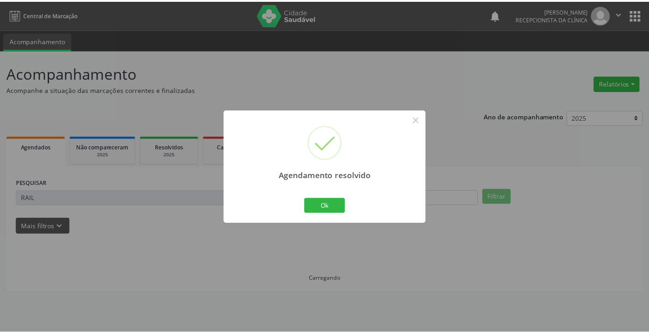
scroll to position [0, 0]
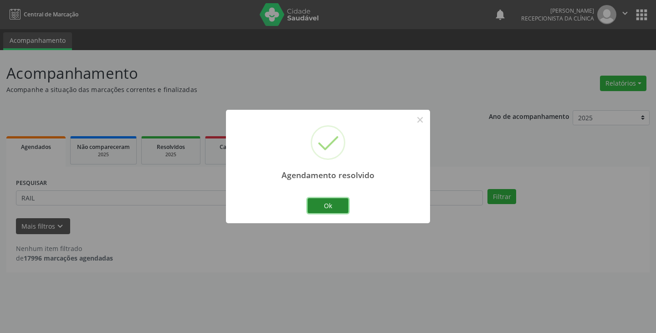
click at [330, 206] on button "Ok" at bounding box center [328, 205] width 41 height 15
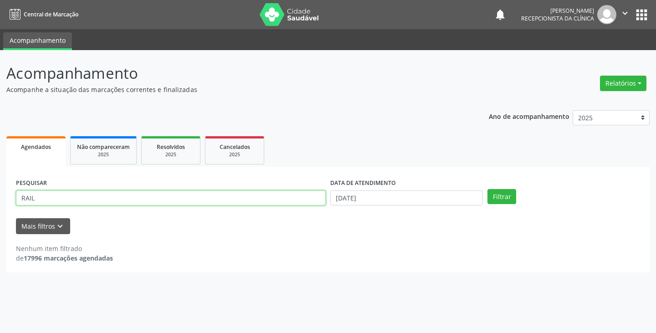
drag, startPoint x: 300, startPoint y: 201, endPoint x: 306, endPoint y: 198, distance: 6.5
click at [301, 200] on input "RAIL" at bounding box center [171, 198] width 310 height 15
type input "R"
type input "SINE"
click at [488, 189] on button "Filtrar" at bounding box center [502, 196] width 29 height 15
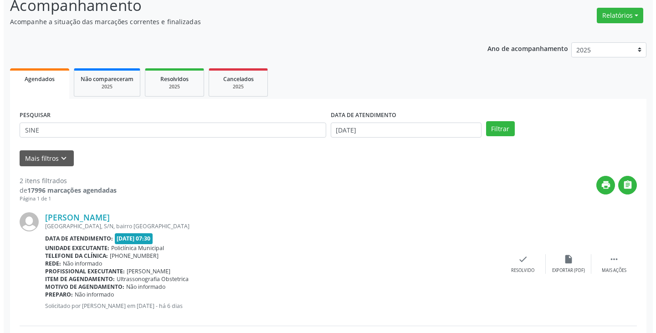
scroll to position [137, 0]
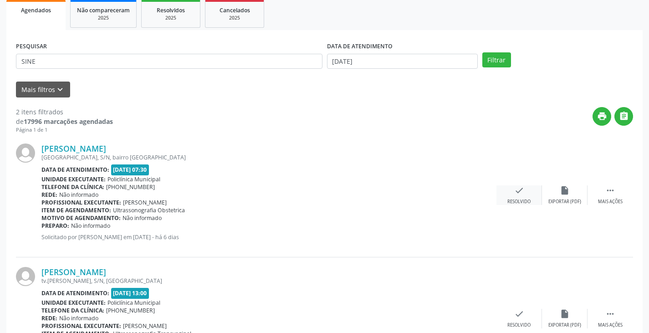
click at [515, 199] on div "Resolvido" at bounding box center [519, 202] width 23 height 6
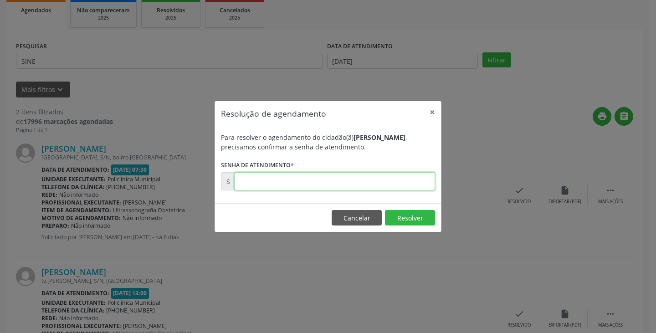
click at [400, 185] on input "text" at bounding box center [335, 181] width 201 height 18
type input "00177743"
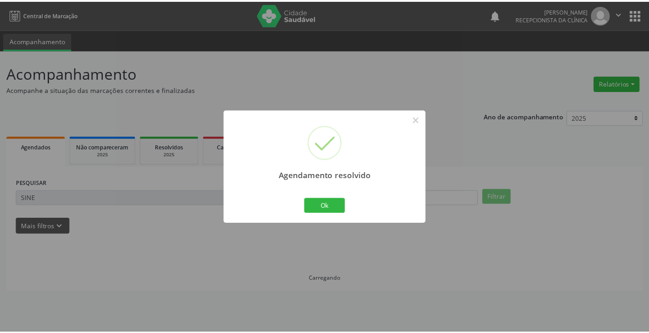
scroll to position [0, 0]
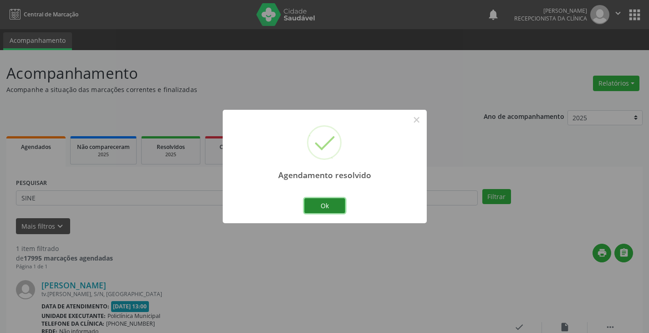
click at [338, 201] on button "Ok" at bounding box center [324, 205] width 41 height 15
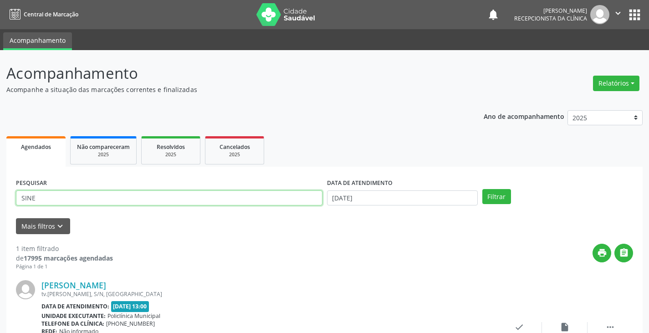
click at [303, 200] on input "SINE" at bounding box center [169, 198] width 307 height 15
type input "S"
type input "CASS"
click at [483, 189] on button "Filtrar" at bounding box center [497, 196] width 29 height 15
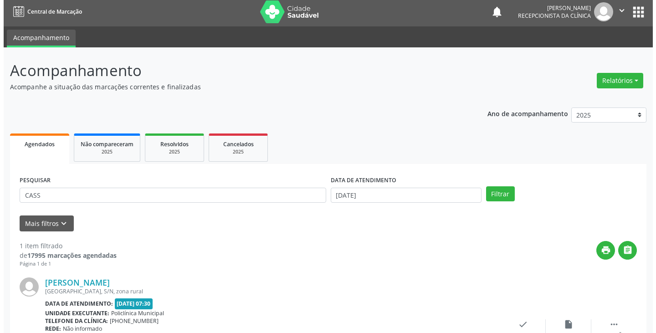
scroll to position [77, 0]
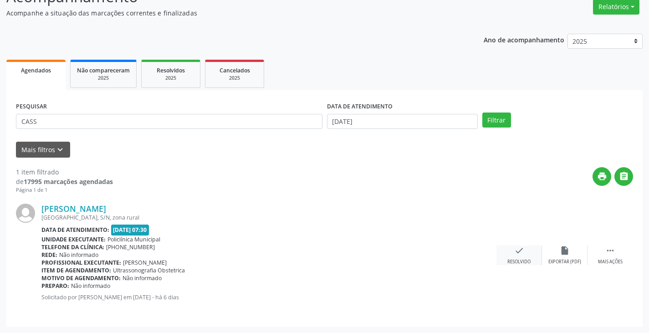
click at [514, 246] on div "check Resolvido" at bounding box center [520, 256] width 46 height 20
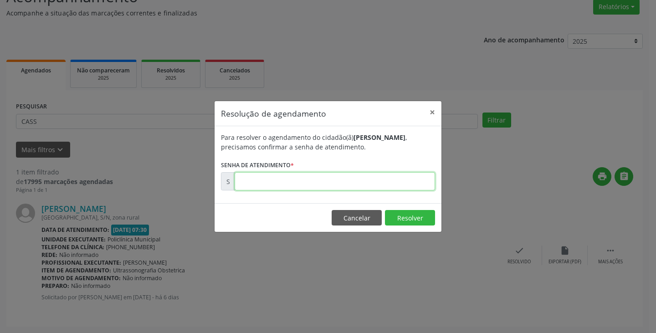
click at [414, 177] on input "text" at bounding box center [335, 181] width 201 height 18
type input "00177755"
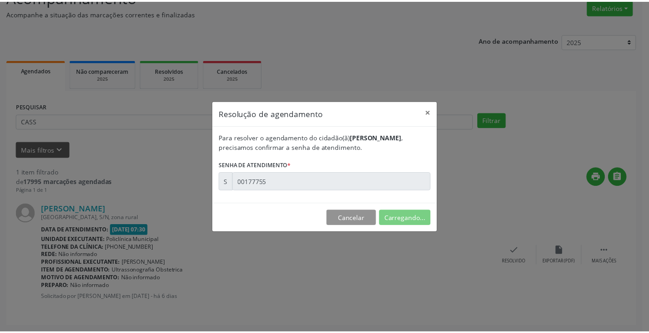
scroll to position [0, 0]
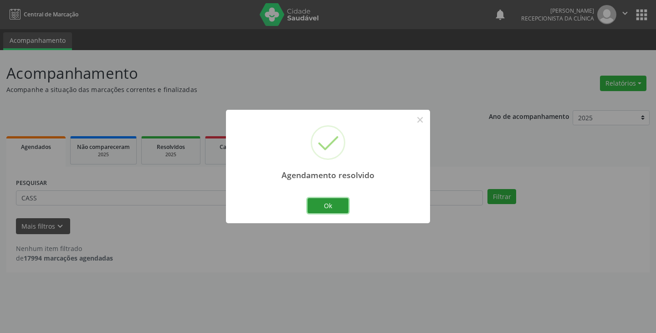
drag, startPoint x: 344, startPoint y: 206, endPoint x: 298, endPoint y: 202, distance: 46.2
click at [342, 206] on button "Ok" at bounding box center [328, 205] width 41 height 15
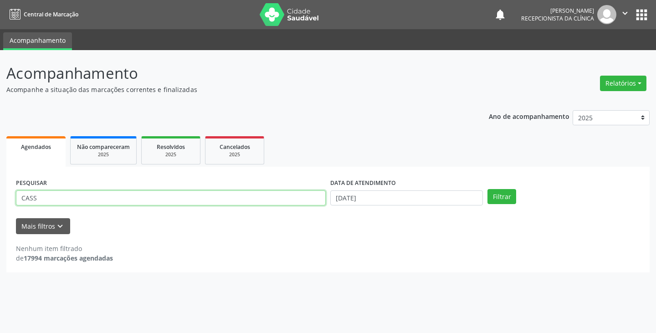
click at [294, 201] on input "CASS" at bounding box center [171, 198] width 310 height 15
type input "C"
click at [488, 189] on button "Filtrar" at bounding box center [502, 196] width 29 height 15
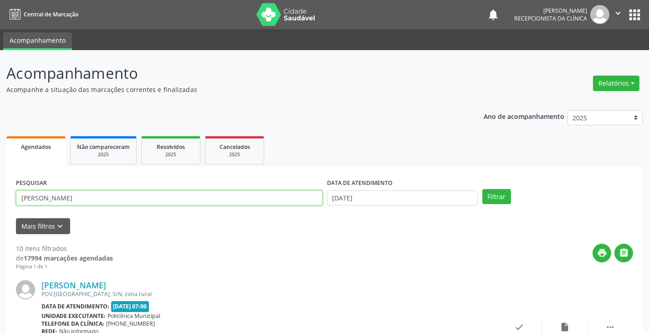
click at [233, 196] on input "[PERSON_NAME]" at bounding box center [169, 198] width 307 height 15
type input "[PERSON_NAME]"
click at [483, 189] on button "Filtrar" at bounding box center [497, 196] width 29 height 15
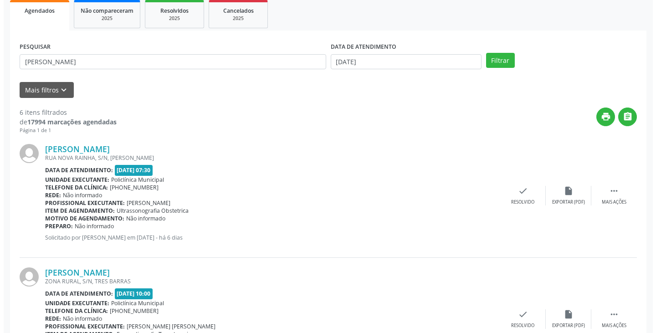
scroll to position [137, 0]
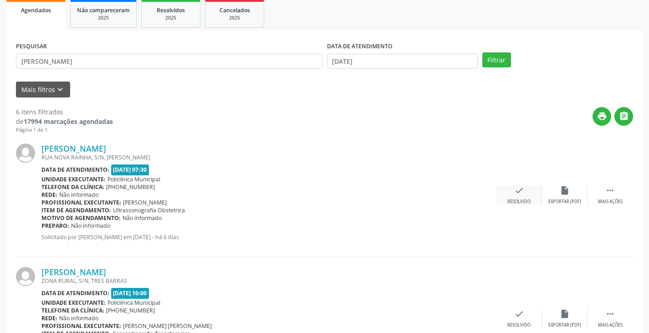
click at [515, 189] on icon "check" at bounding box center [520, 190] width 10 height 10
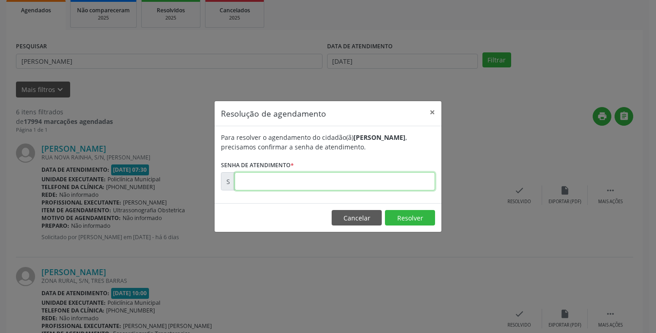
click at [408, 181] on input "text" at bounding box center [335, 181] width 201 height 18
type input "00177747"
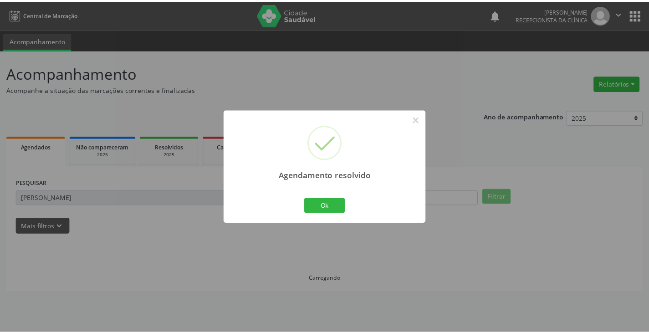
scroll to position [0, 0]
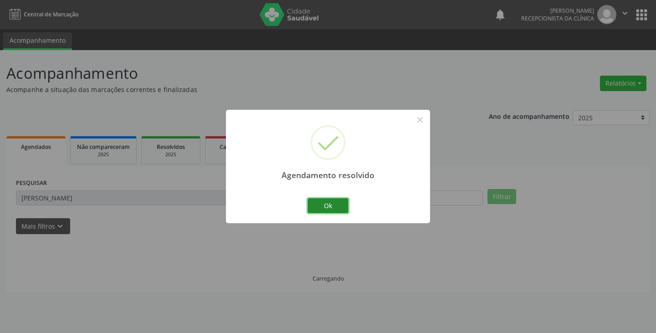
drag, startPoint x: 334, startPoint y: 202, endPoint x: 322, endPoint y: 205, distance: 12.6
click at [333, 202] on button "Ok" at bounding box center [328, 205] width 41 height 15
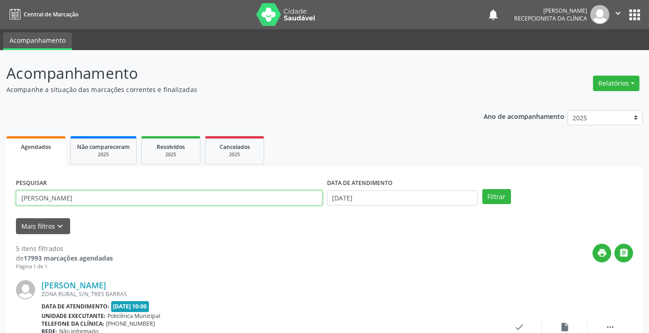
click at [309, 202] on input "[PERSON_NAME]" at bounding box center [169, 198] width 307 height 15
type input "M"
type input "LAR"
click at [483, 189] on button "Filtrar" at bounding box center [497, 196] width 29 height 15
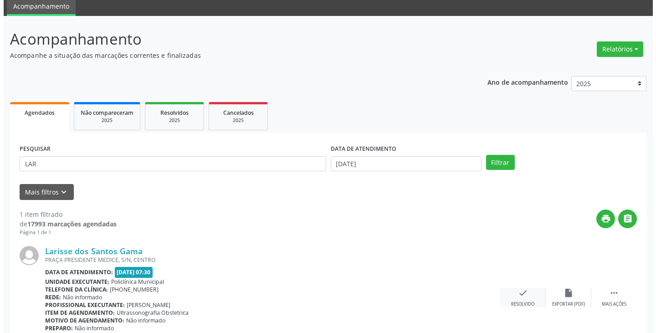
scroll to position [77, 0]
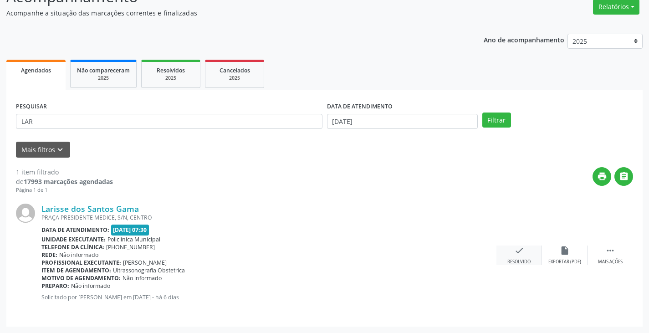
click at [516, 251] on icon "check" at bounding box center [520, 251] width 10 height 10
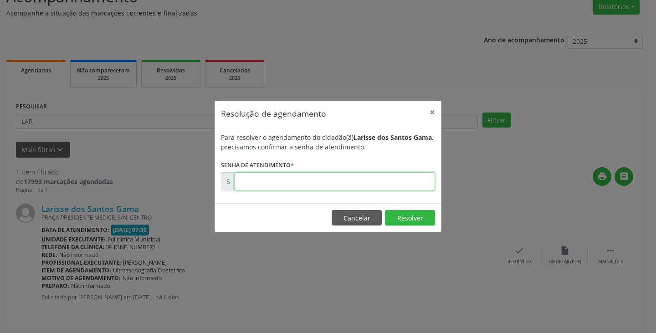
click at [396, 180] on input "text" at bounding box center [335, 181] width 201 height 18
type input "00177729"
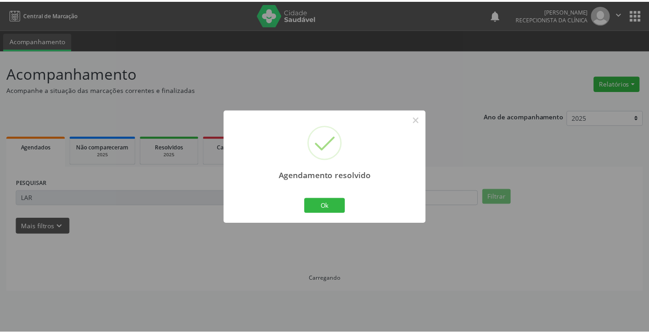
scroll to position [0, 0]
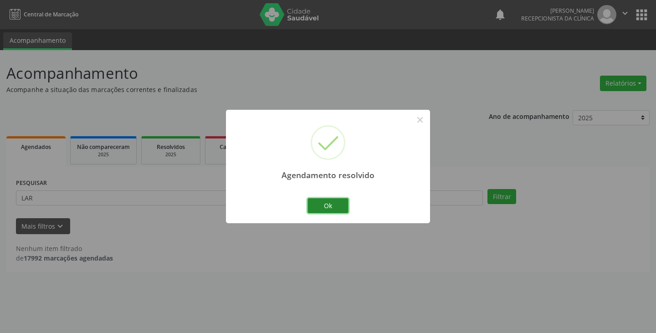
click at [325, 205] on button "Ok" at bounding box center [328, 205] width 41 height 15
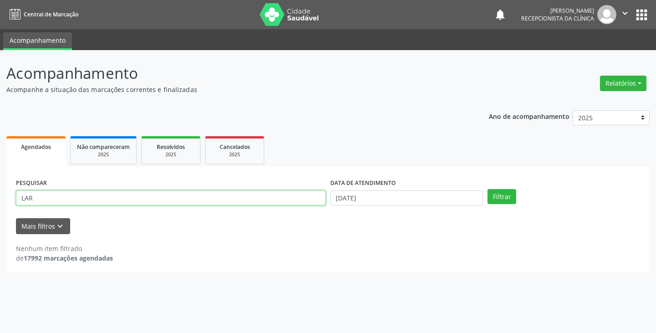
click at [263, 202] on input "LAR" at bounding box center [171, 198] width 310 height 15
type input "L"
type input "GEANE"
click at [488, 189] on button "Filtrar" at bounding box center [502, 196] width 29 height 15
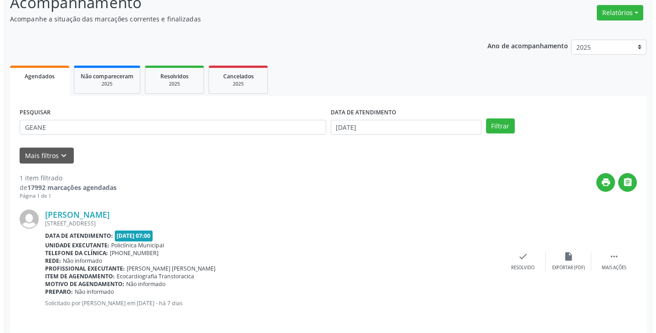
scroll to position [77, 0]
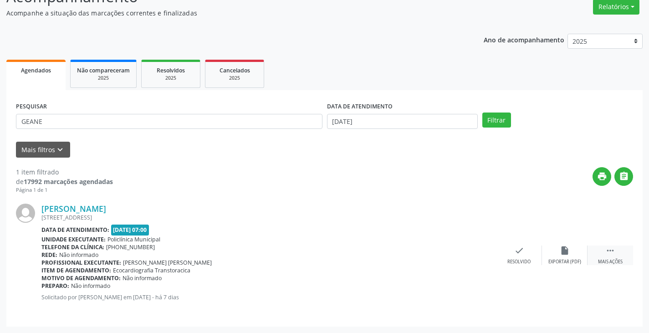
click at [612, 258] on div " Mais ações" at bounding box center [611, 256] width 46 height 20
click at [475, 257] on div "print Imprimir" at bounding box center [474, 256] width 46 height 20
click at [384, 254] on icon "check" at bounding box center [383, 251] width 10 height 10
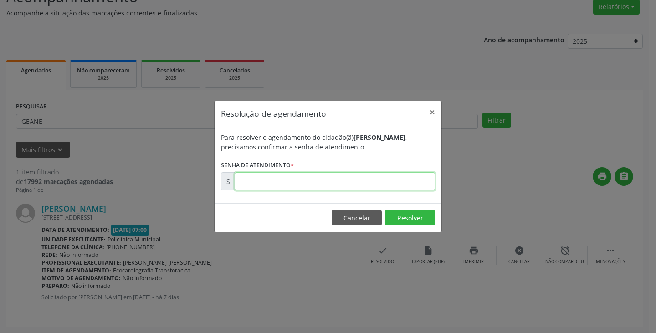
click at [335, 185] on input "text" at bounding box center [335, 181] width 201 height 18
paste input "00177375"
type input "00177375"
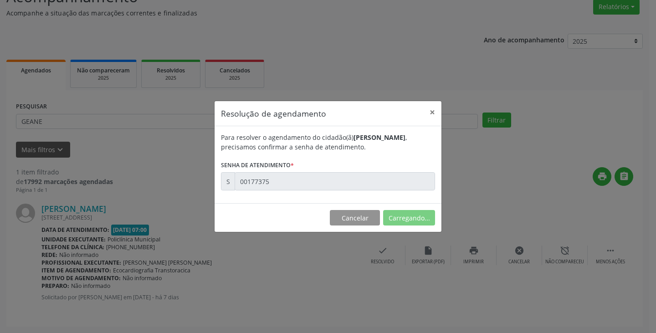
scroll to position [0, 0]
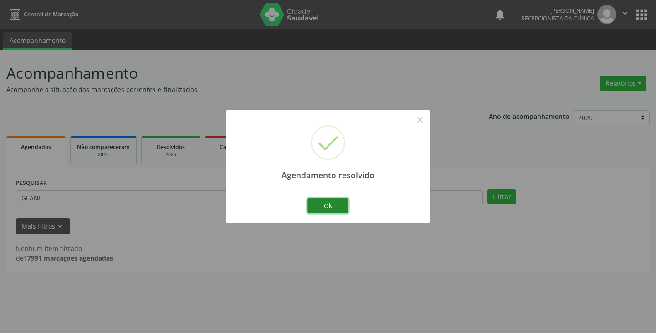
click at [343, 201] on button "Ok" at bounding box center [328, 205] width 41 height 15
